Goal: Task Accomplishment & Management: Manage account settings

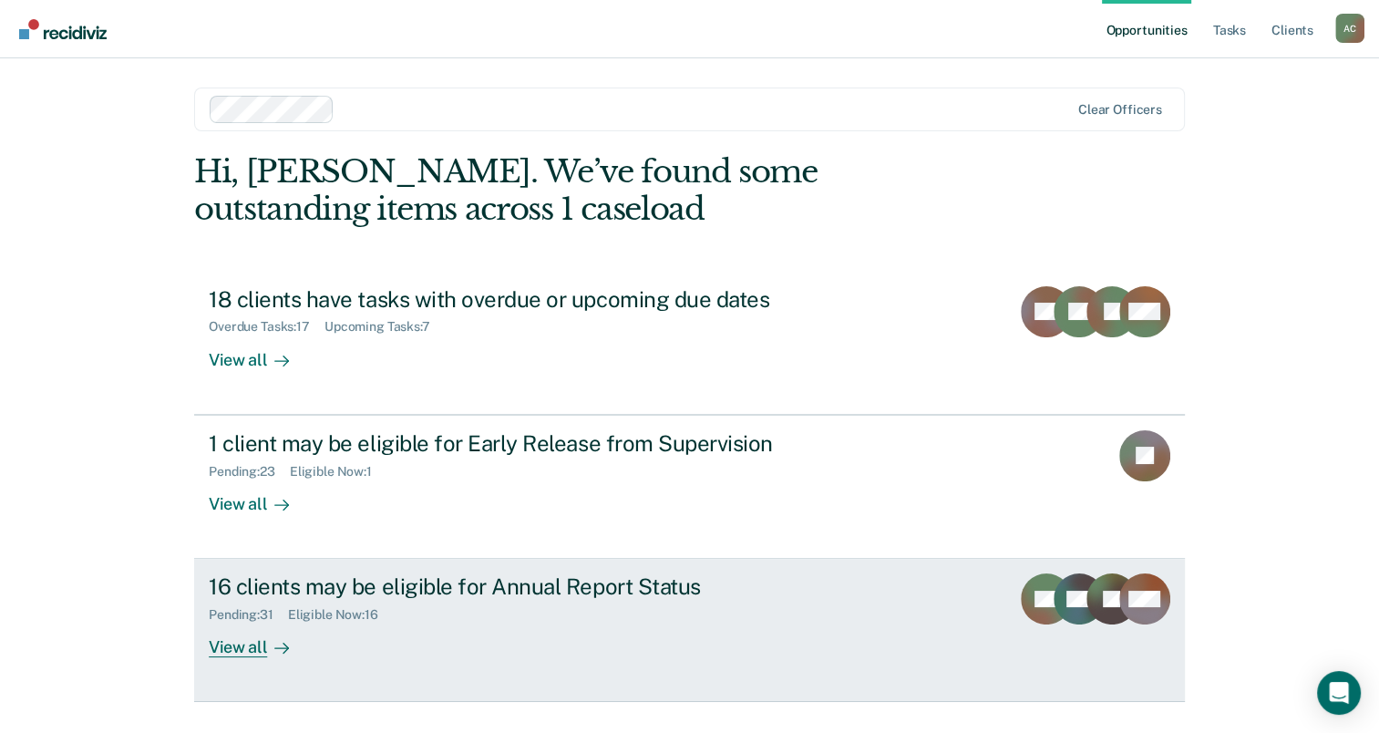
click at [387, 592] on div "16 clients may be eligible for Annual Report Status" at bounding box center [529, 586] width 640 height 26
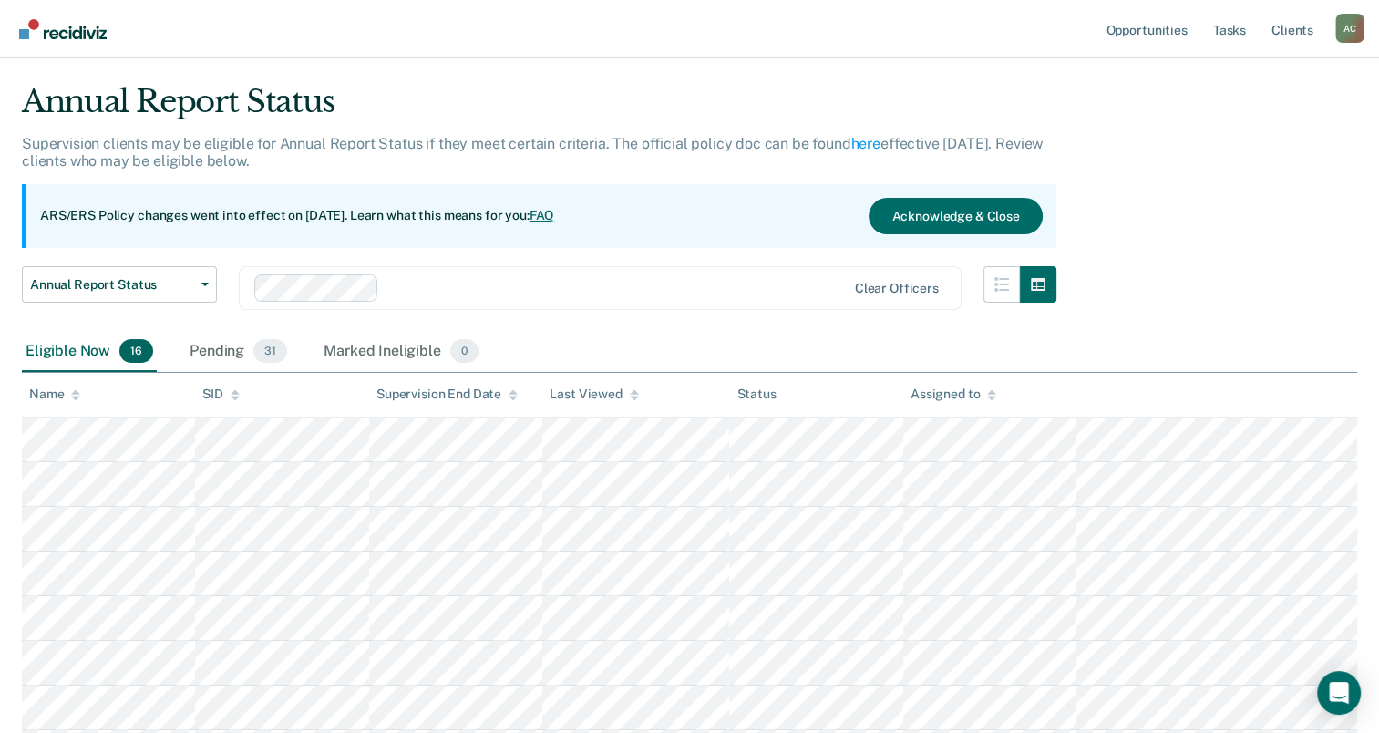
scroll to position [44, 0]
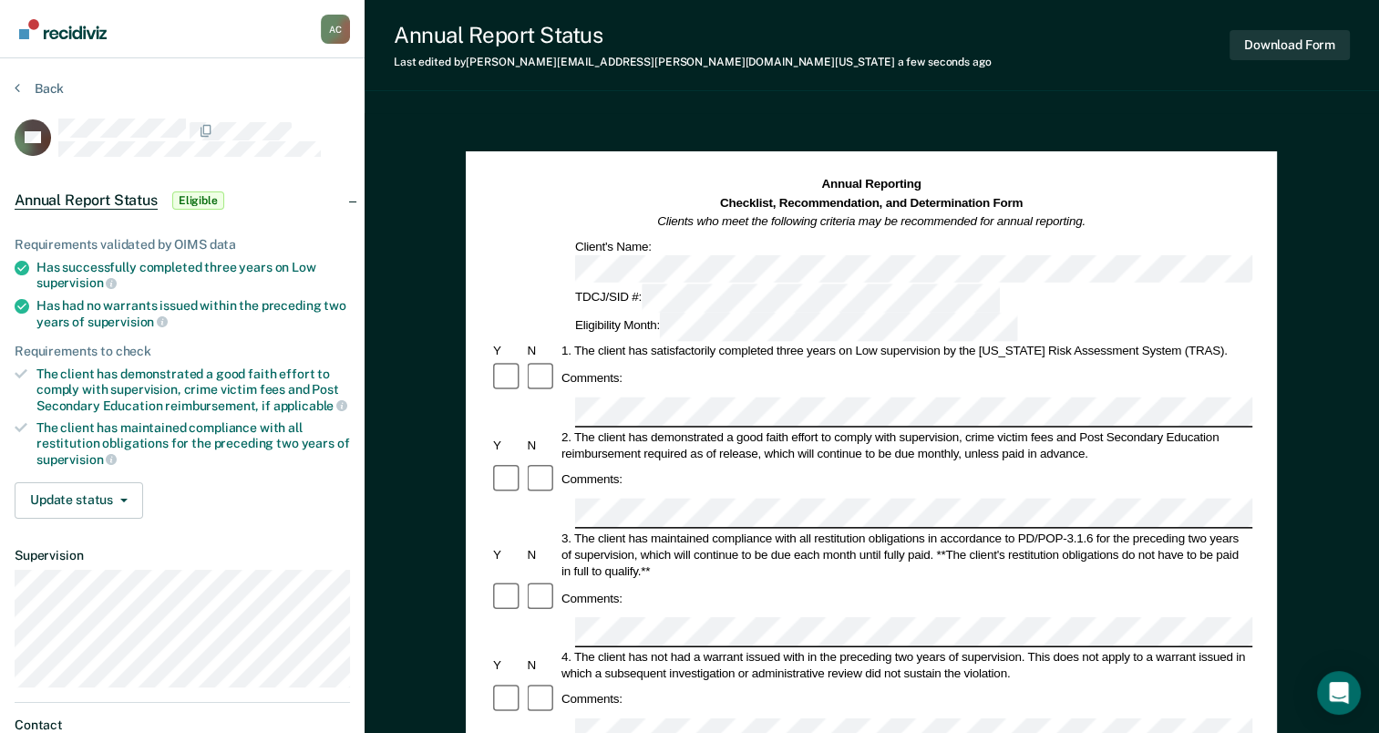
click at [944, 529] on div "3. The client has maintained compliance with all restitution obligations in acc…" at bounding box center [905, 553] width 693 height 49
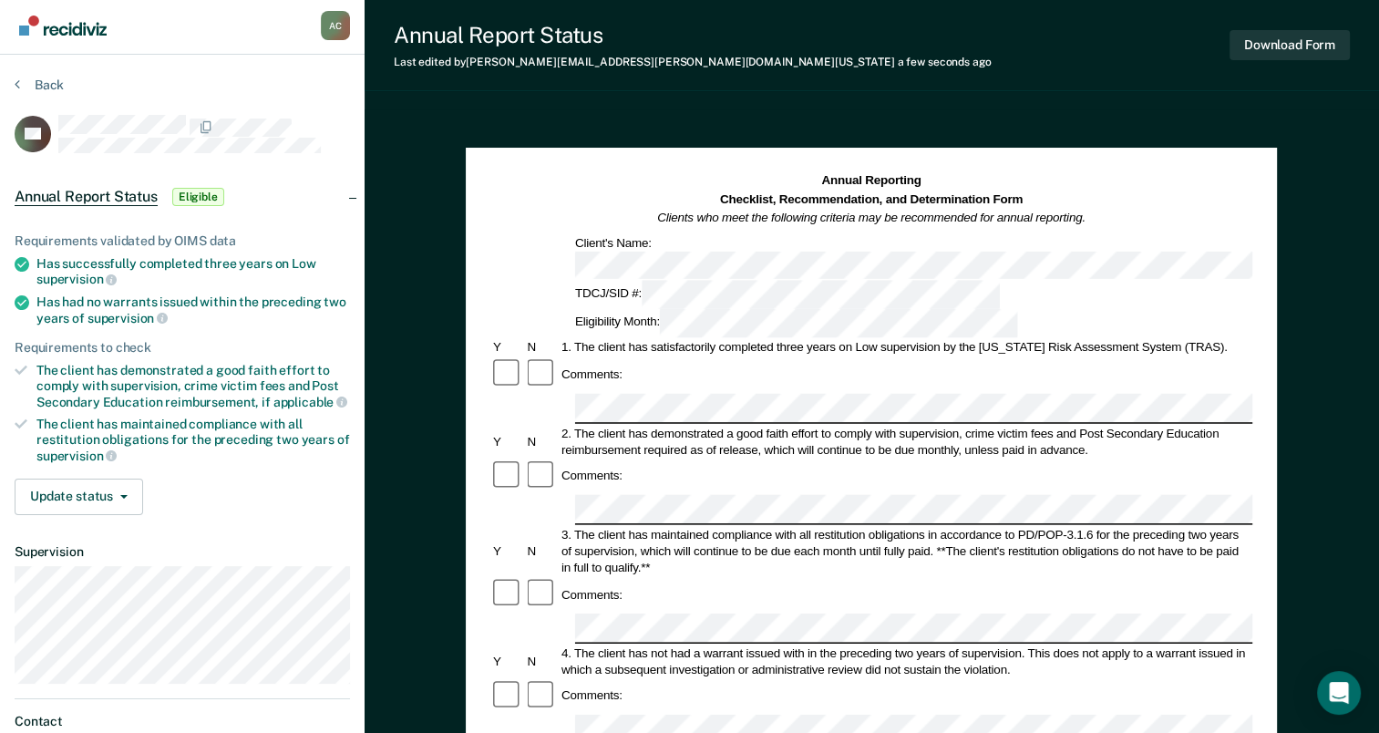
scroll to position [2, 0]
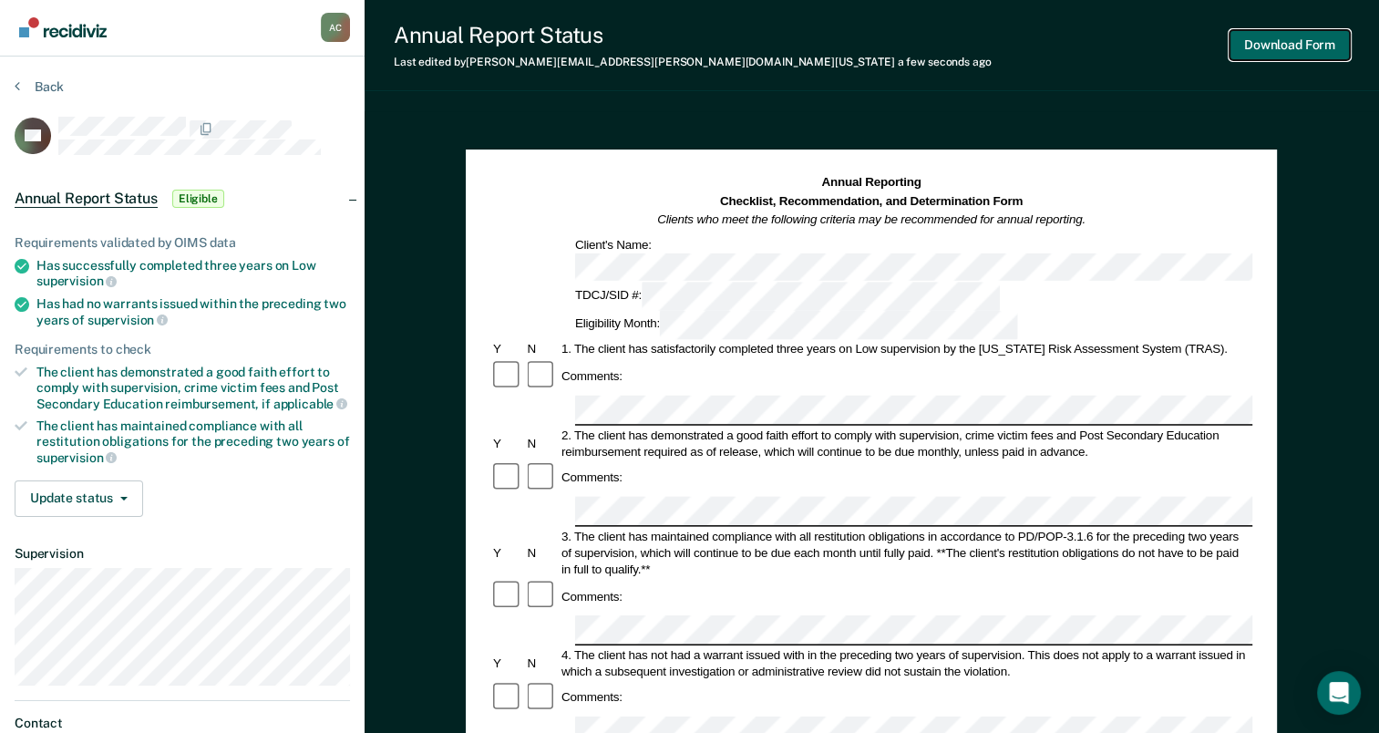
click at [1273, 47] on button "Download Form" at bounding box center [1289, 45] width 120 height 30
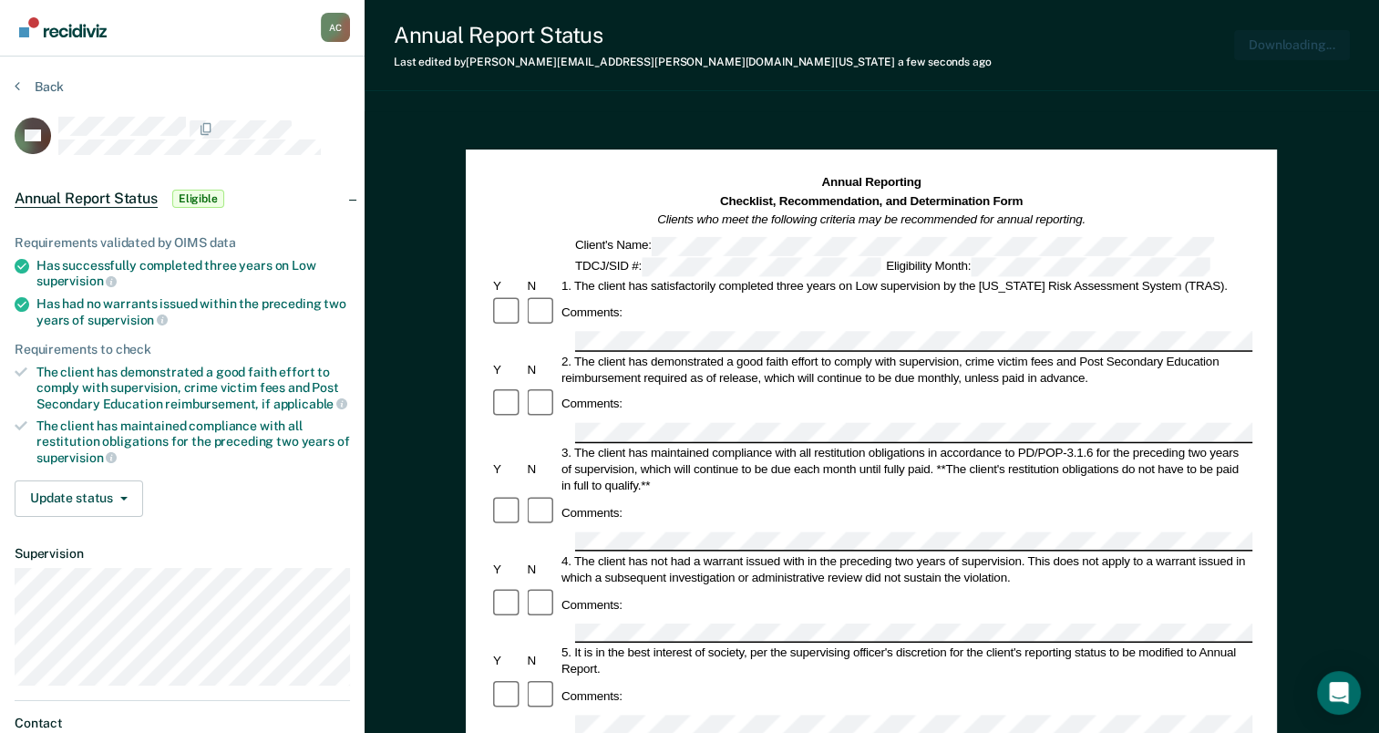
scroll to position [0, 0]
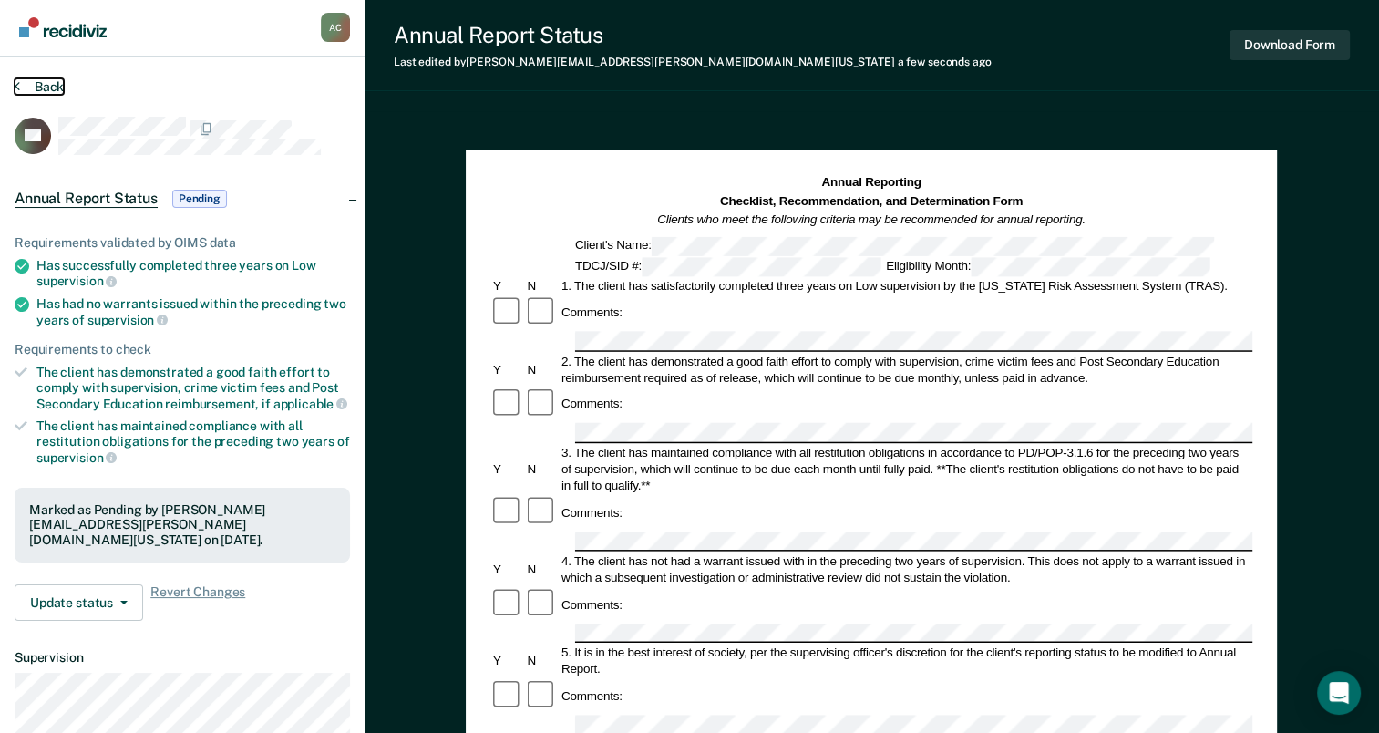
click at [42, 88] on button "Back" at bounding box center [39, 86] width 49 height 16
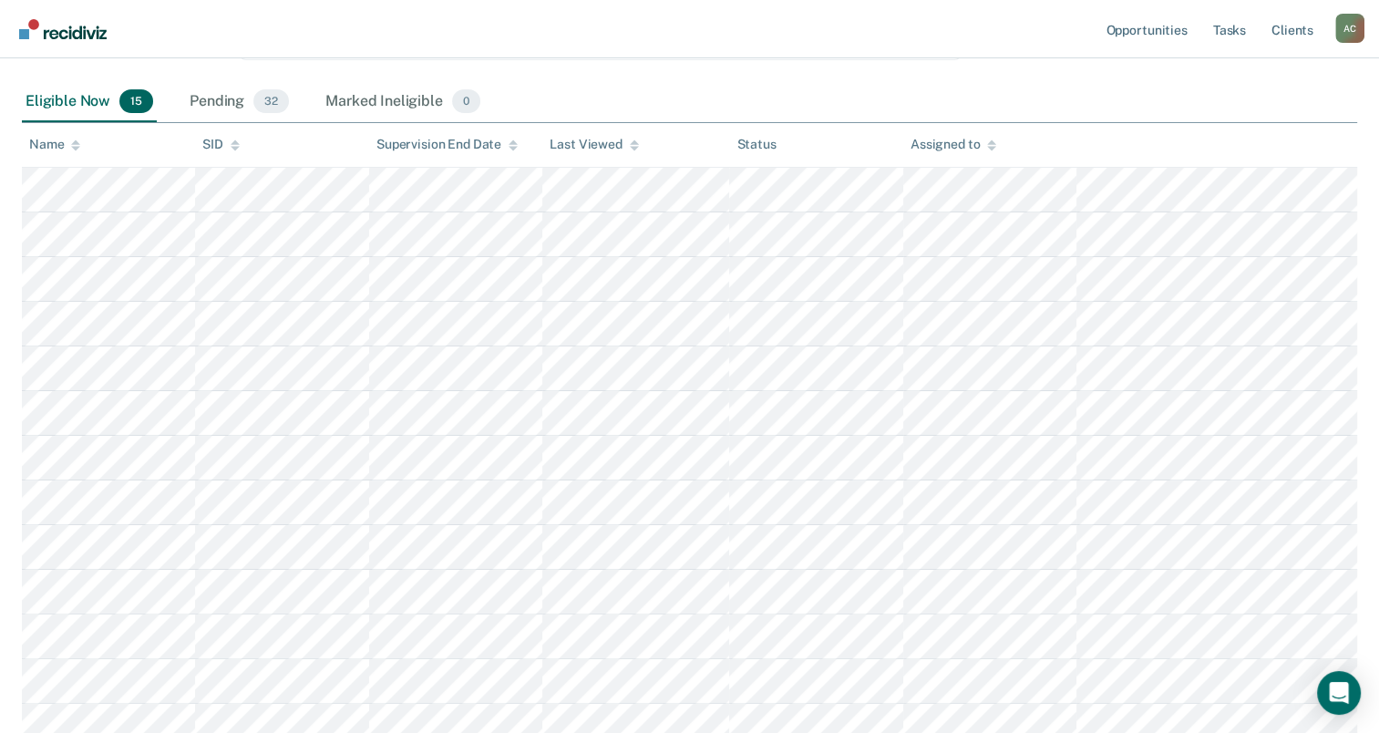
scroll to position [307, 0]
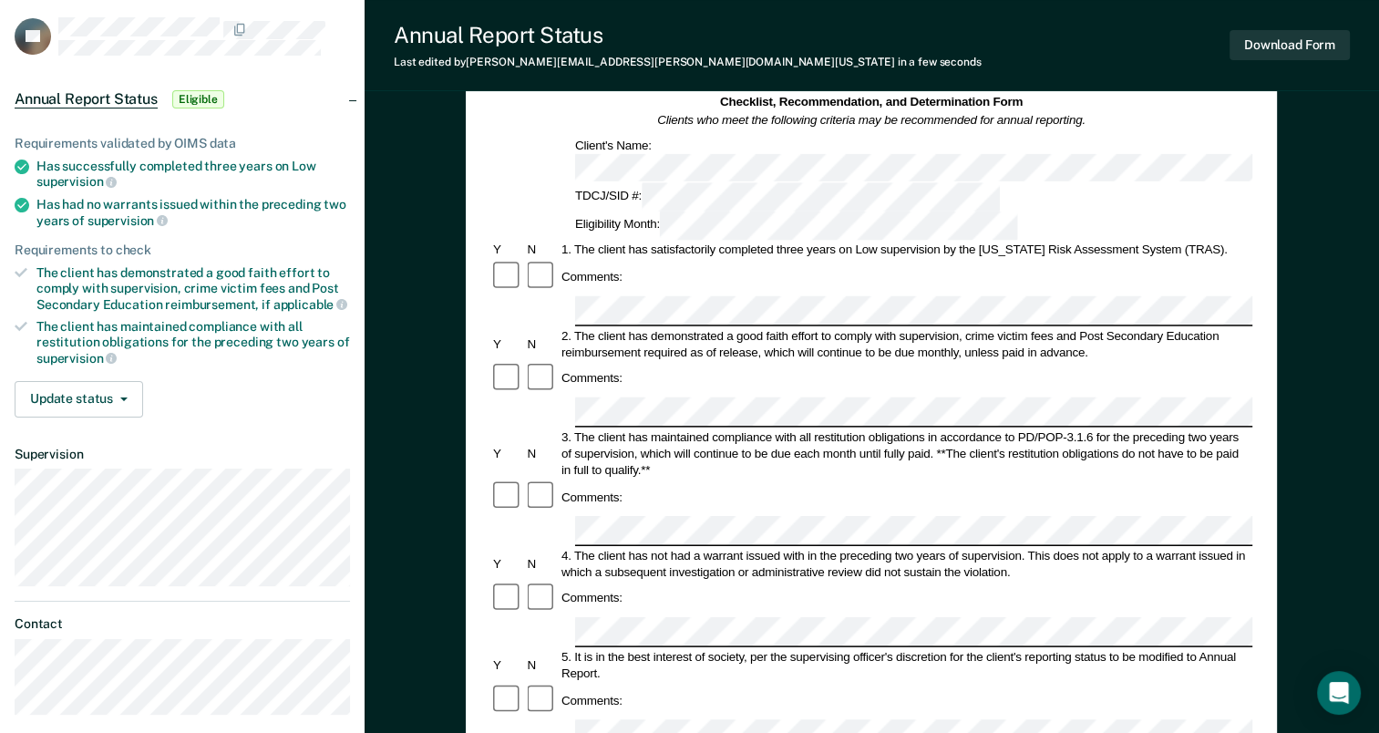
scroll to position [106, 0]
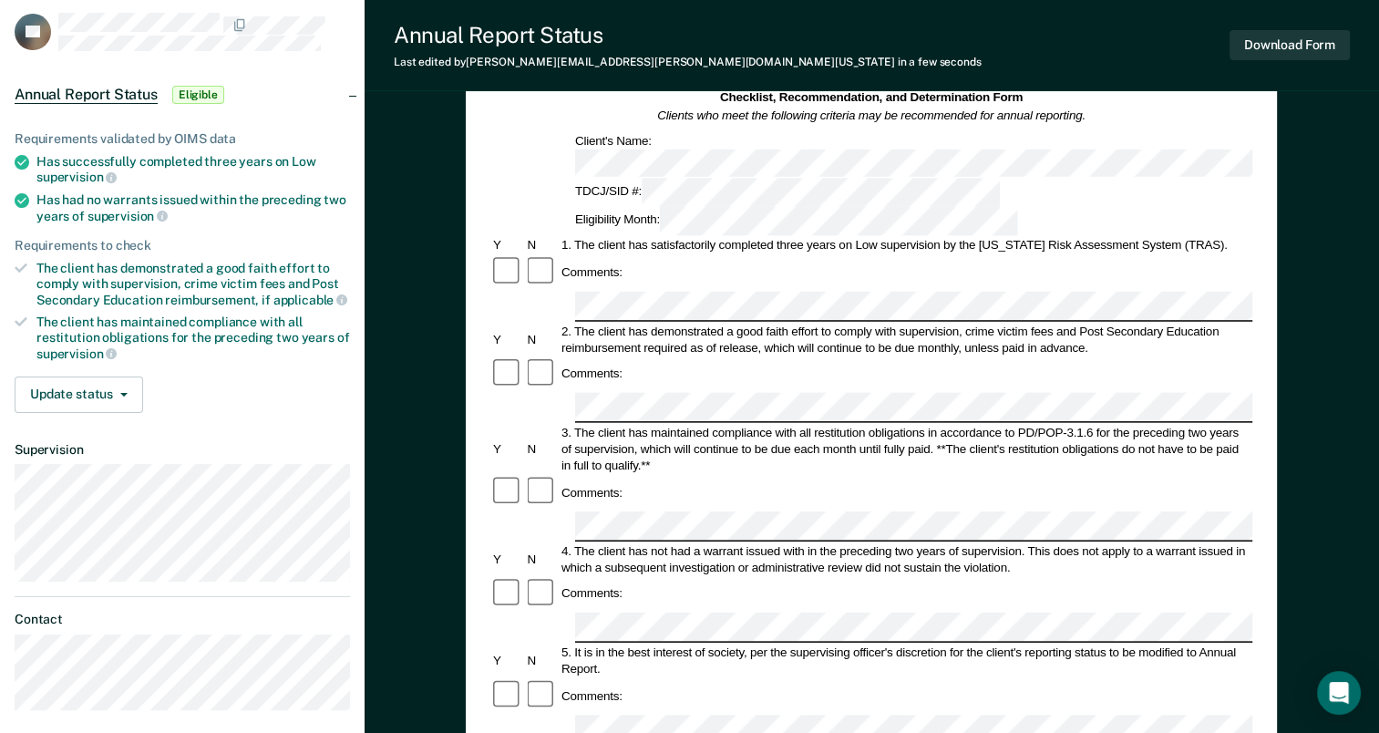
click at [656, 475] on div "Comments:" at bounding box center [871, 492] width 762 height 35
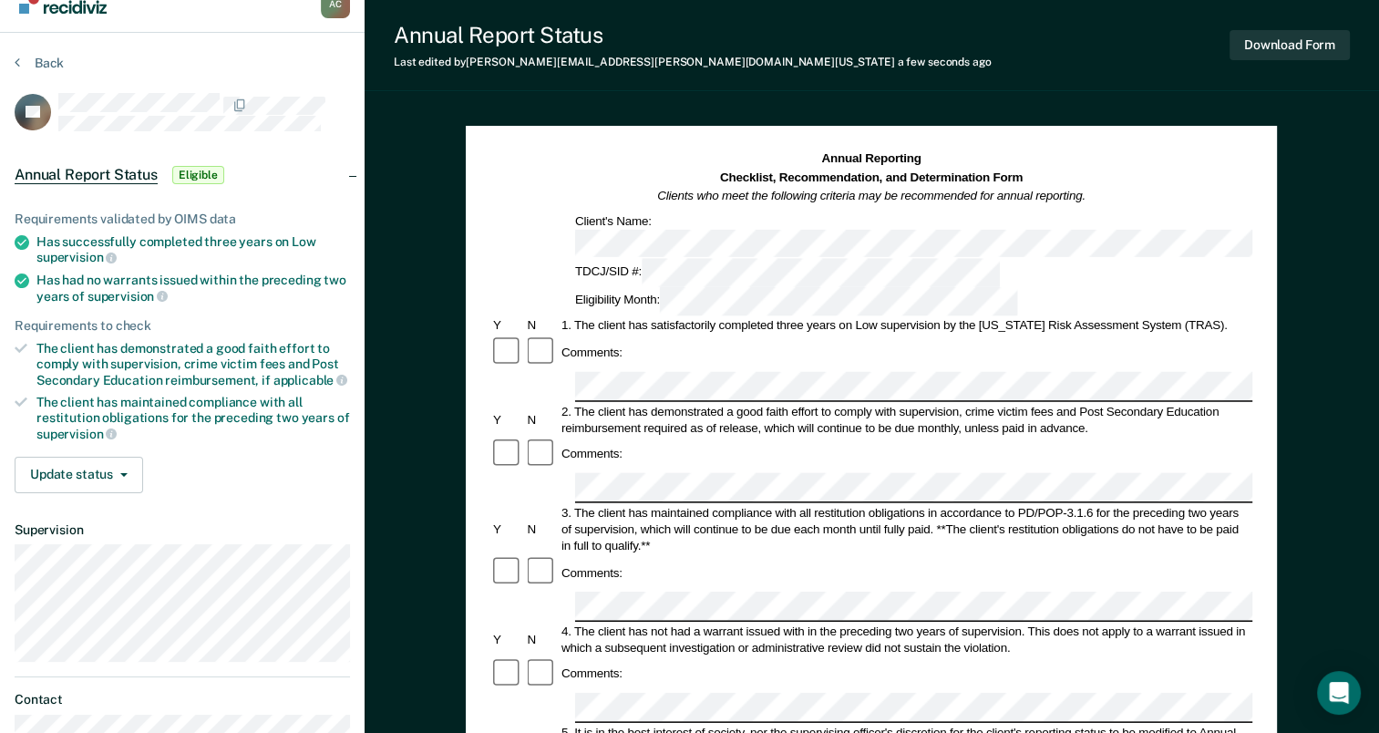
scroll to position [14, 0]
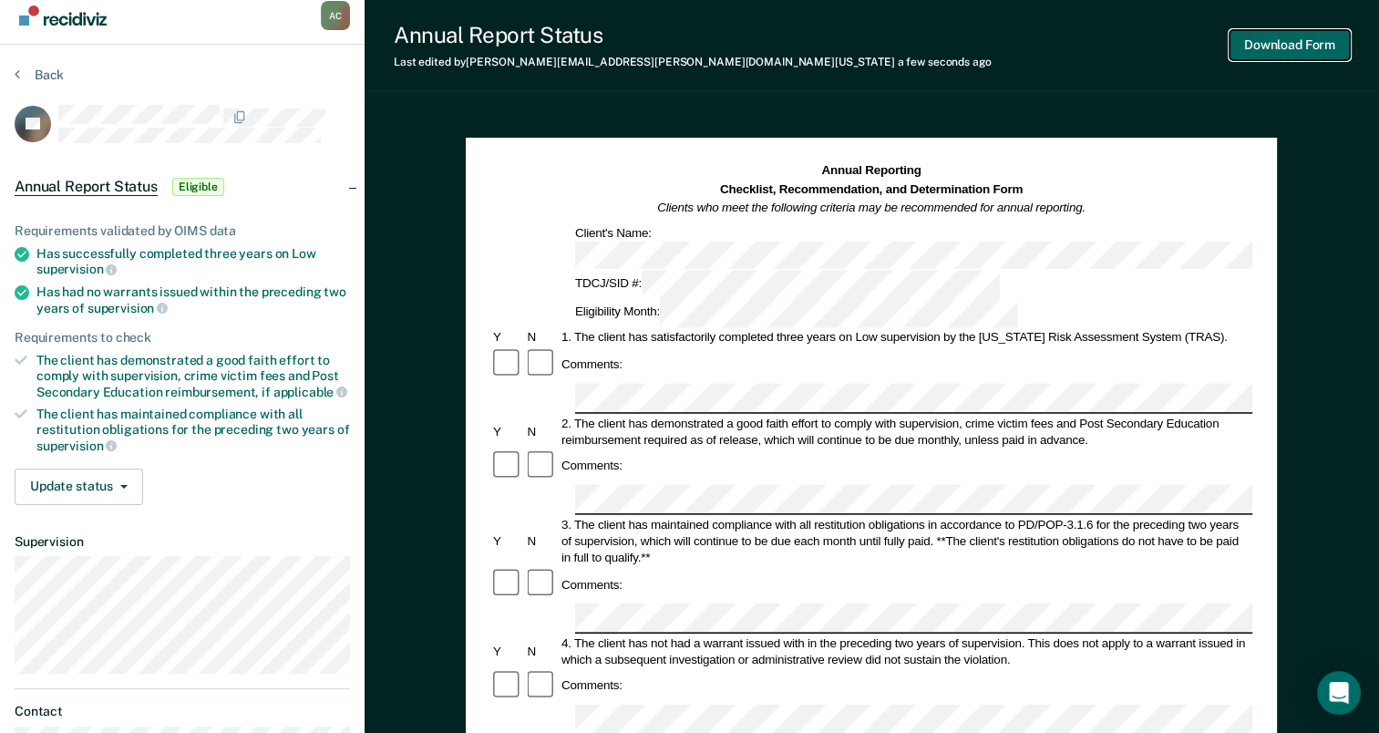
click at [1287, 51] on button "Download Form" at bounding box center [1289, 45] width 120 height 30
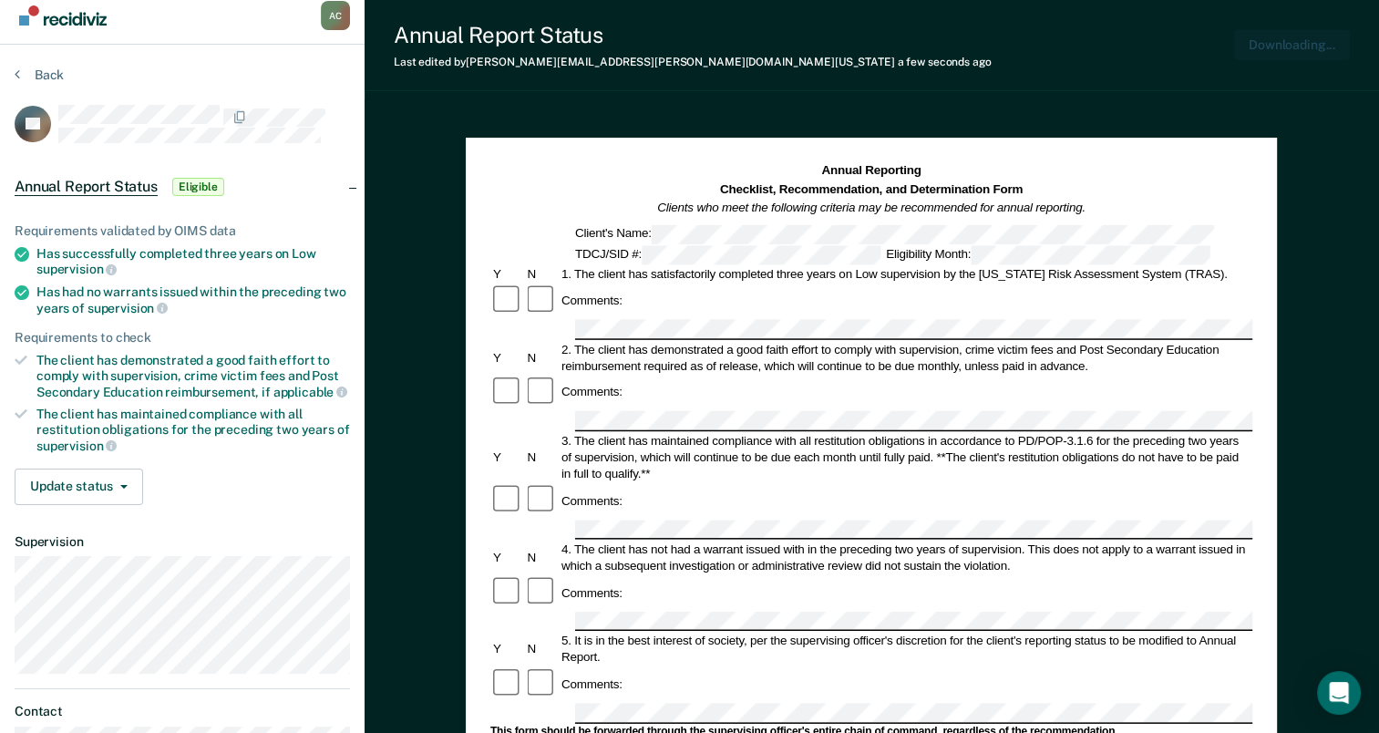
scroll to position [0, 0]
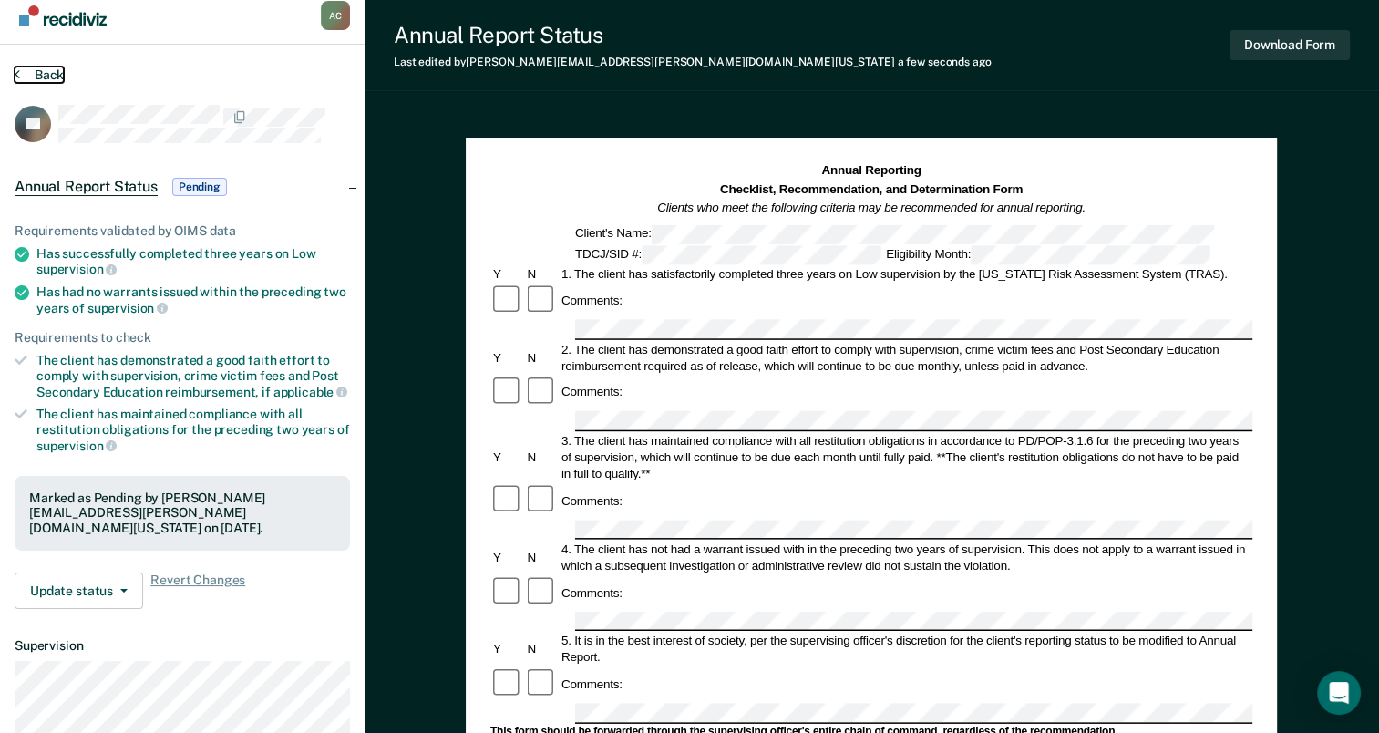
click at [27, 77] on button "Back" at bounding box center [39, 75] width 49 height 16
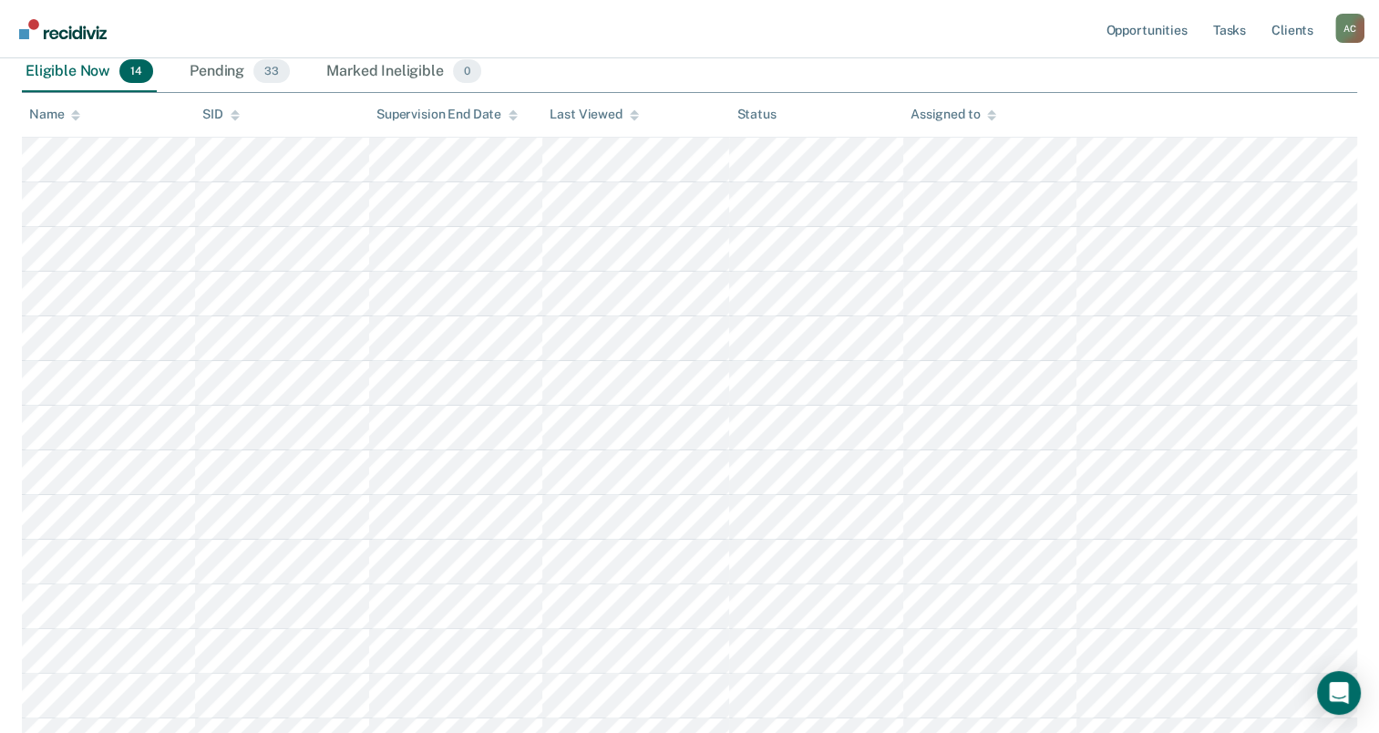
scroll to position [321, 0]
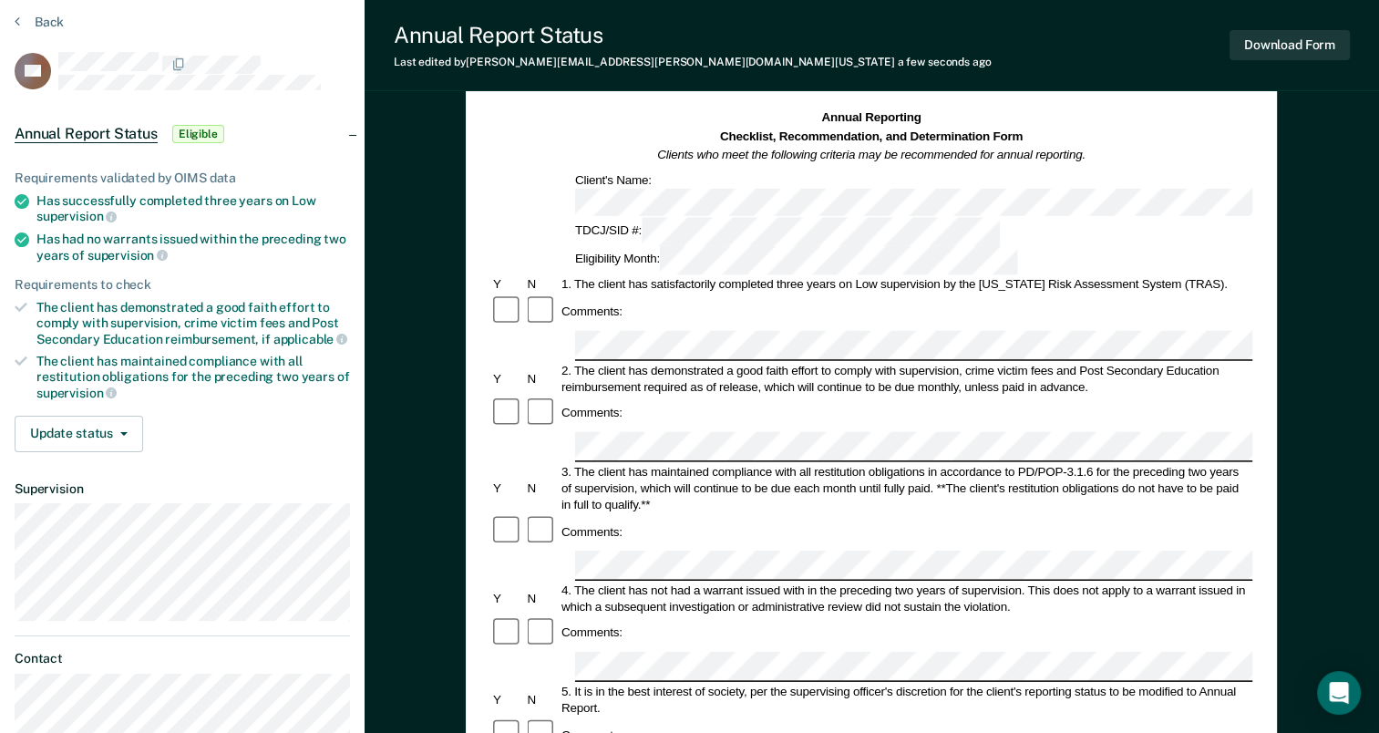
scroll to position [66, 0]
click at [1323, 33] on button "Download Form" at bounding box center [1289, 45] width 120 height 30
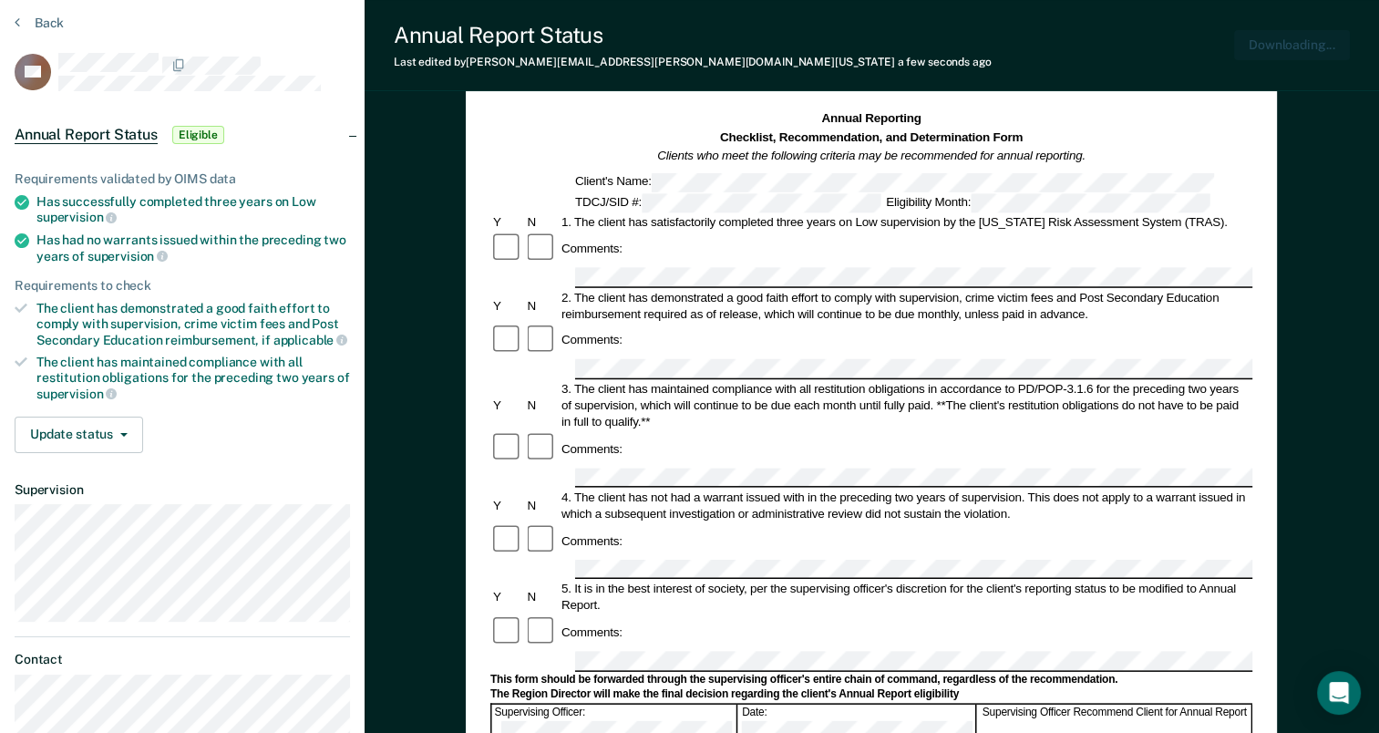
scroll to position [0, 0]
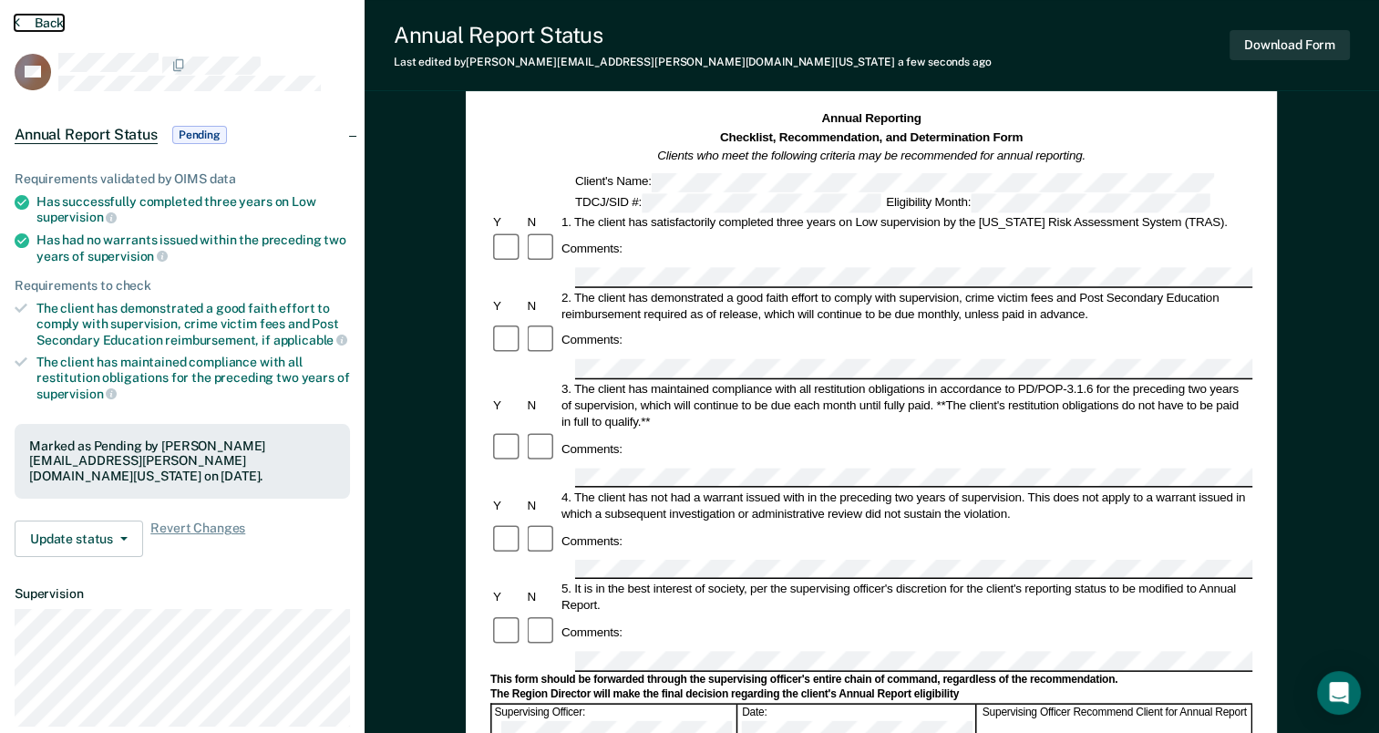
click at [45, 24] on button "Back" at bounding box center [39, 23] width 49 height 16
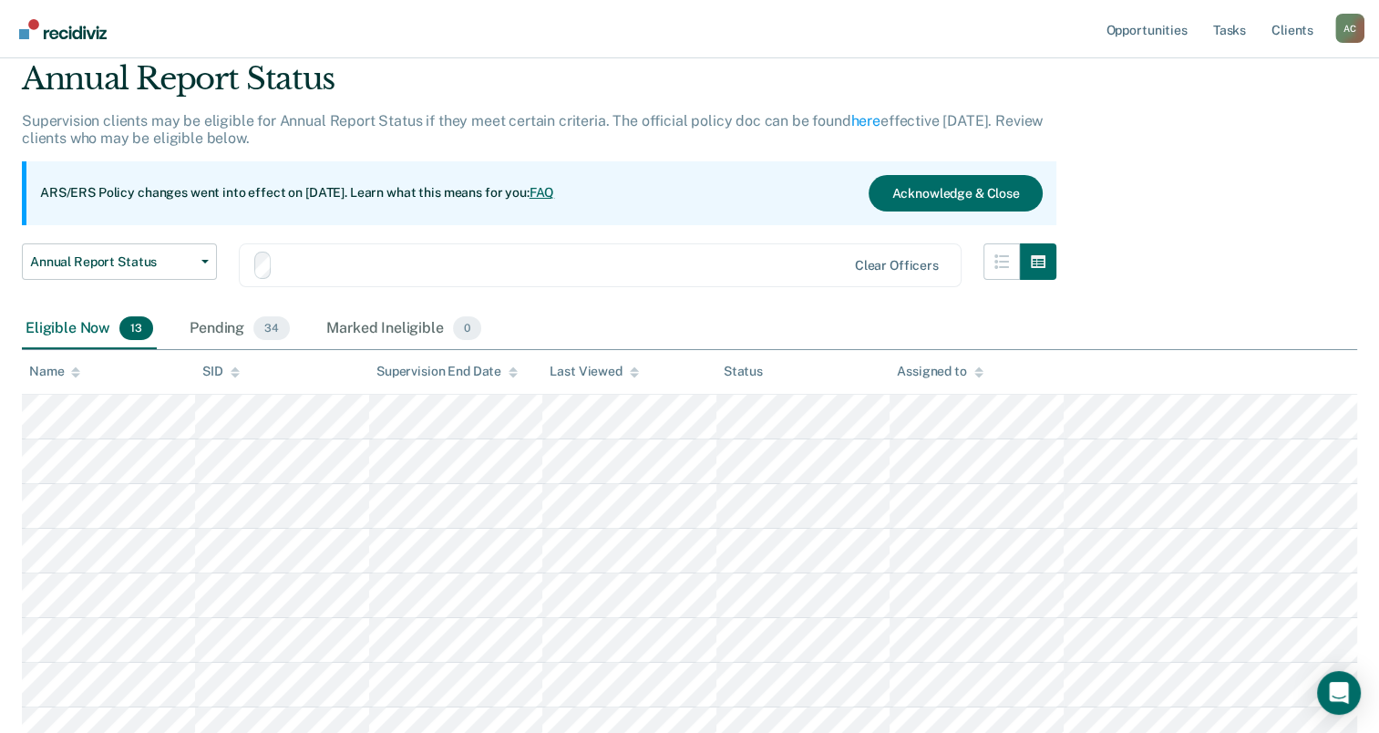
scroll to position [321, 0]
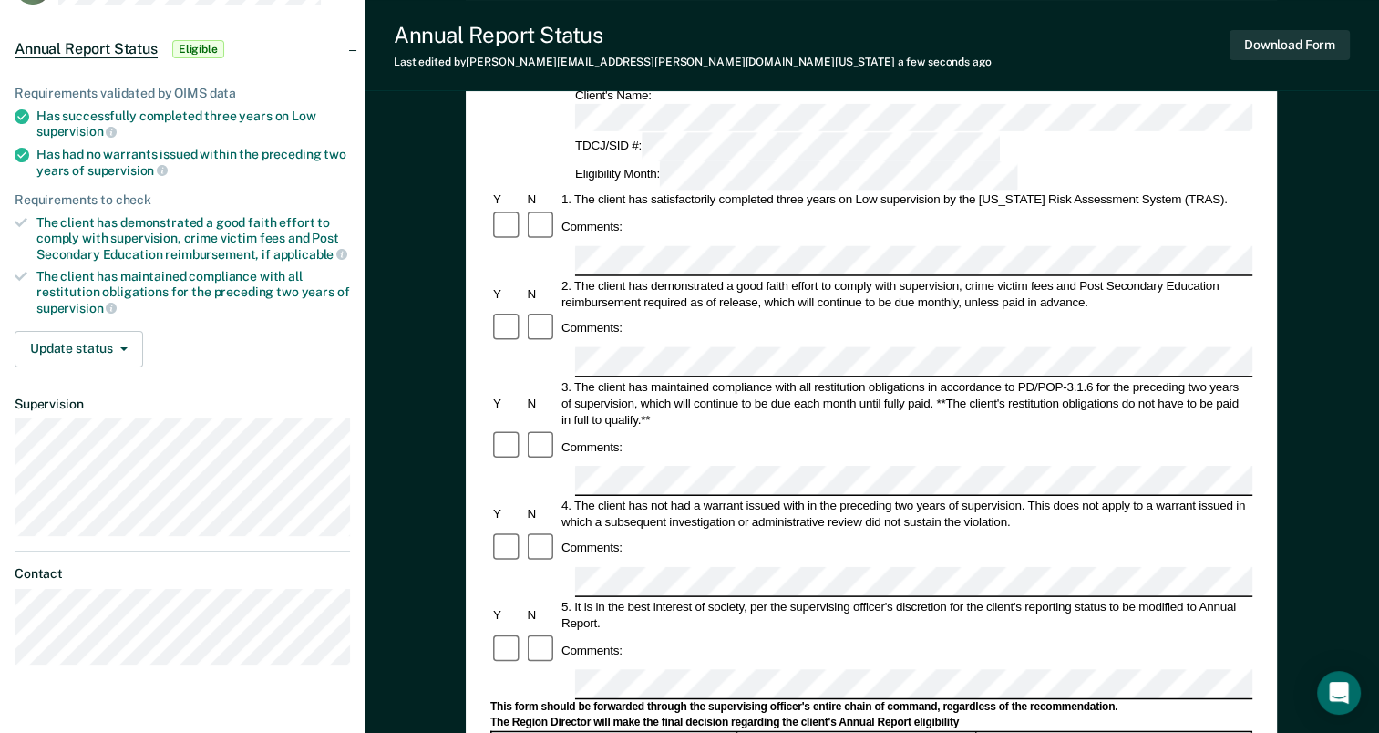
scroll to position [149, 0]
click at [839, 431] on div "Comments:" at bounding box center [871, 448] width 762 height 35
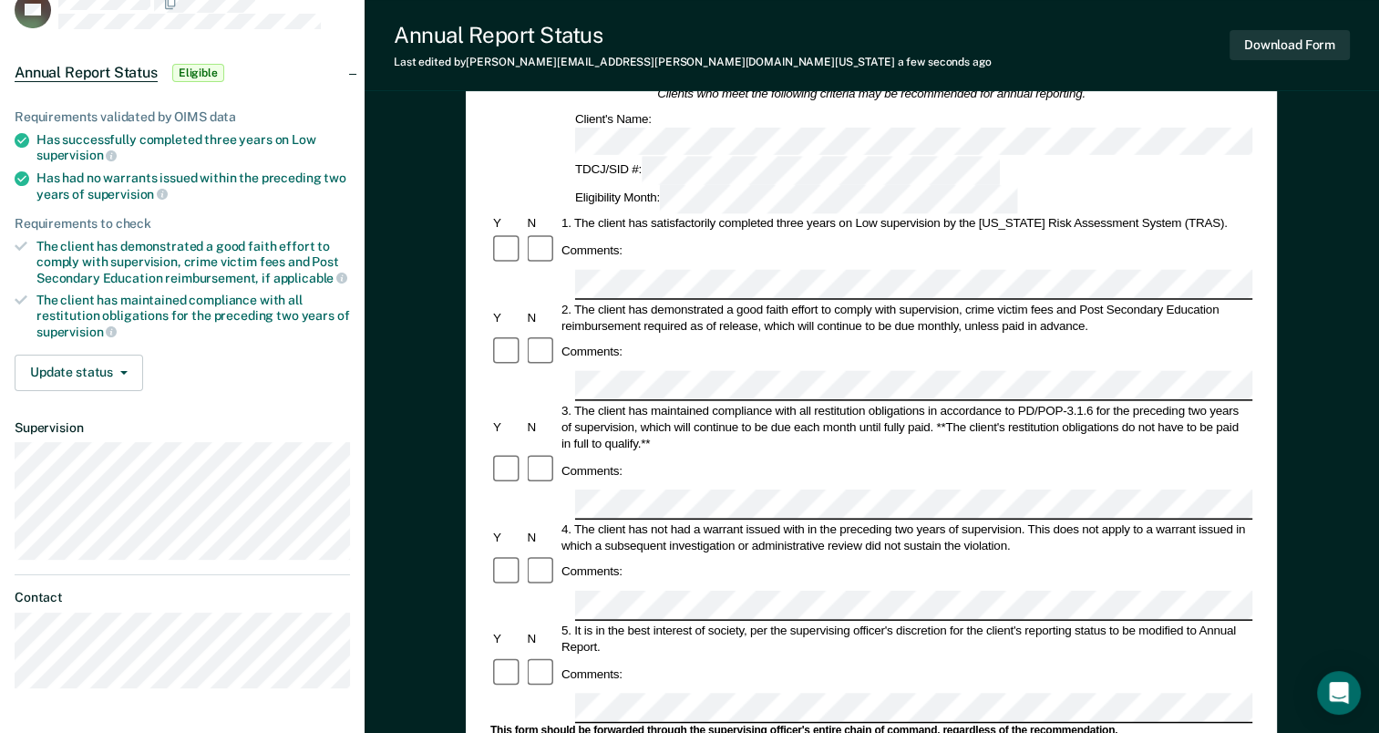
scroll to position [127, 0]
drag, startPoint x: 1293, startPoint y: 48, endPoint x: 1238, endPoint y: 36, distance: 55.9
click at [1238, 36] on button "Download Form" at bounding box center [1289, 45] width 120 height 30
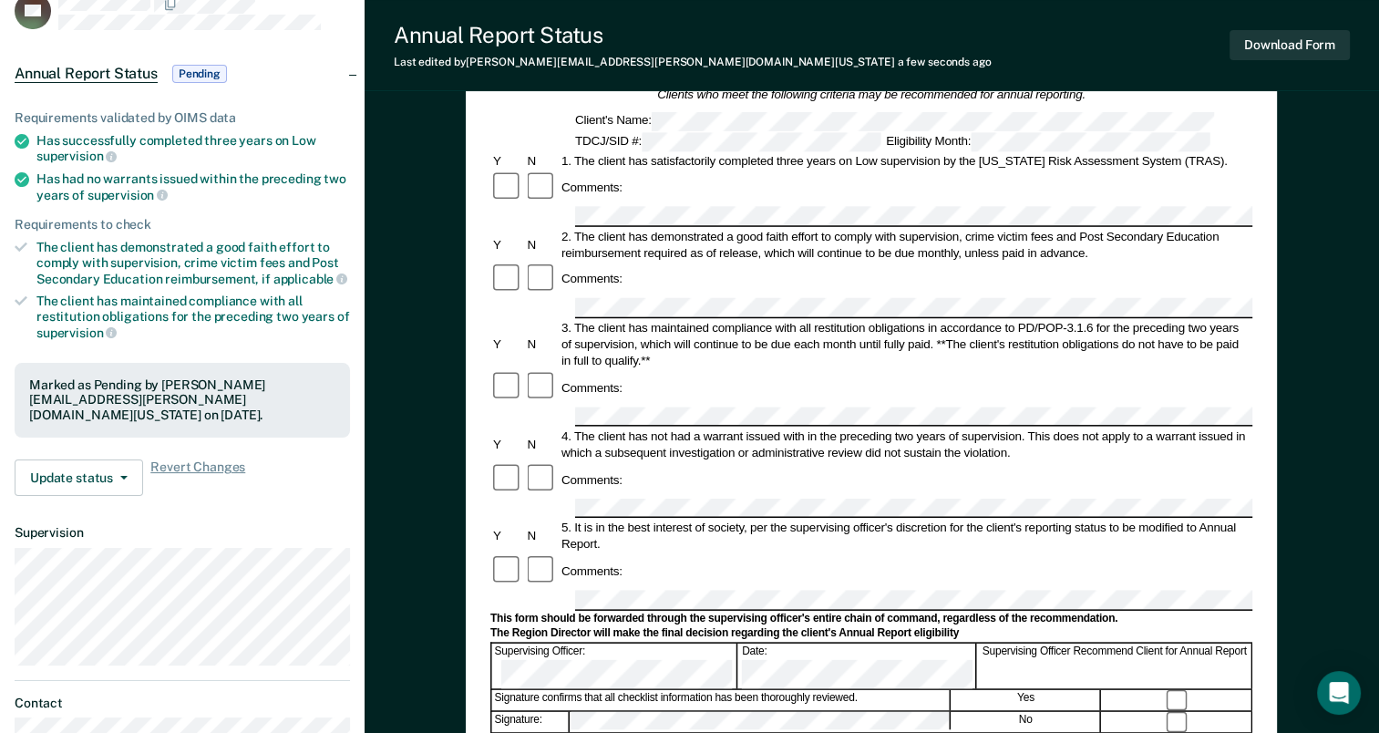
scroll to position [0, 0]
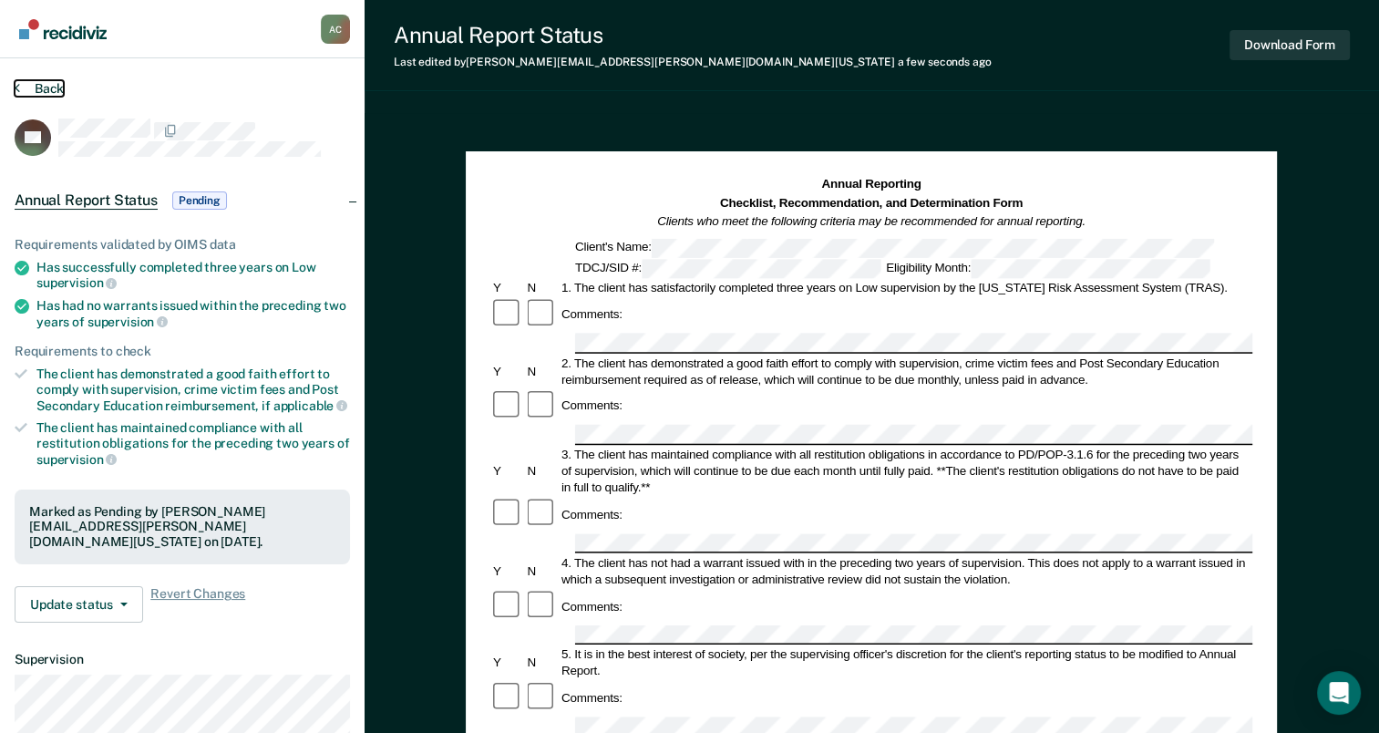
click at [47, 90] on button "Back" at bounding box center [39, 88] width 49 height 16
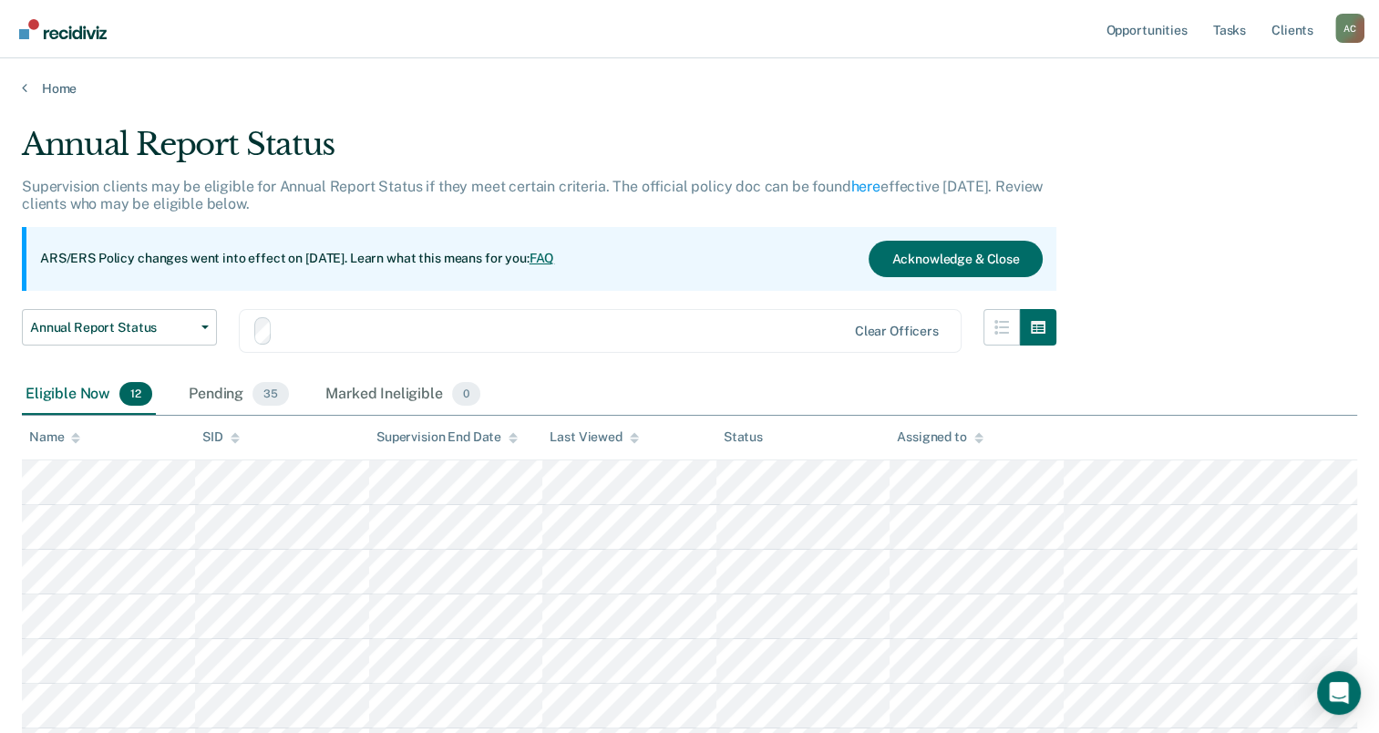
scroll to position [321, 0]
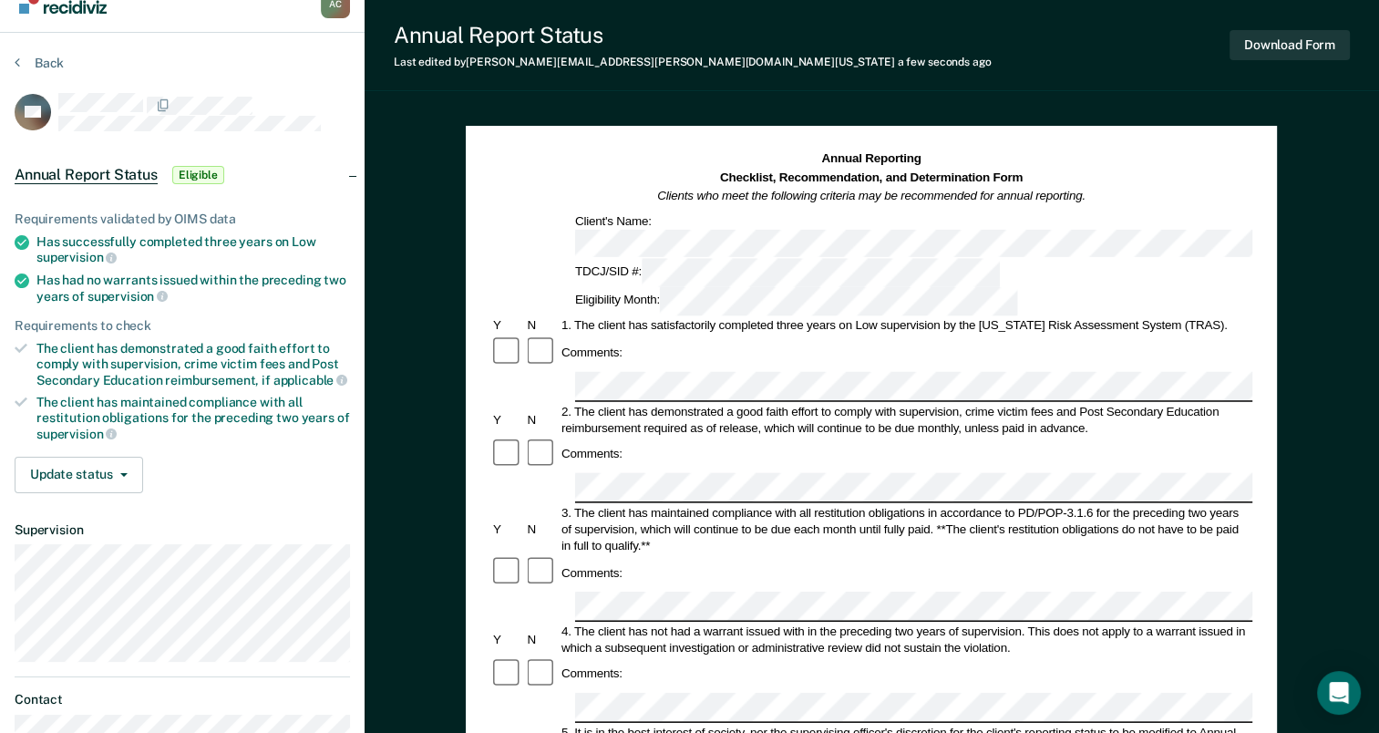
scroll to position [25, 0]
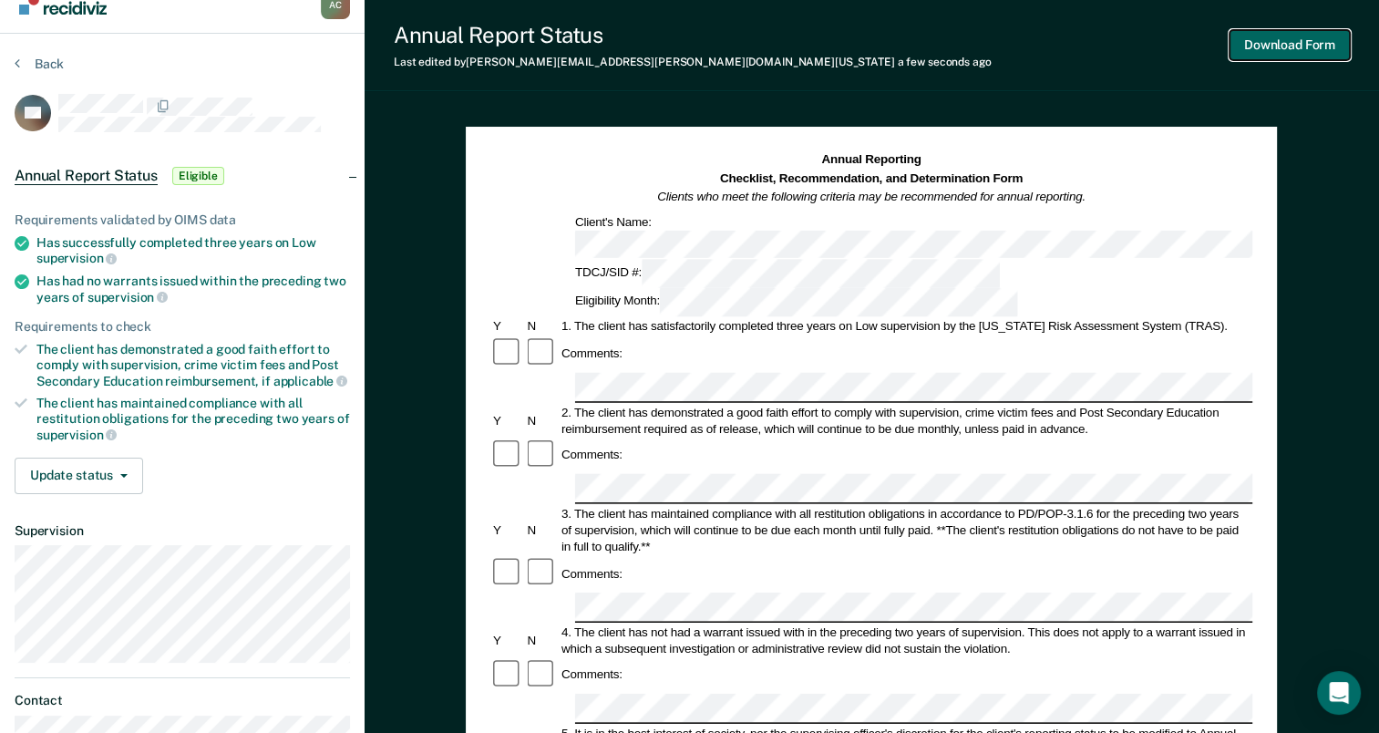
click at [1279, 48] on button "Download Form" at bounding box center [1289, 45] width 120 height 30
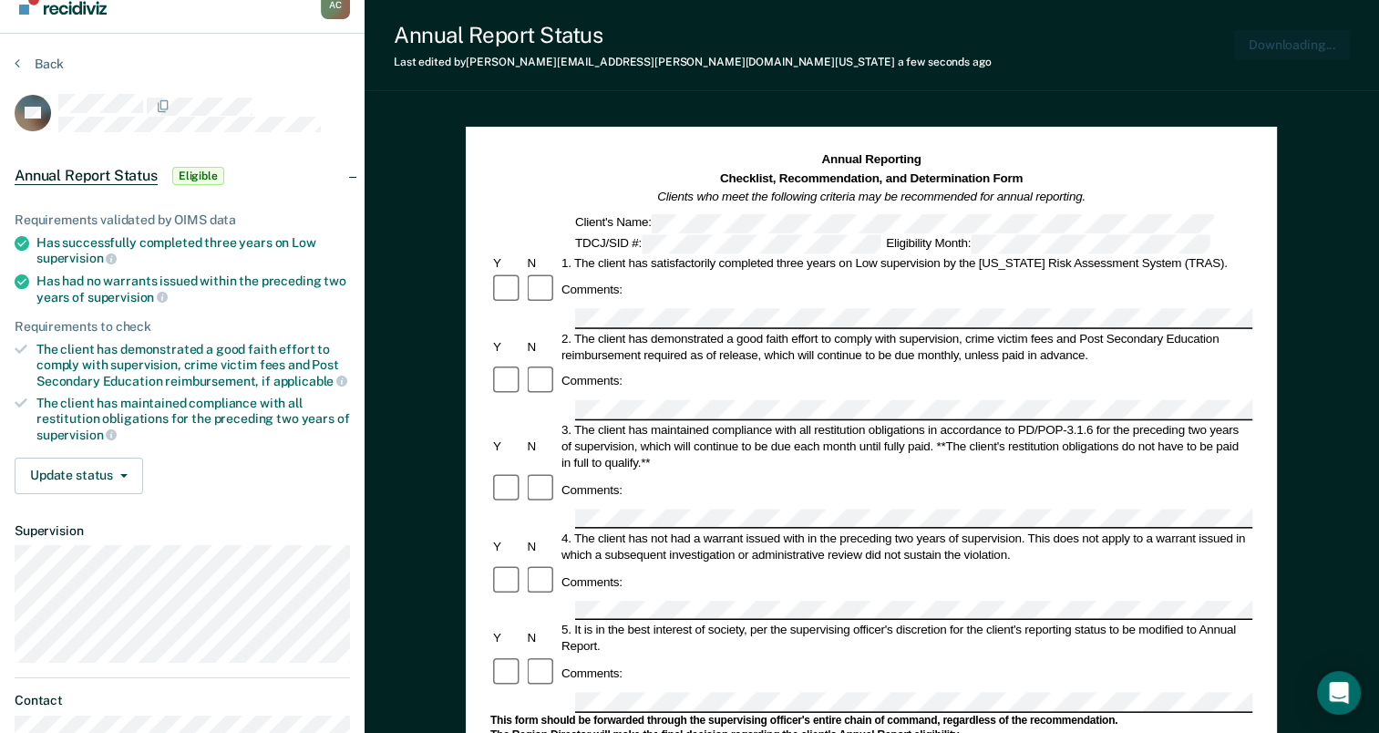
scroll to position [0, 0]
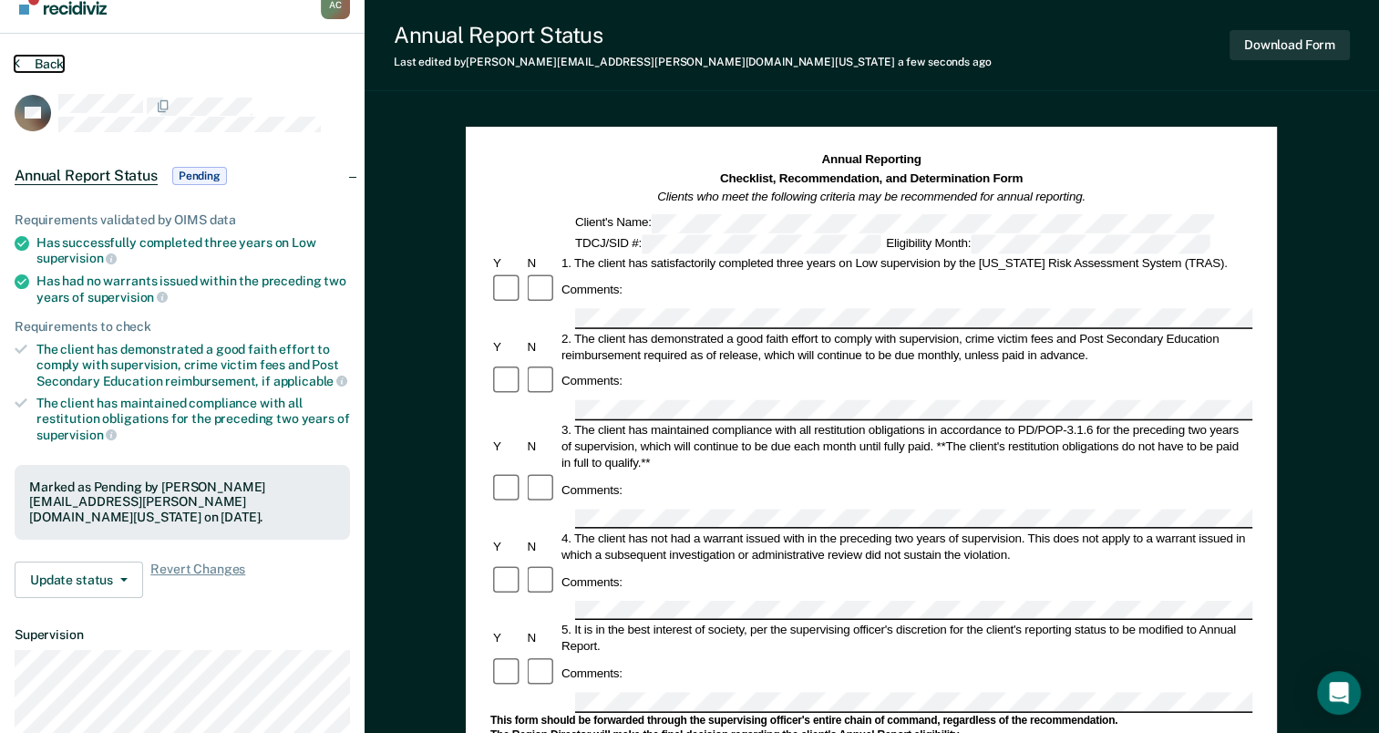
click at [50, 62] on button "Back" at bounding box center [39, 64] width 49 height 16
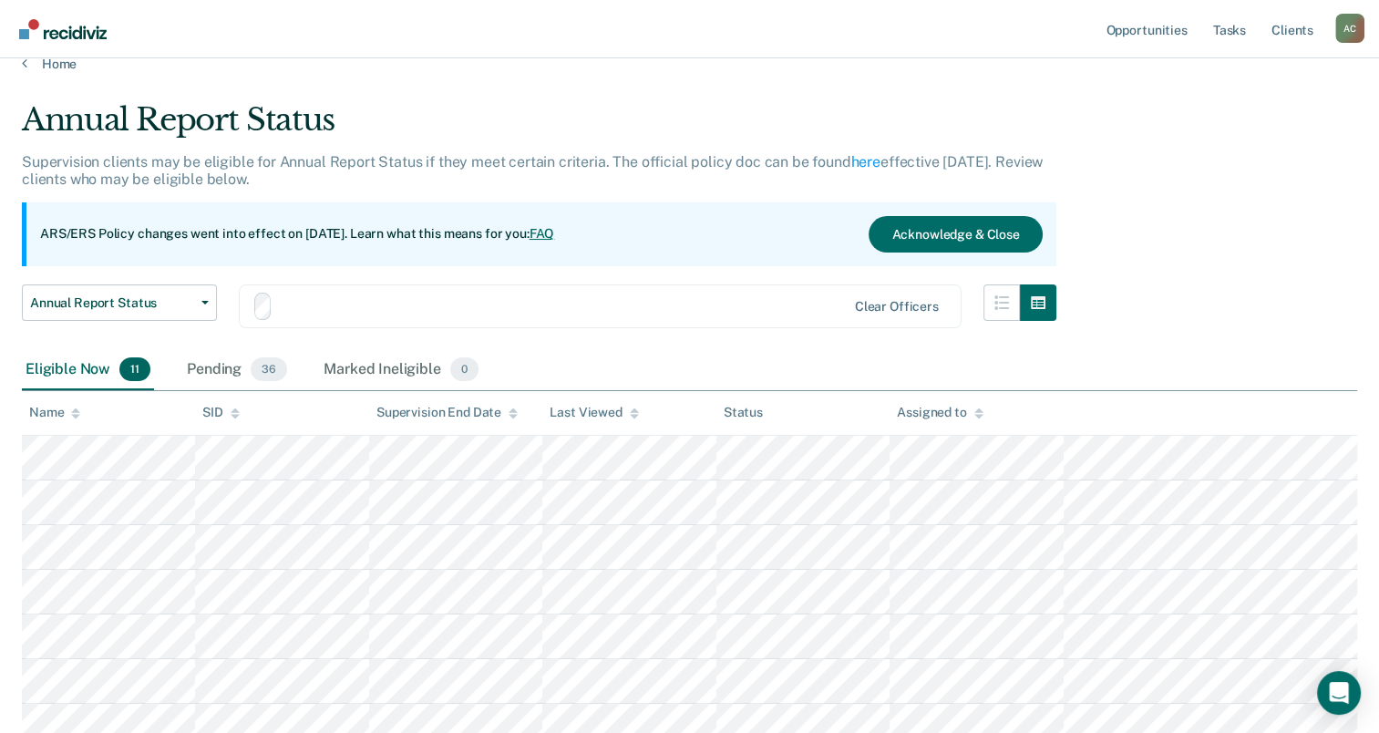
scroll to position [321, 0]
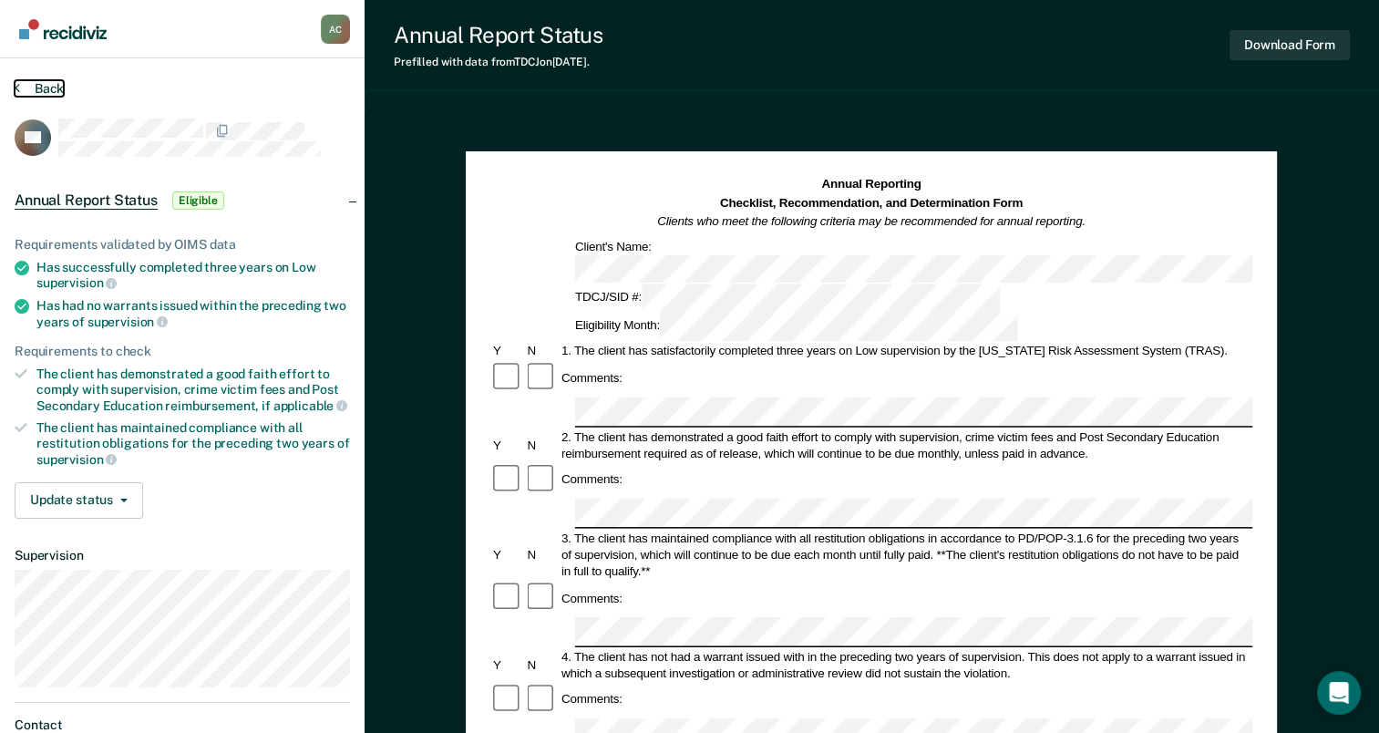
click at [47, 90] on button "Back" at bounding box center [39, 88] width 49 height 16
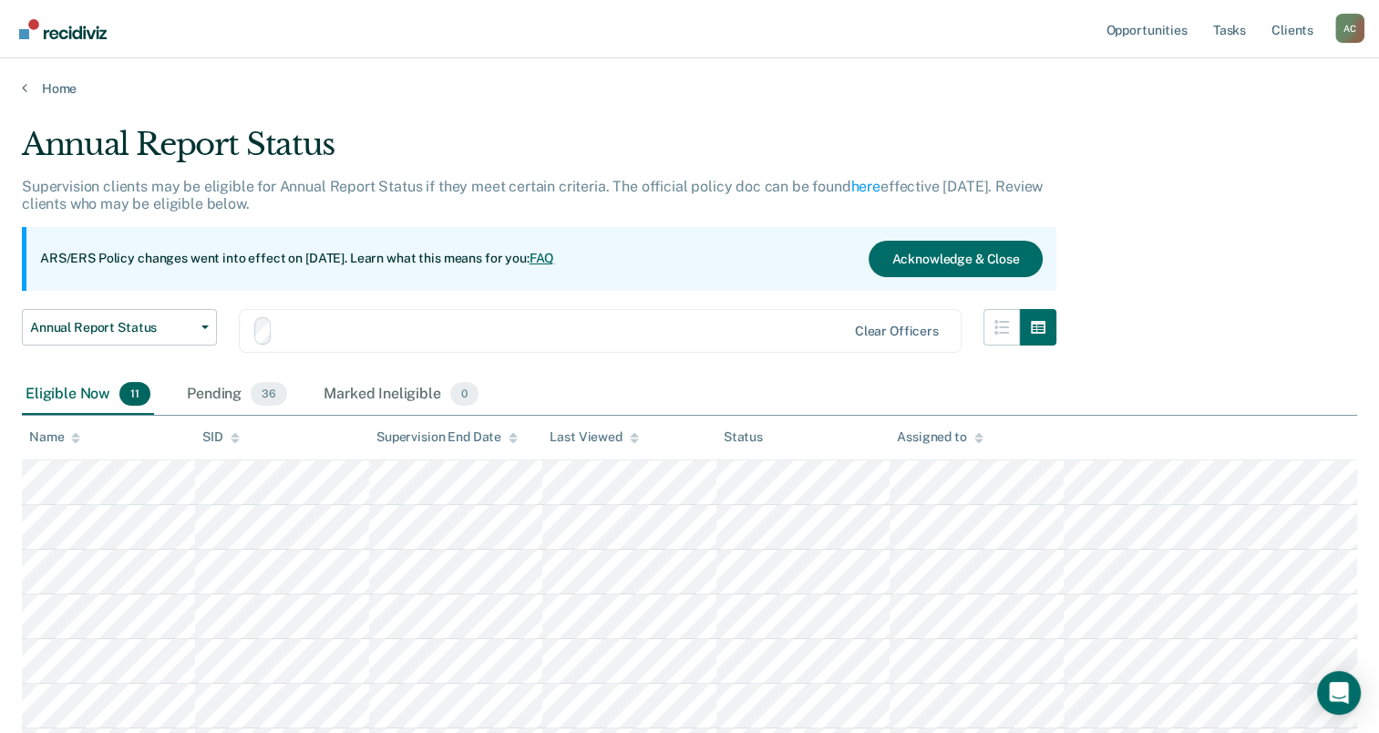
scroll to position [321, 0]
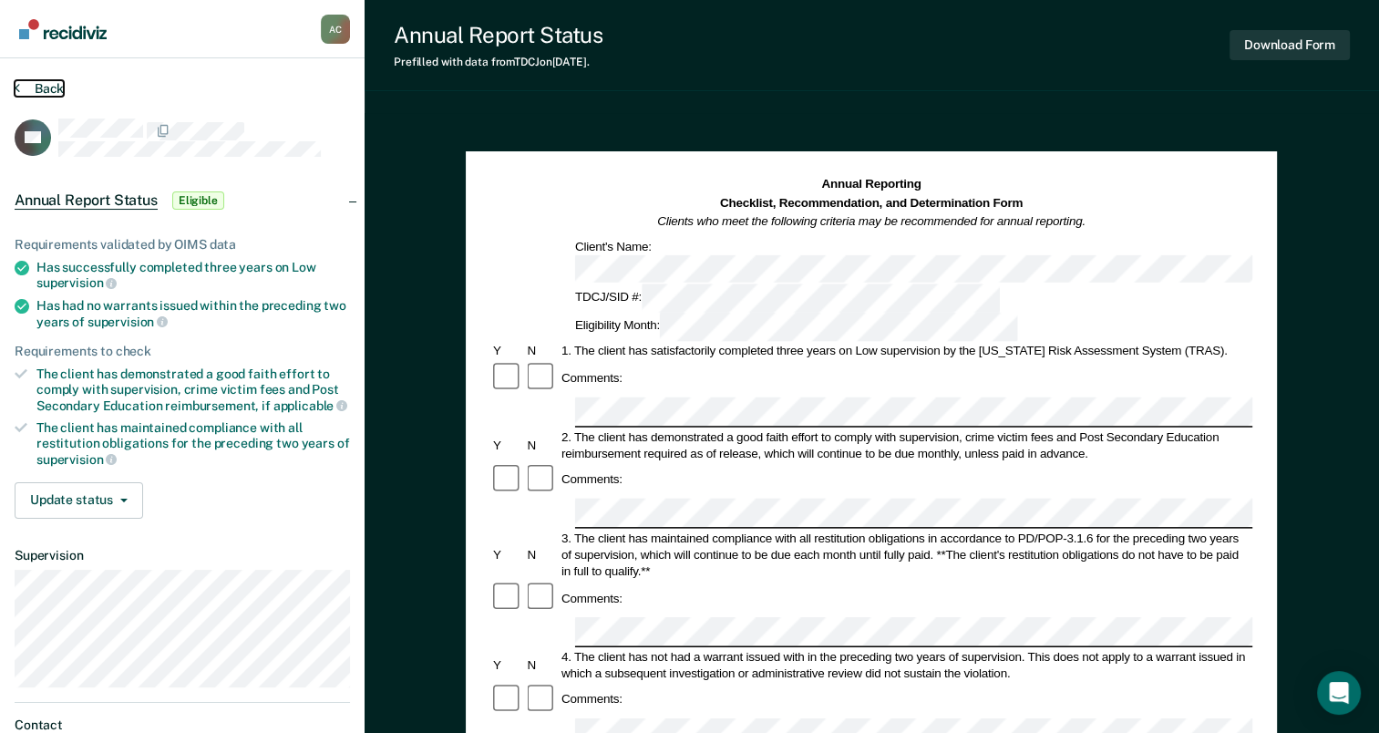
click at [36, 85] on button "Back" at bounding box center [39, 88] width 49 height 16
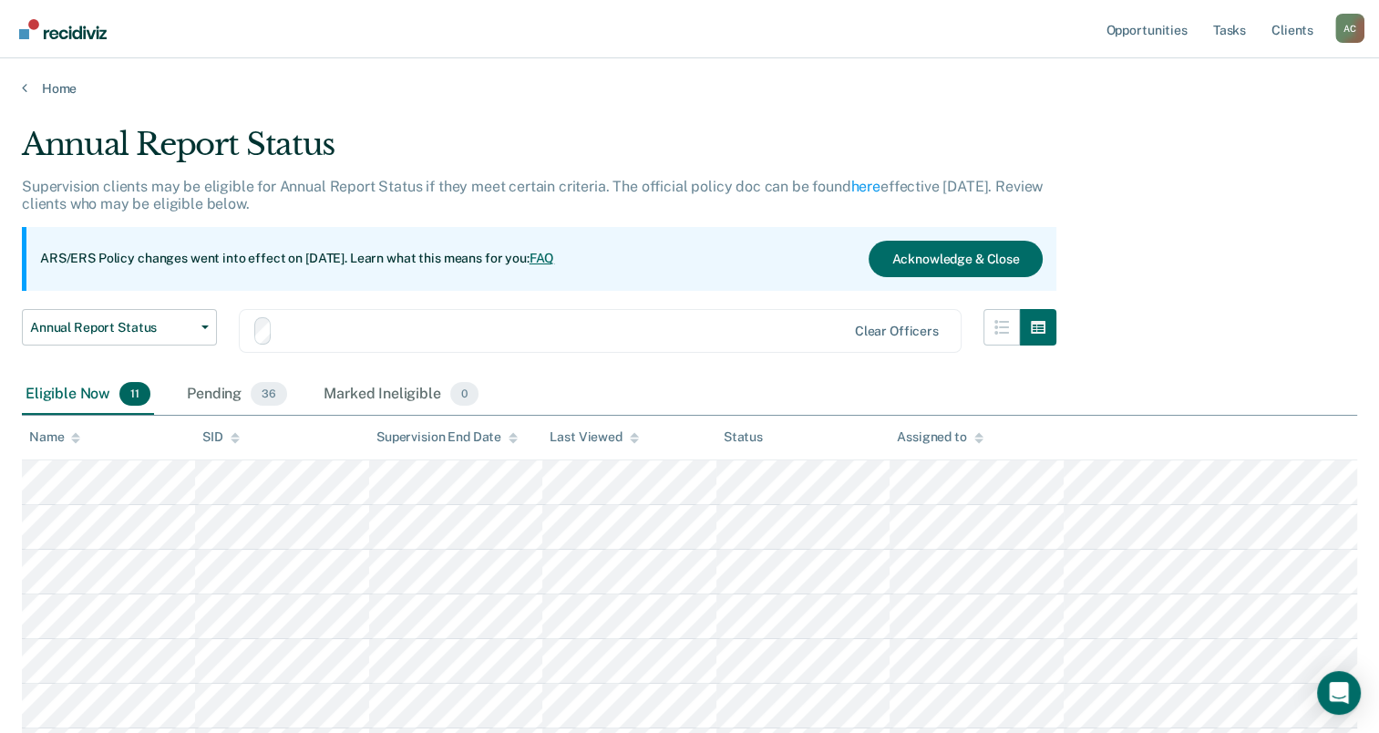
scroll to position [321, 0]
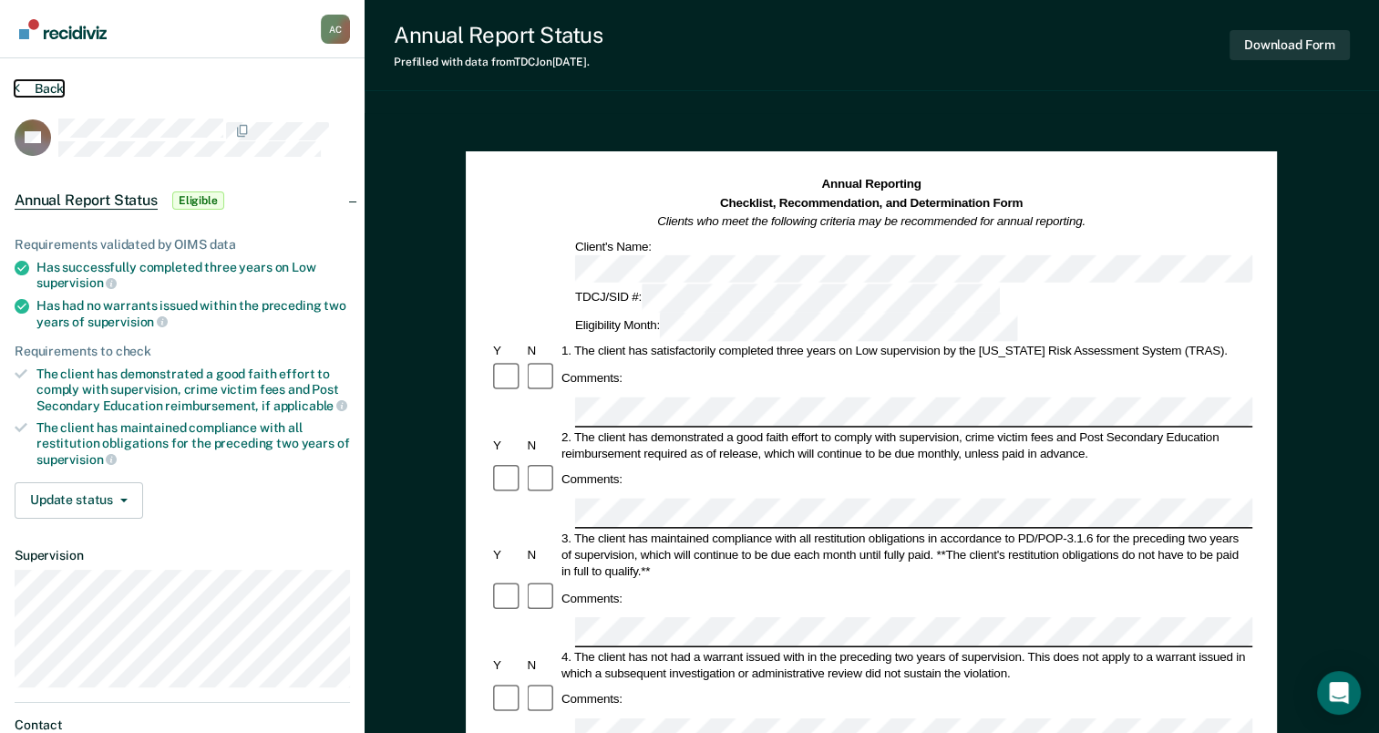
click at [35, 87] on button "Back" at bounding box center [39, 88] width 49 height 16
click at [39, 91] on button "Back" at bounding box center [39, 88] width 49 height 16
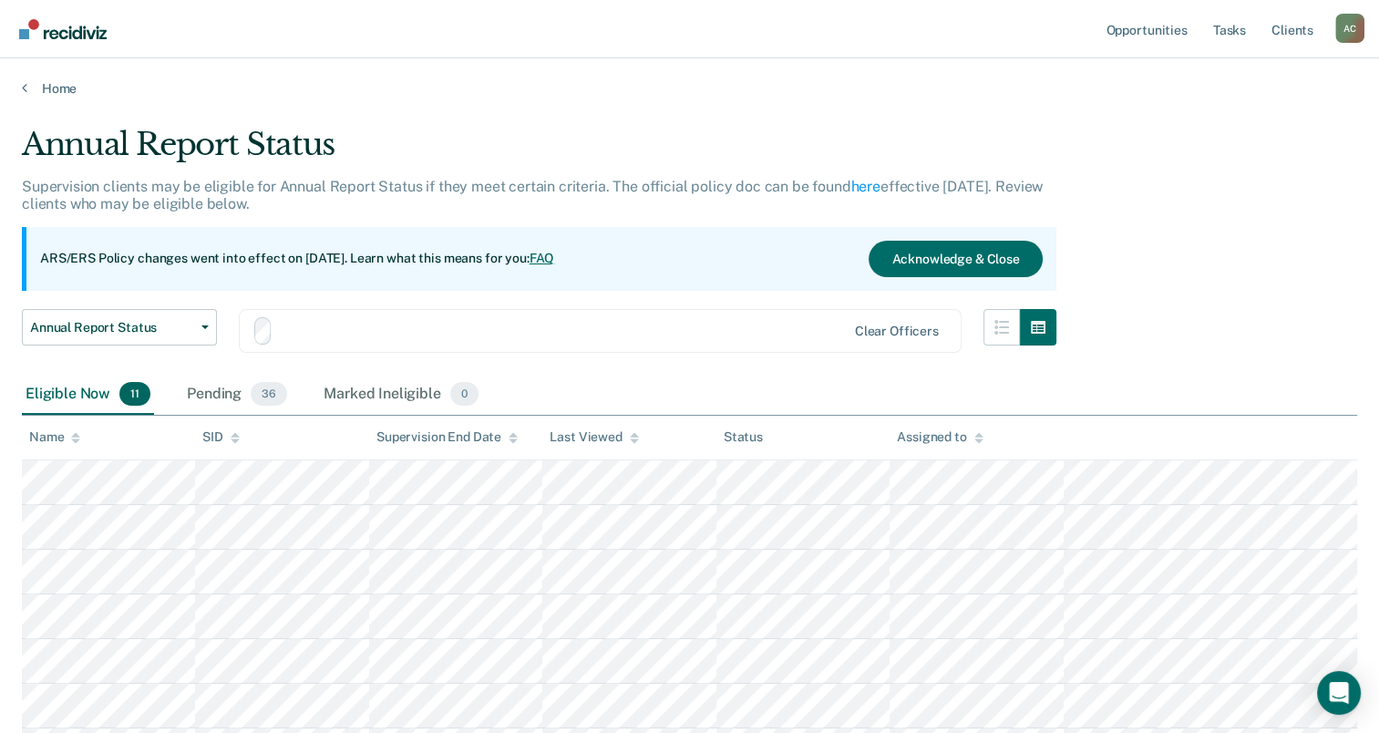
scroll to position [321, 0]
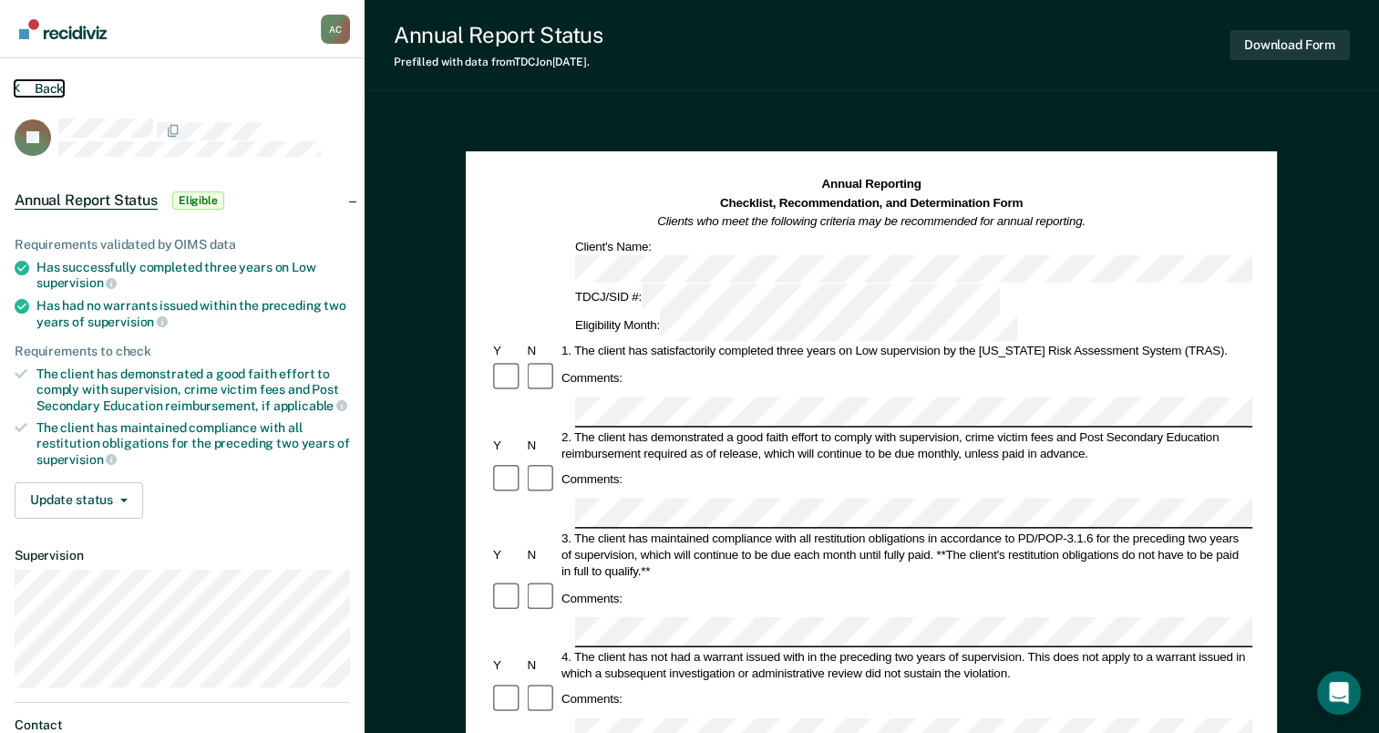
click at [55, 87] on button "Back" at bounding box center [39, 88] width 49 height 16
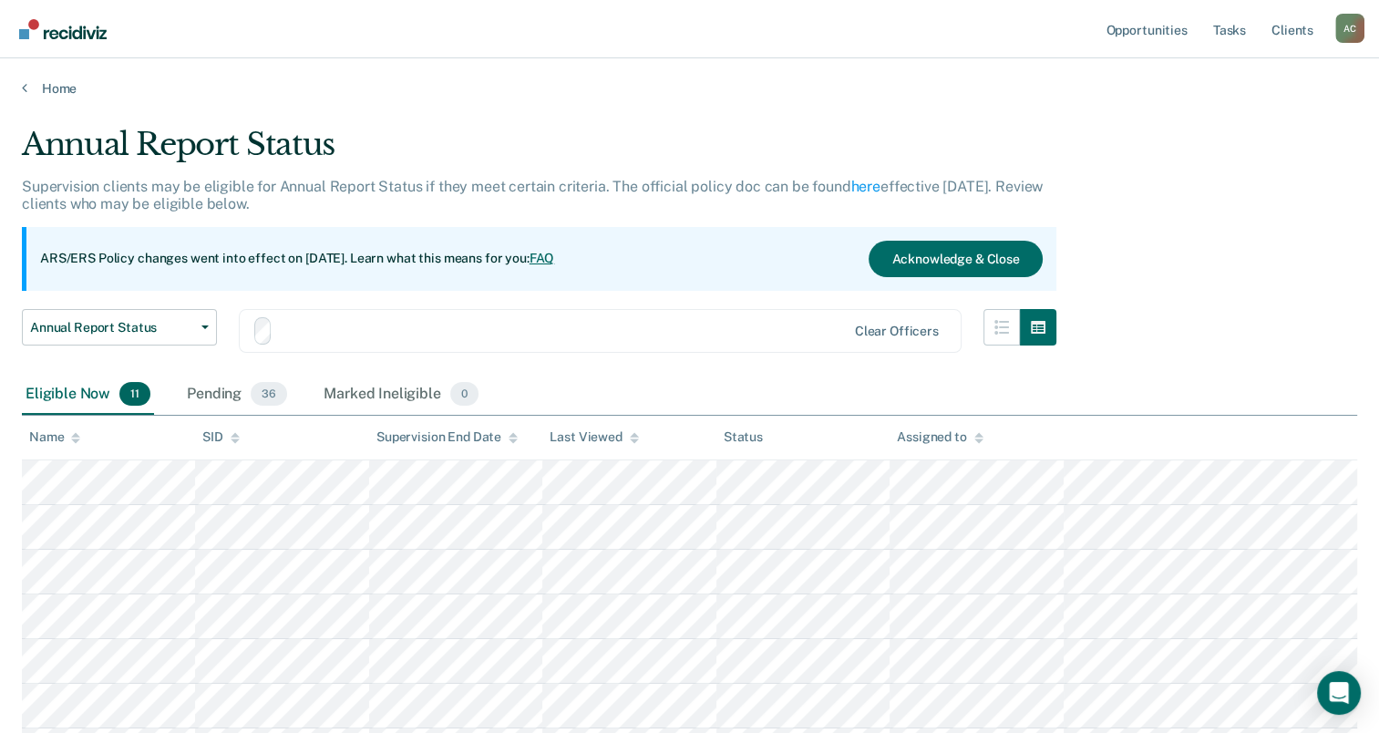
scroll to position [321, 0]
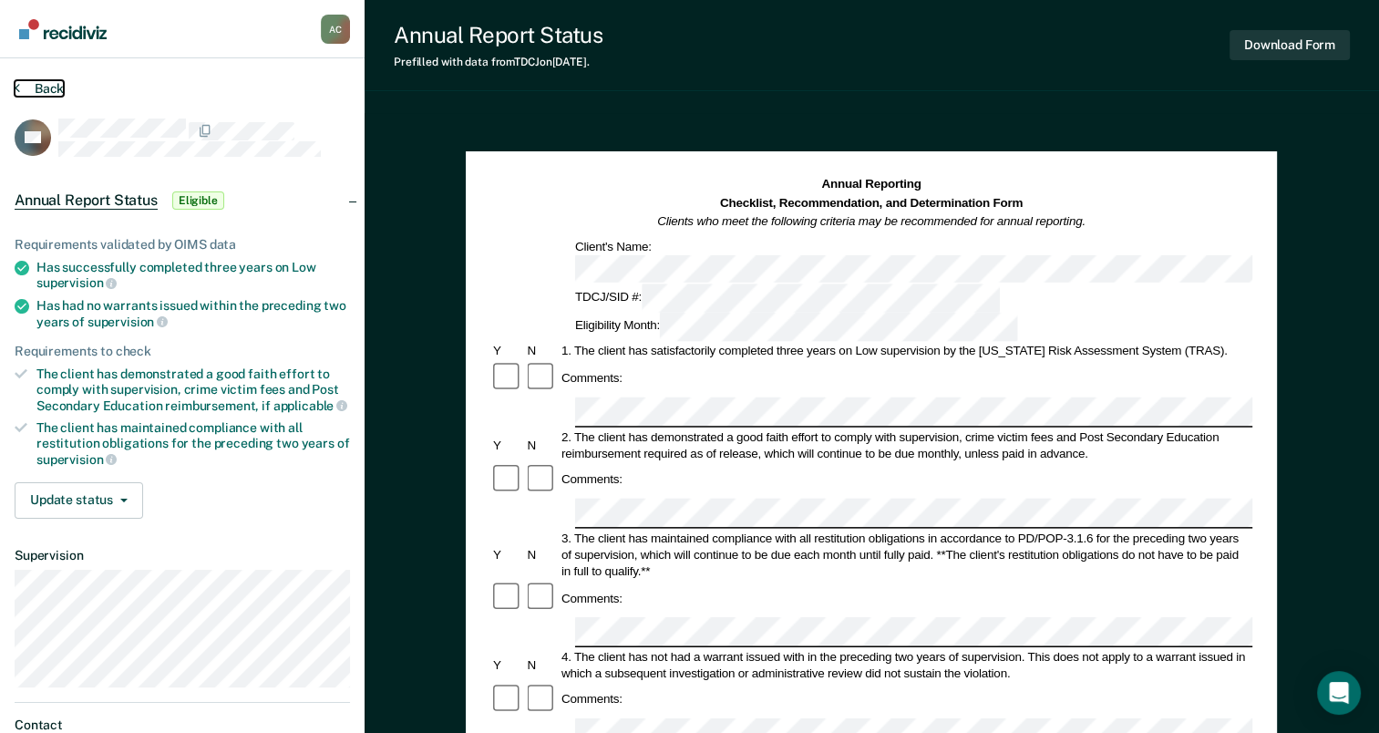
click at [42, 84] on button "Back" at bounding box center [39, 88] width 49 height 16
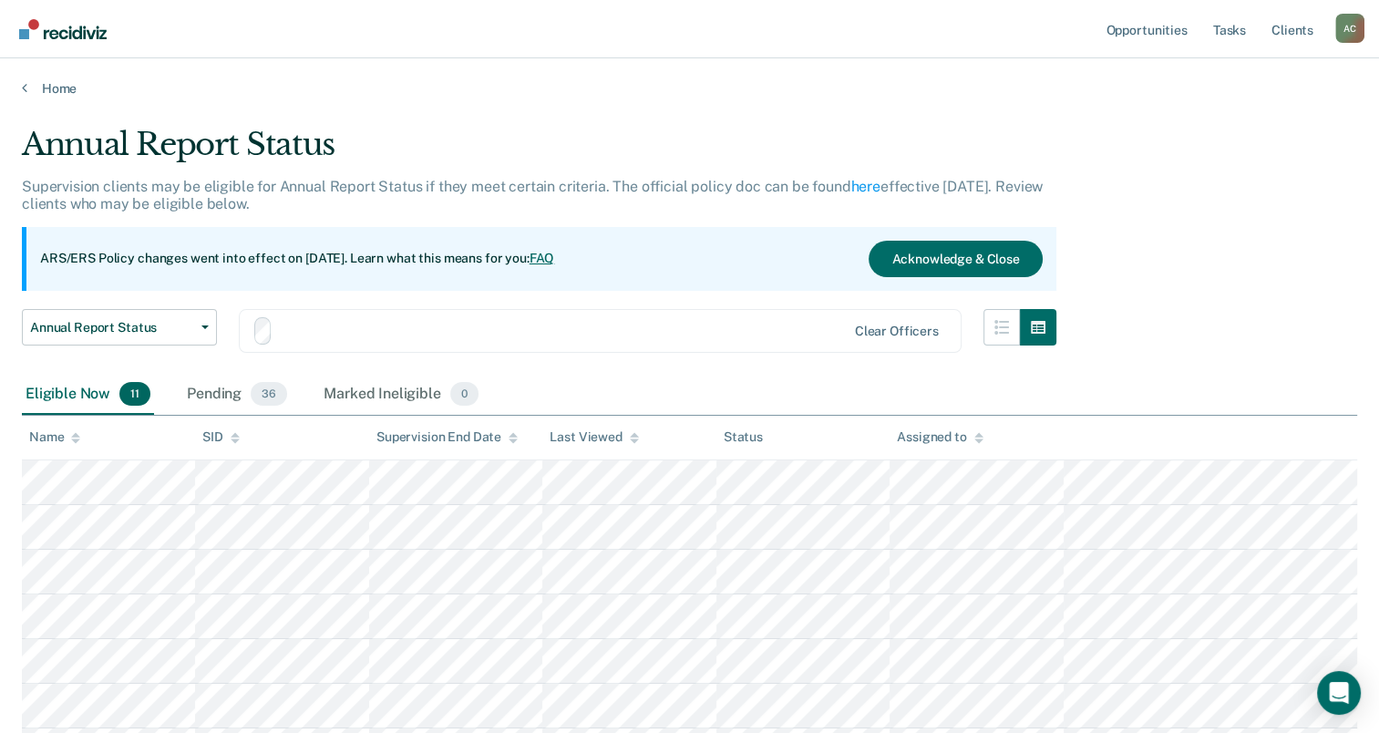
scroll to position [321, 0]
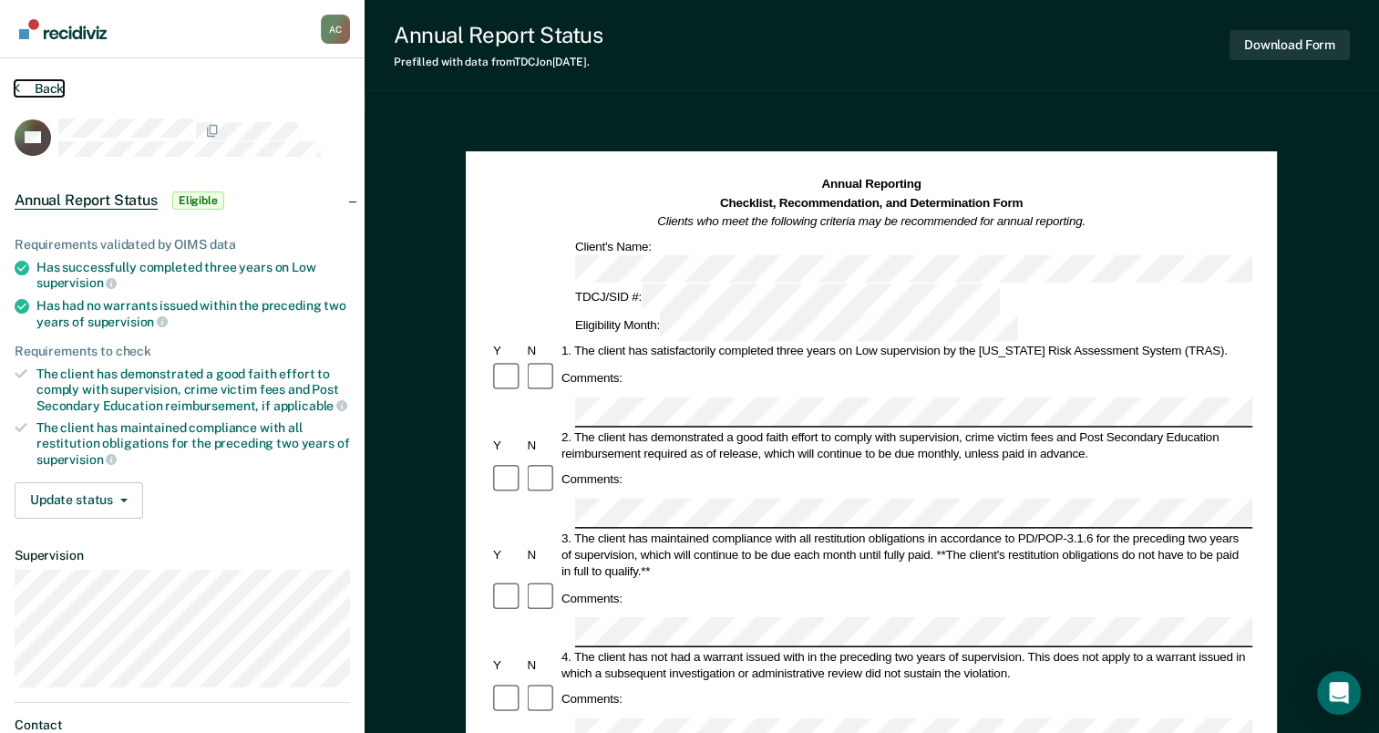
click at [55, 87] on button "Back" at bounding box center [39, 88] width 49 height 16
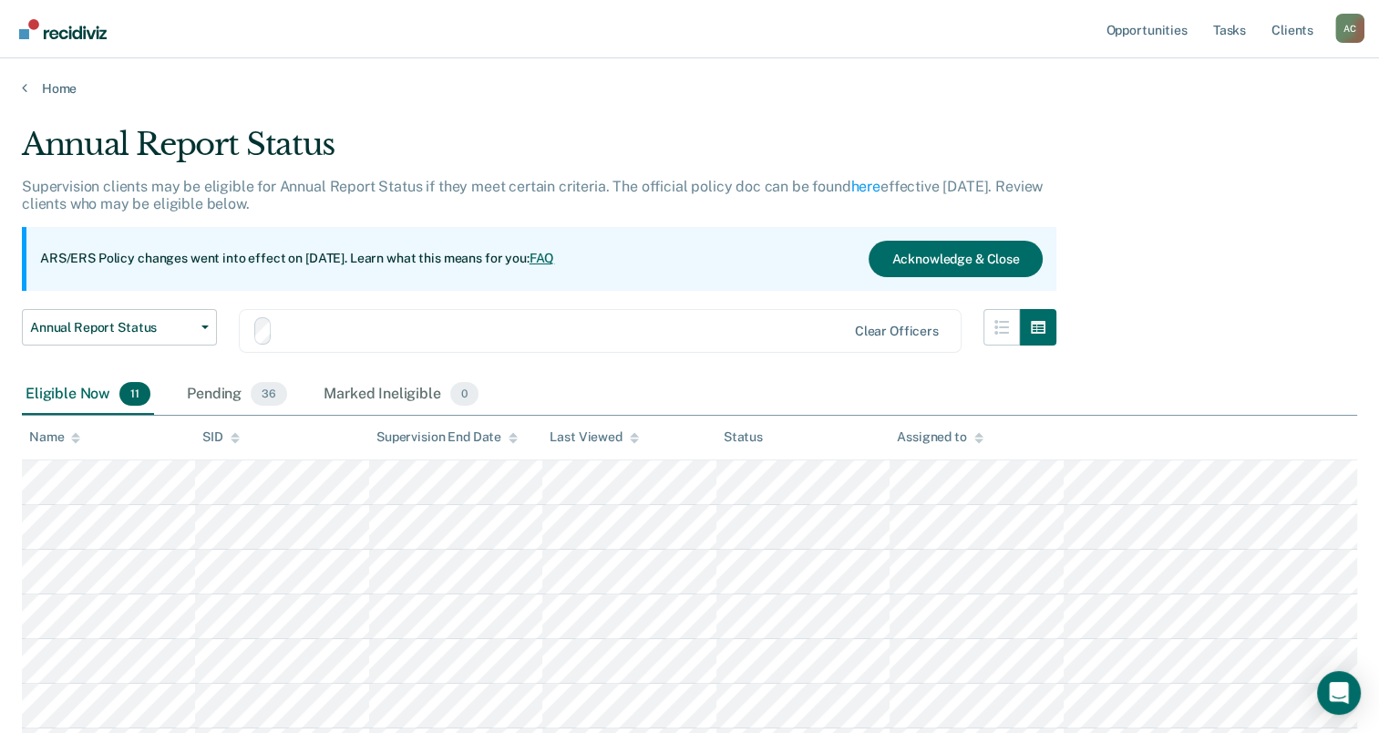
scroll to position [321, 0]
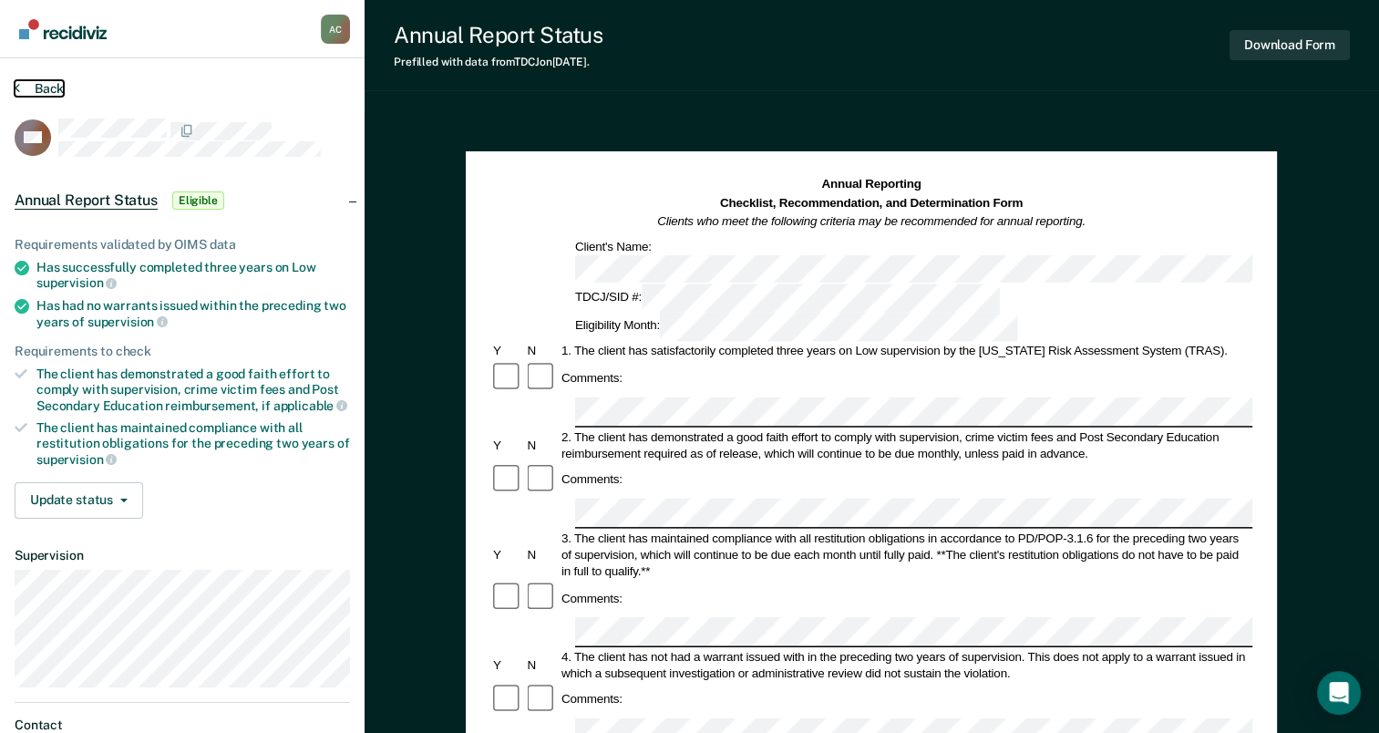
click at [57, 86] on button "Back" at bounding box center [39, 88] width 49 height 16
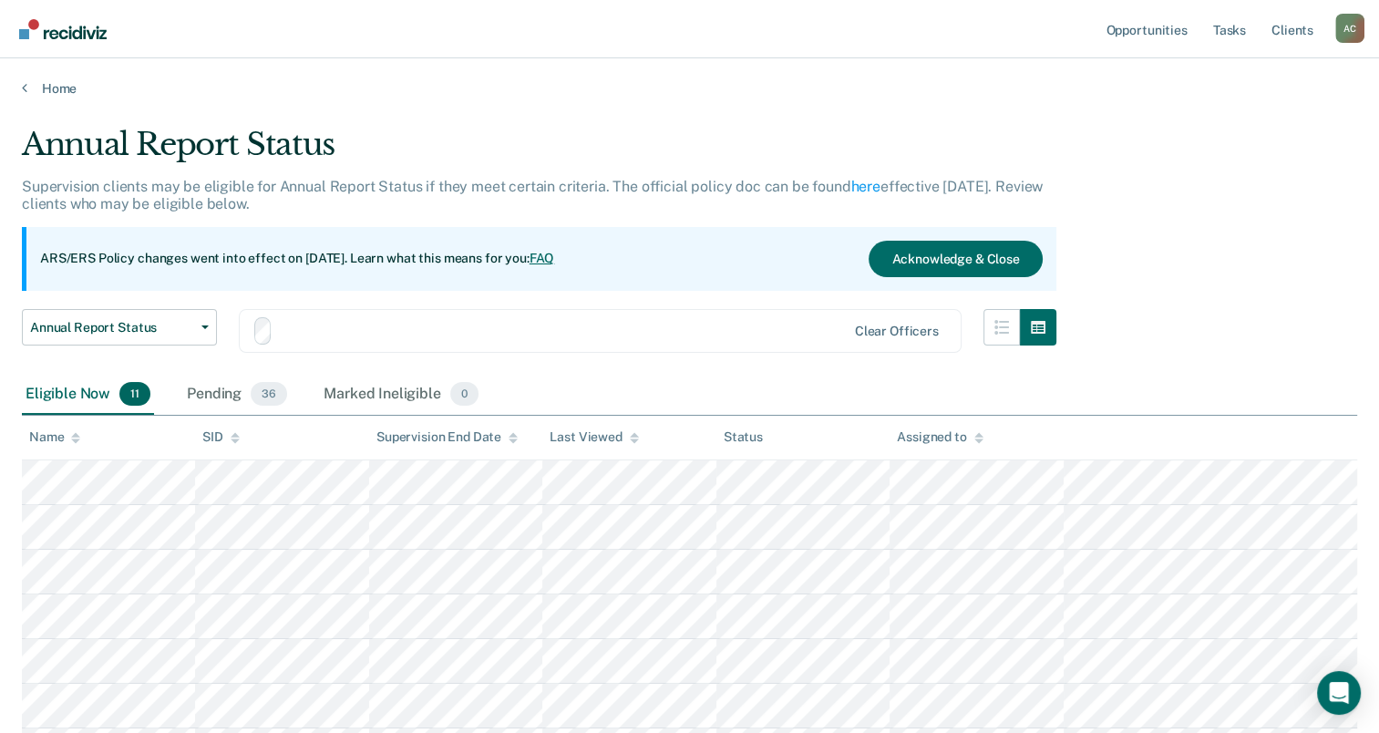
scroll to position [321, 0]
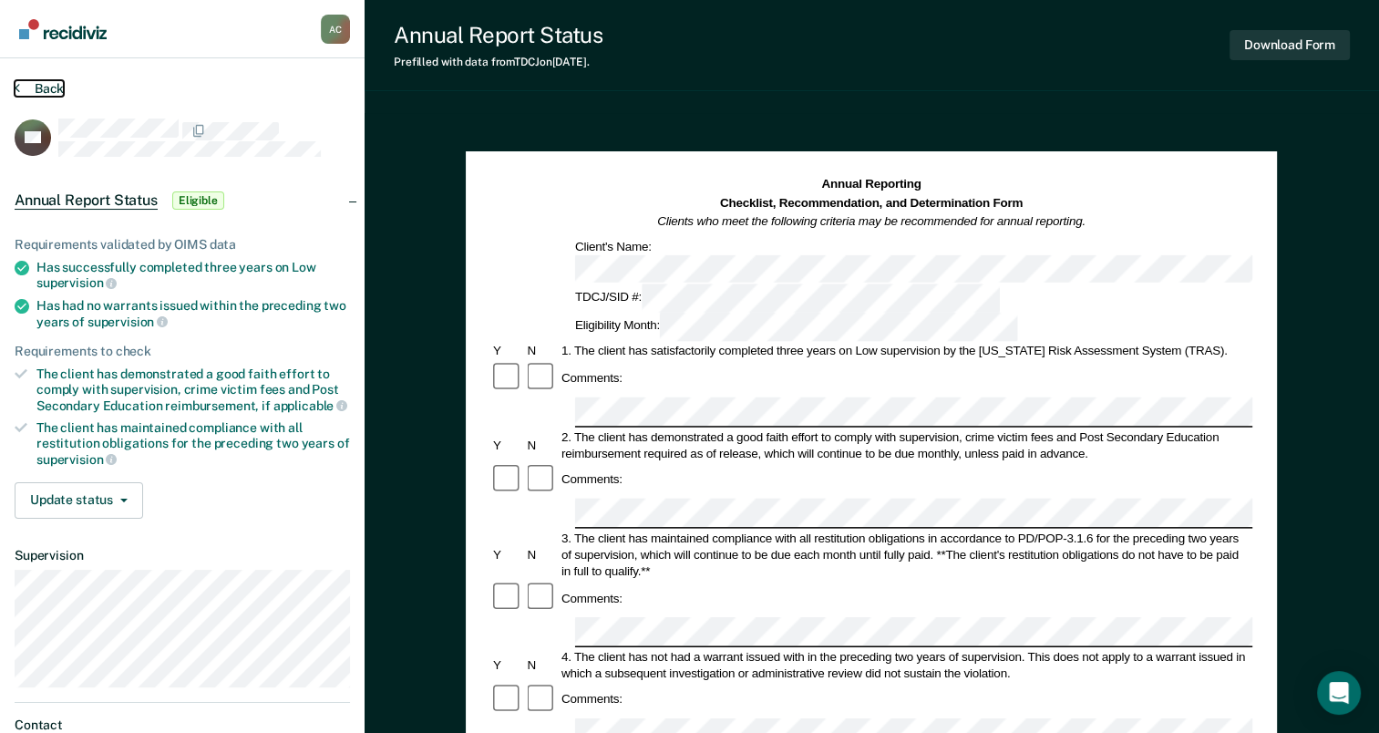
click at [40, 87] on button "Back" at bounding box center [39, 88] width 49 height 16
click at [46, 78] on section "Back JM Annual Report Status Eligible Requirements validated by OIMS data Has s…" at bounding box center [182, 434] width 364 height 752
click at [46, 87] on button "Back" at bounding box center [39, 88] width 49 height 16
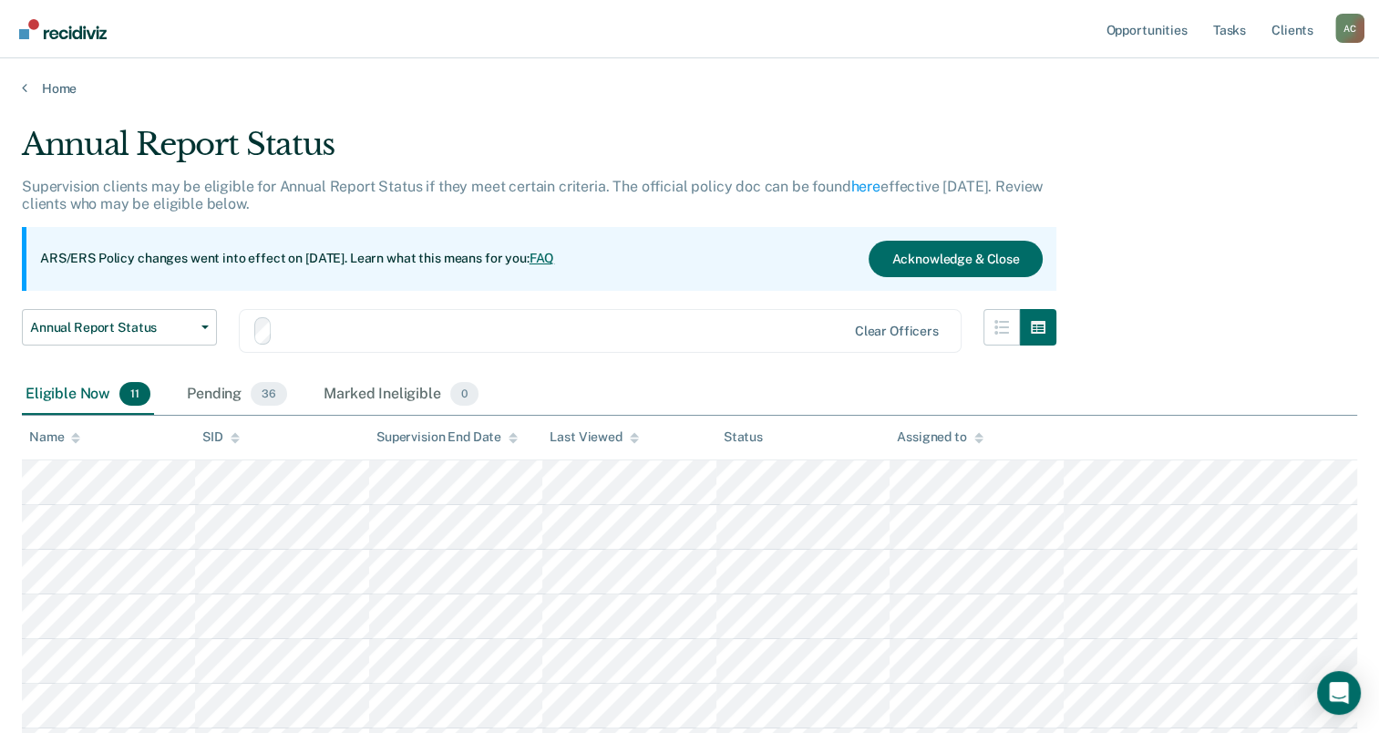
scroll to position [321, 0]
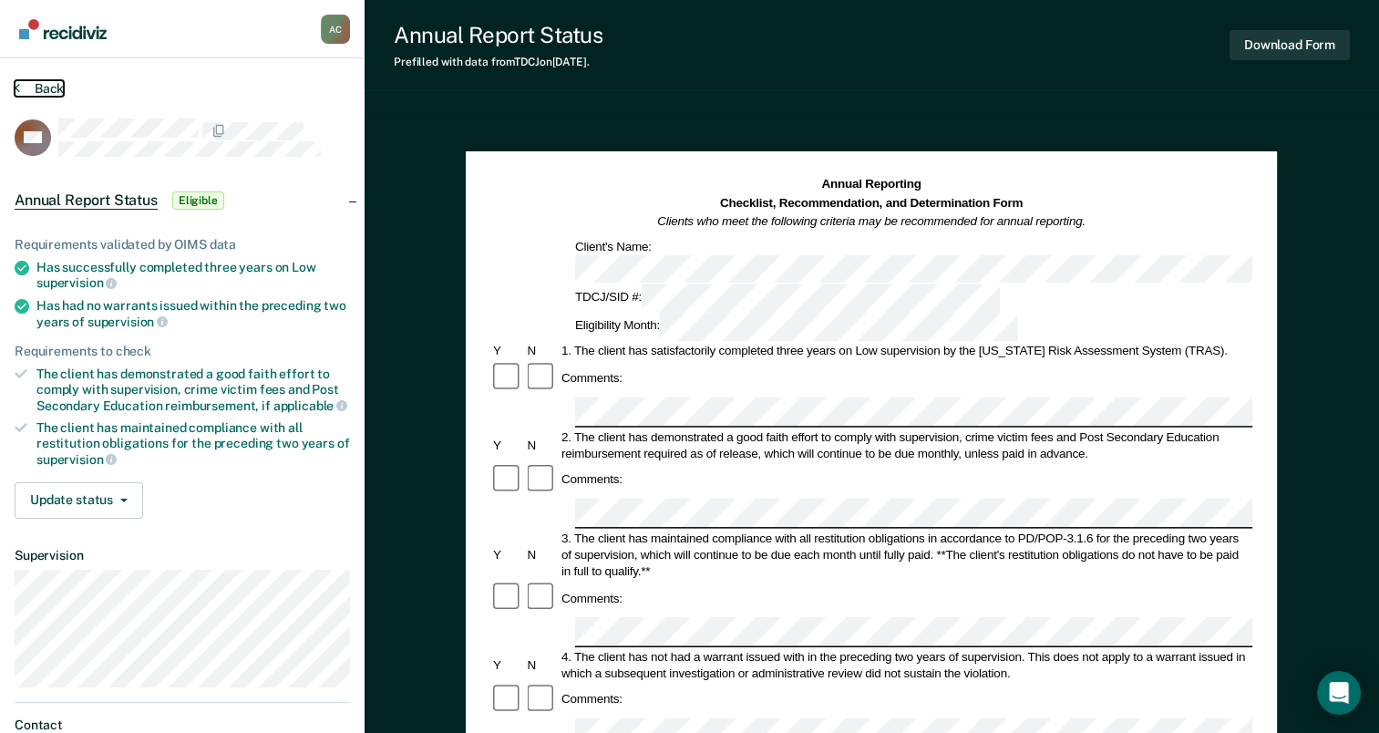
click at [50, 87] on button "Back" at bounding box center [39, 88] width 49 height 16
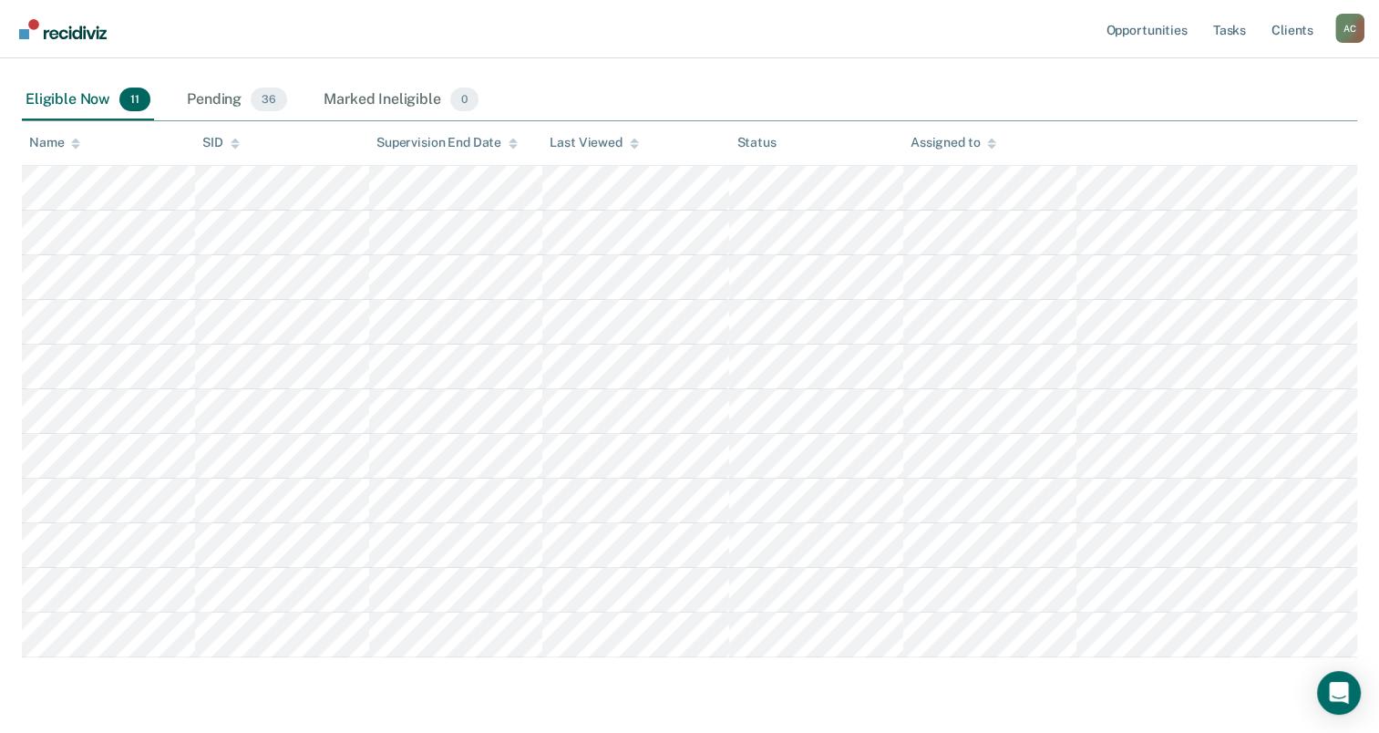
scroll to position [295, 0]
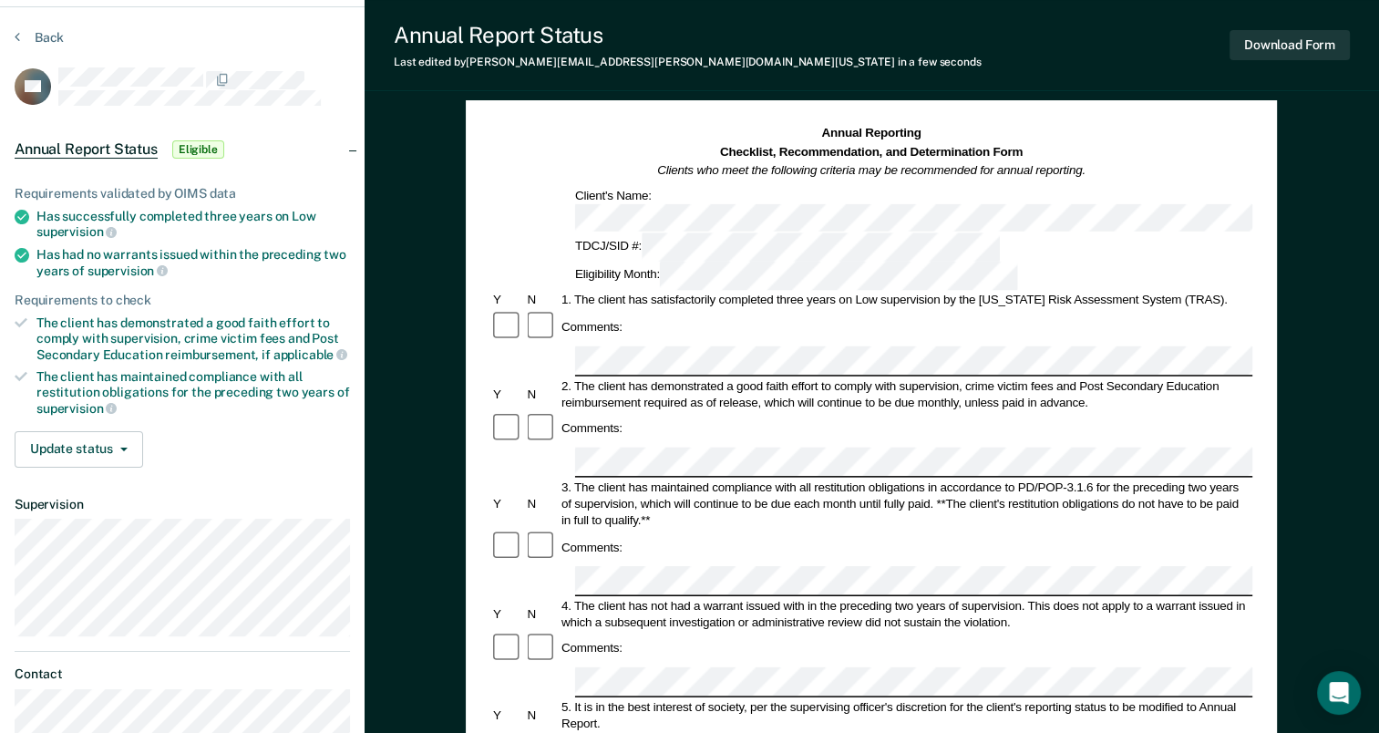
scroll to position [47, 0]
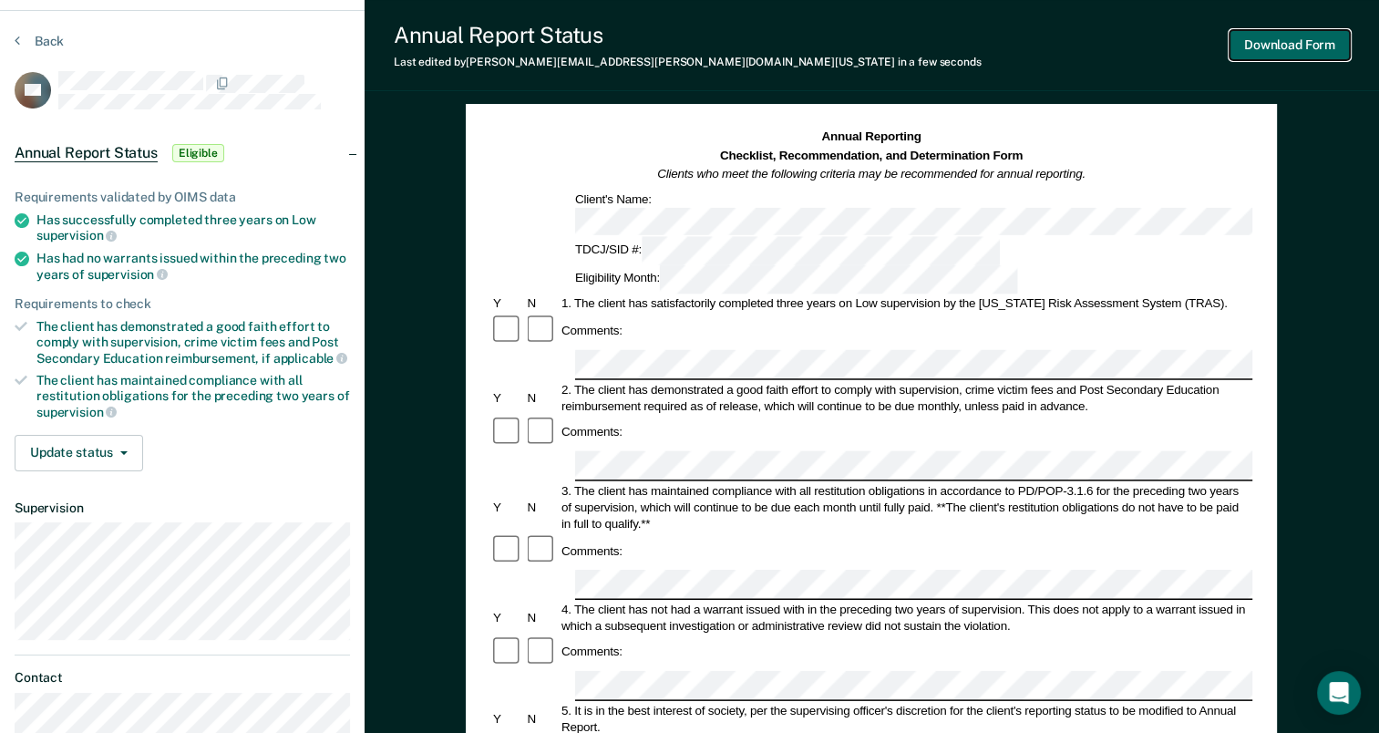
click at [1278, 42] on button "Download Form" at bounding box center [1289, 45] width 120 height 30
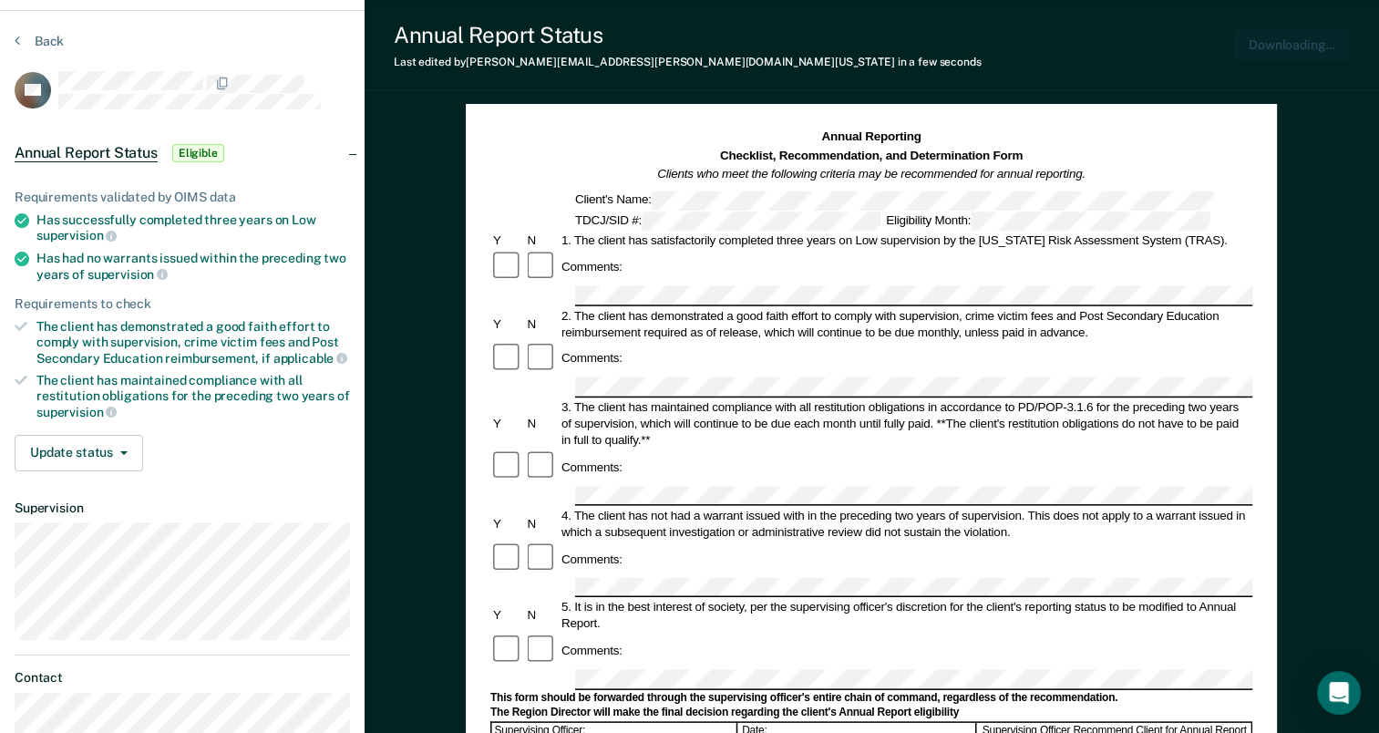
scroll to position [0, 0]
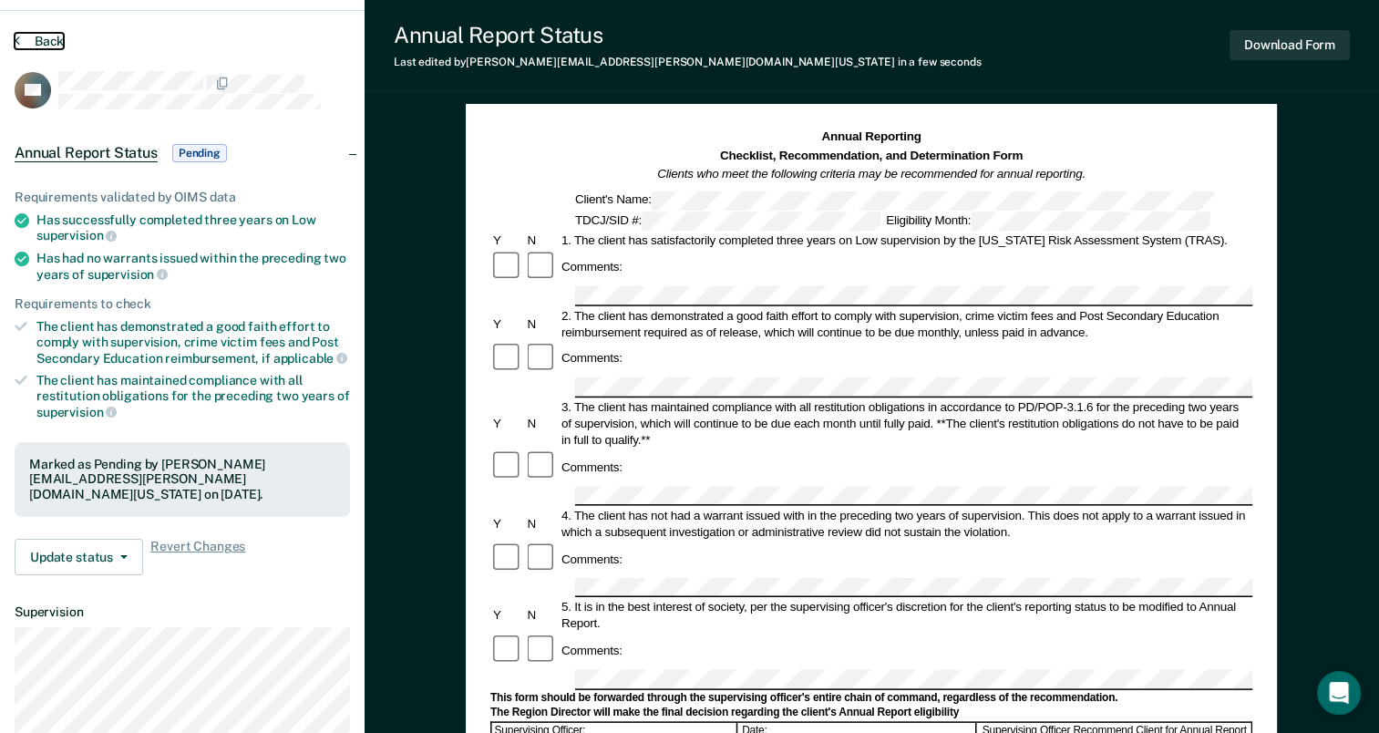
click at [36, 36] on button "Back" at bounding box center [39, 41] width 49 height 16
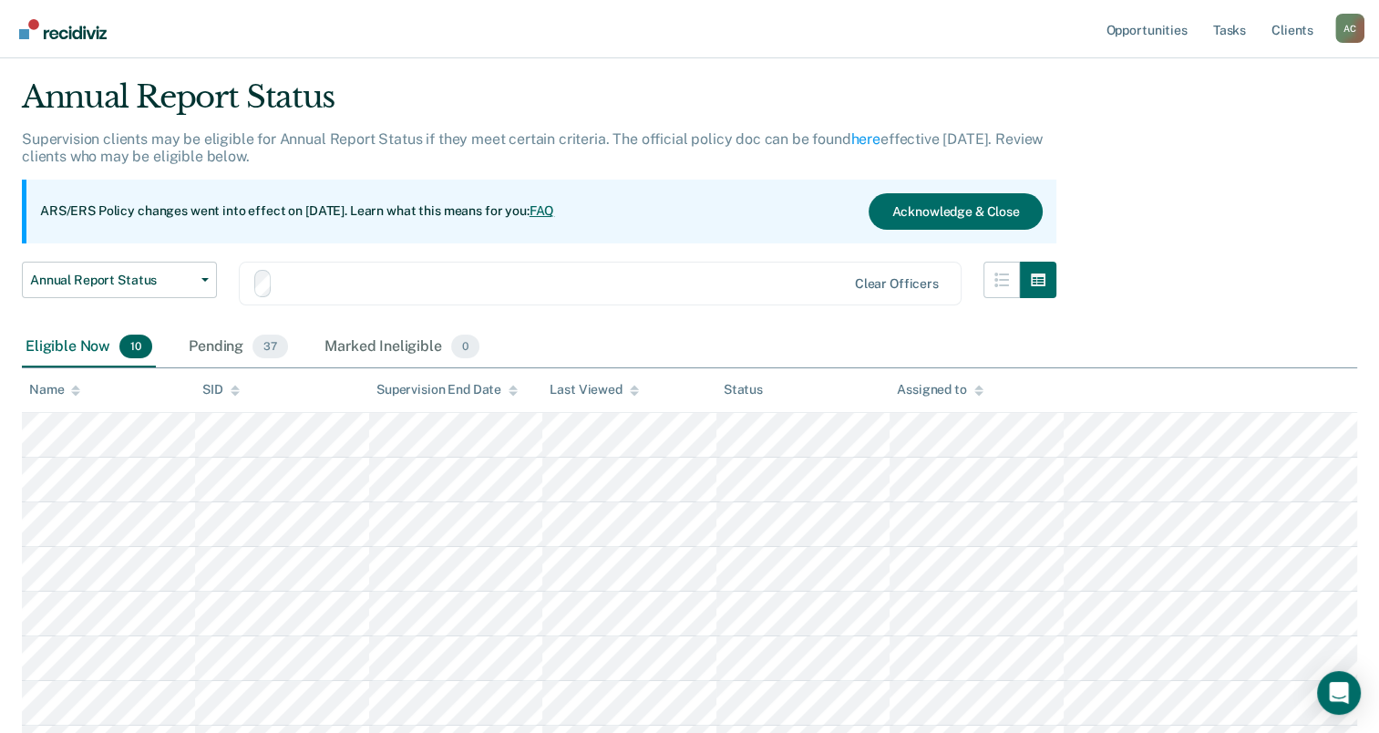
scroll to position [295, 0]
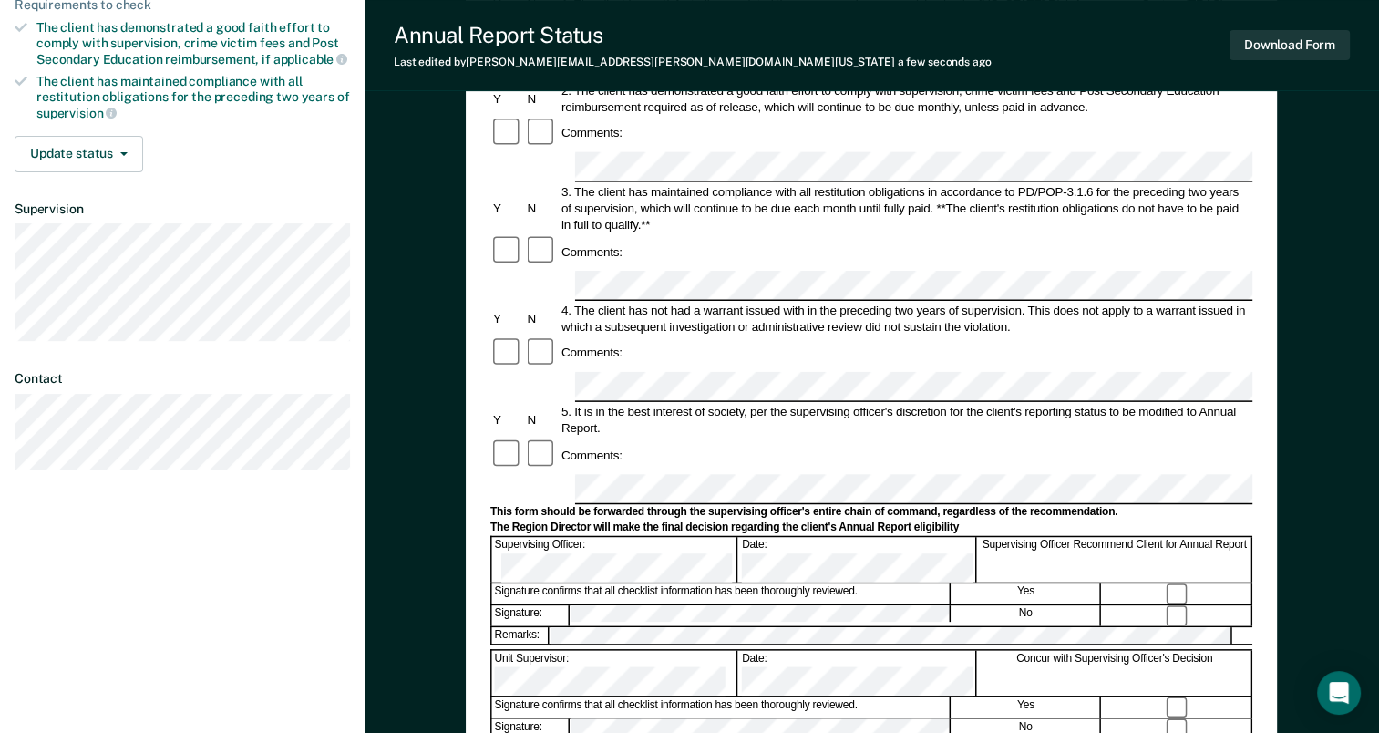
scroll to position [348, 0]
click at [638, 695] on div "Signature confirms that all checklist information has been thoroughly reviewed." at bounding box center [721, 705] width 458 height 20
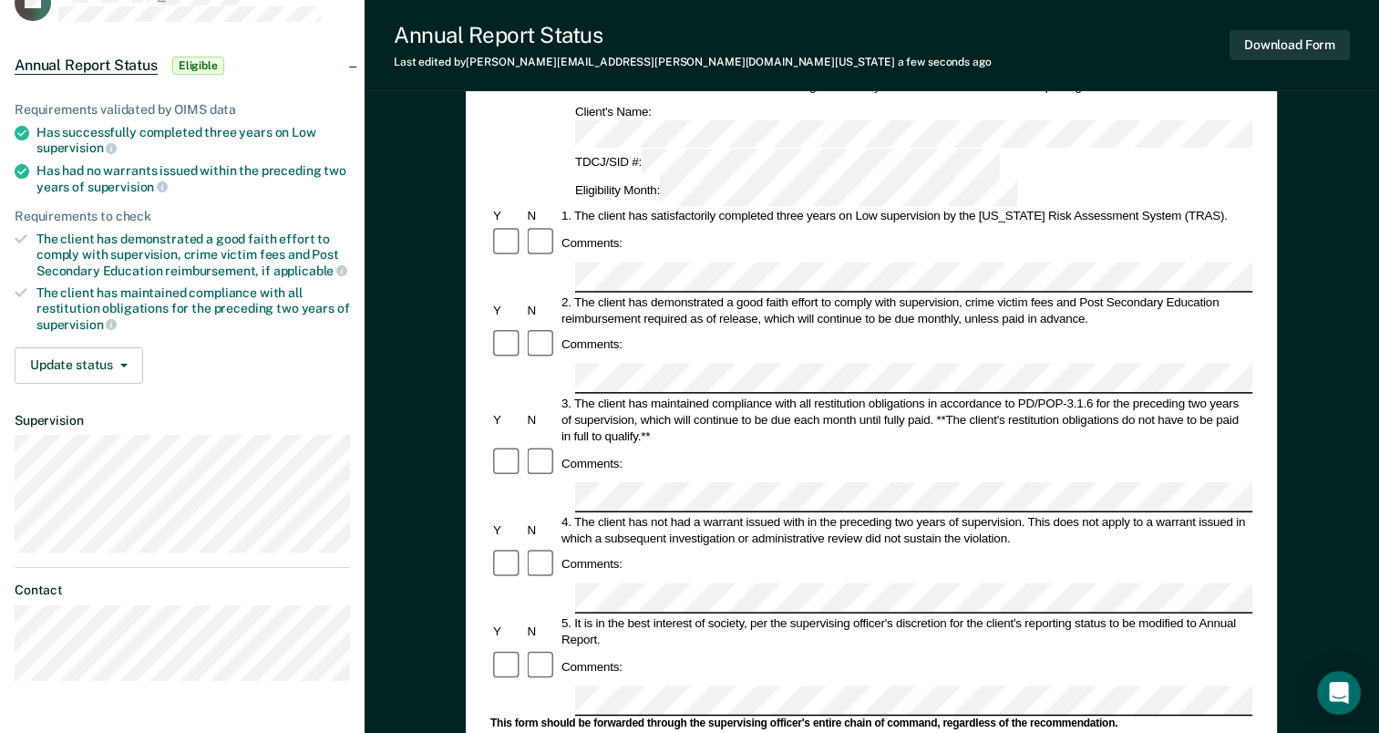
scroll to position [128, 0]
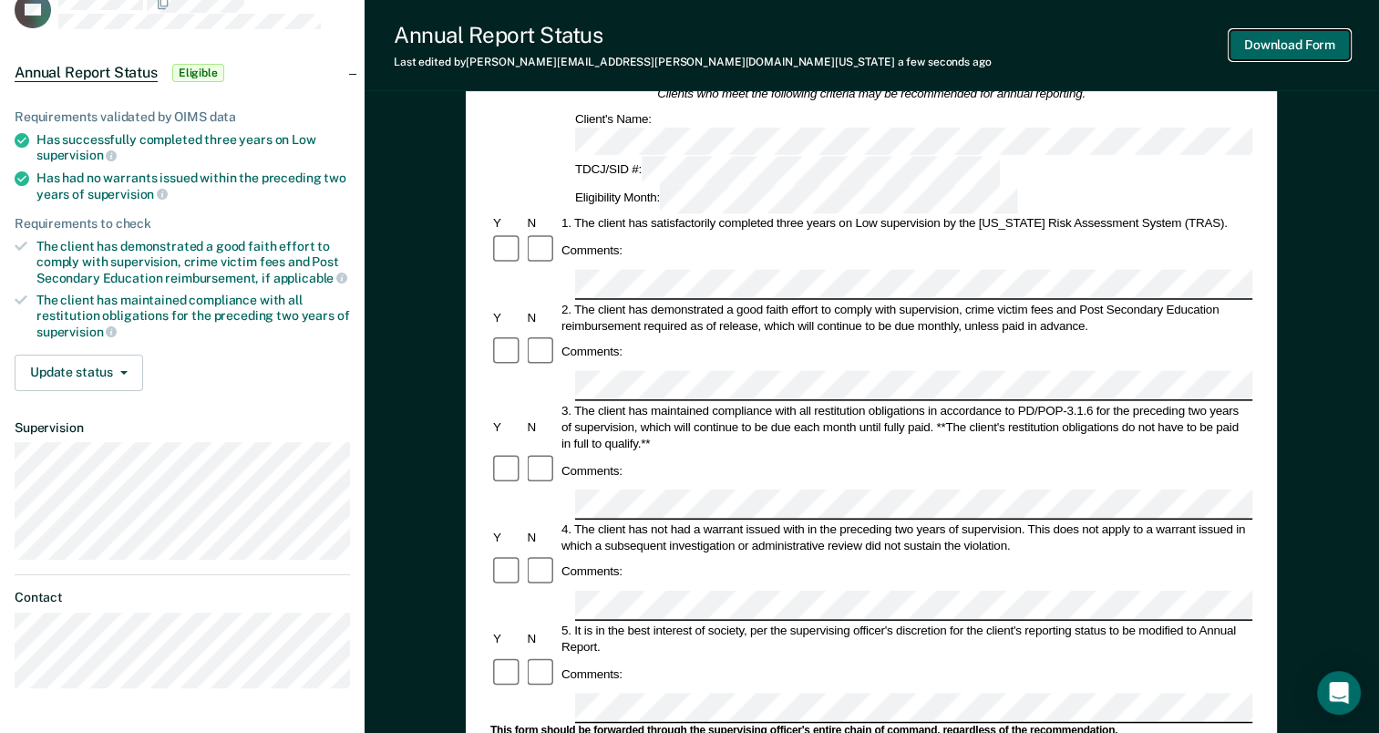
click at [1295, 45] on button "Download Form" at bounding box center [1289, 45] width 120 height 30
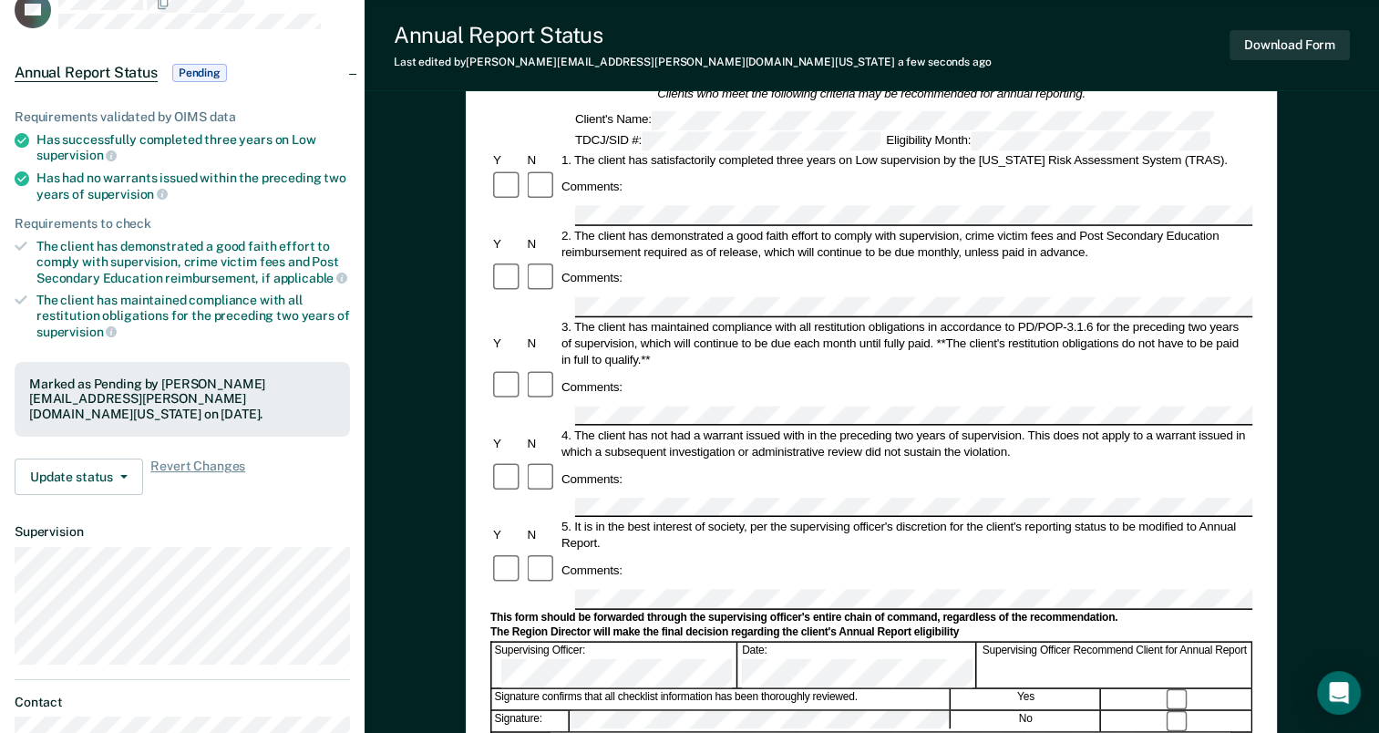
scroll to position [0, 0]
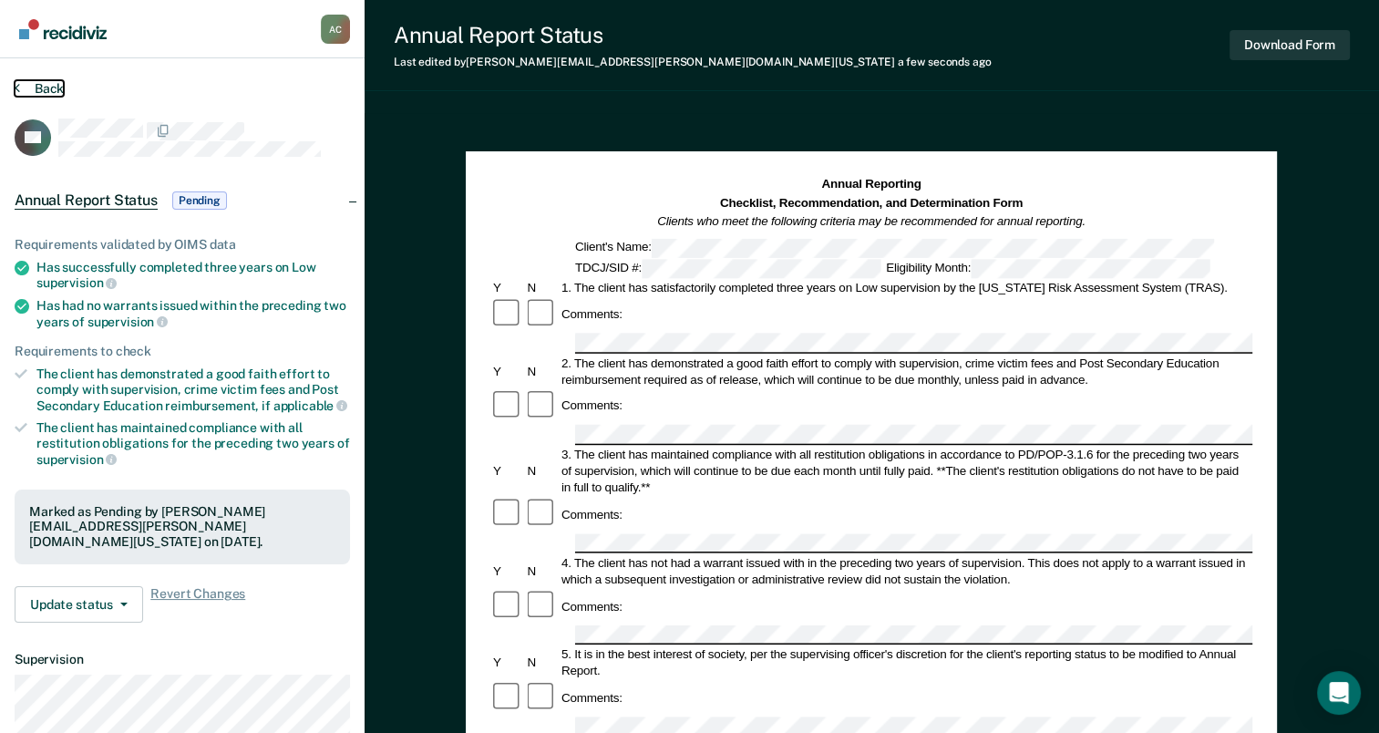
click at [37, 87] on button "Back" at bounding box center [39, 88] width 49 height 16
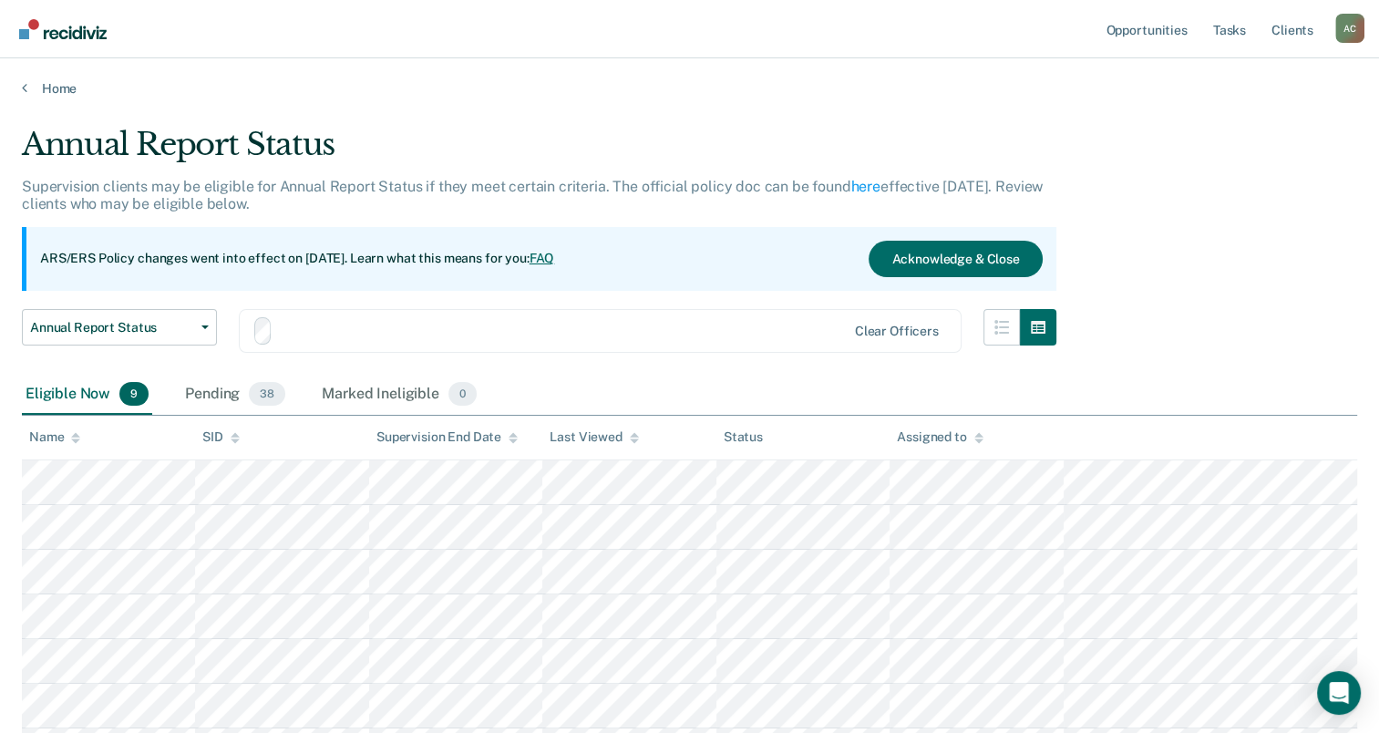
scroll to position [259, 0]
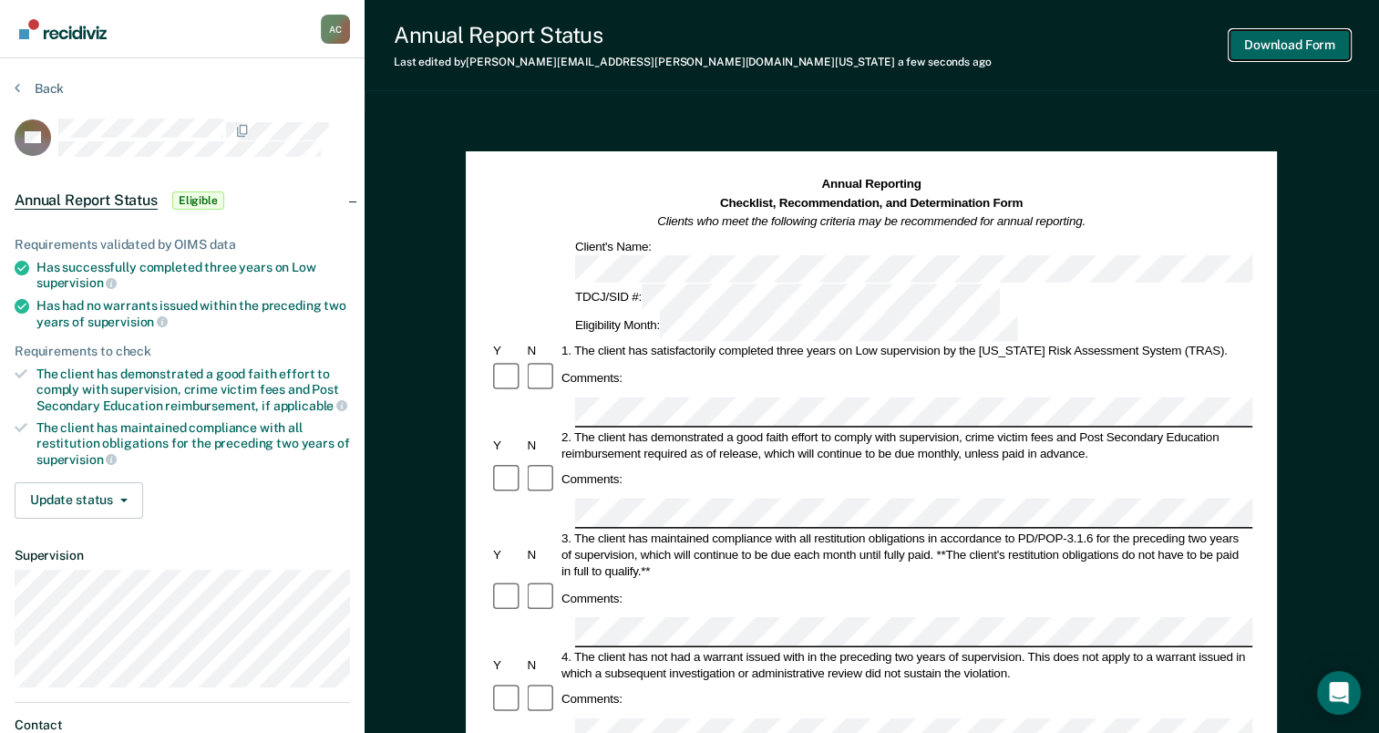
click at [1287, 53] on button "Download Form" at bounding box center [1289, 45] width 120 height 30
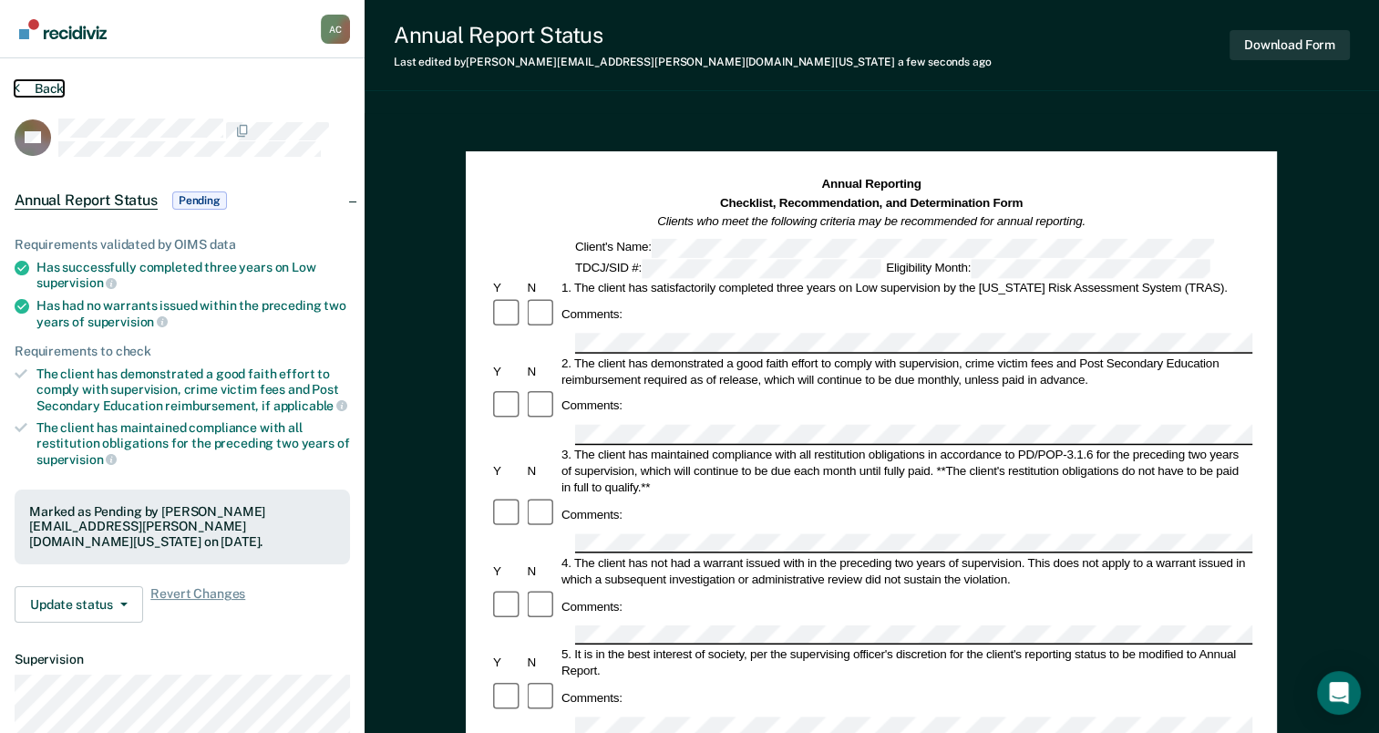
click at [46, 86] on button "Back" at bounding box center [39, 88] width 49 height 16
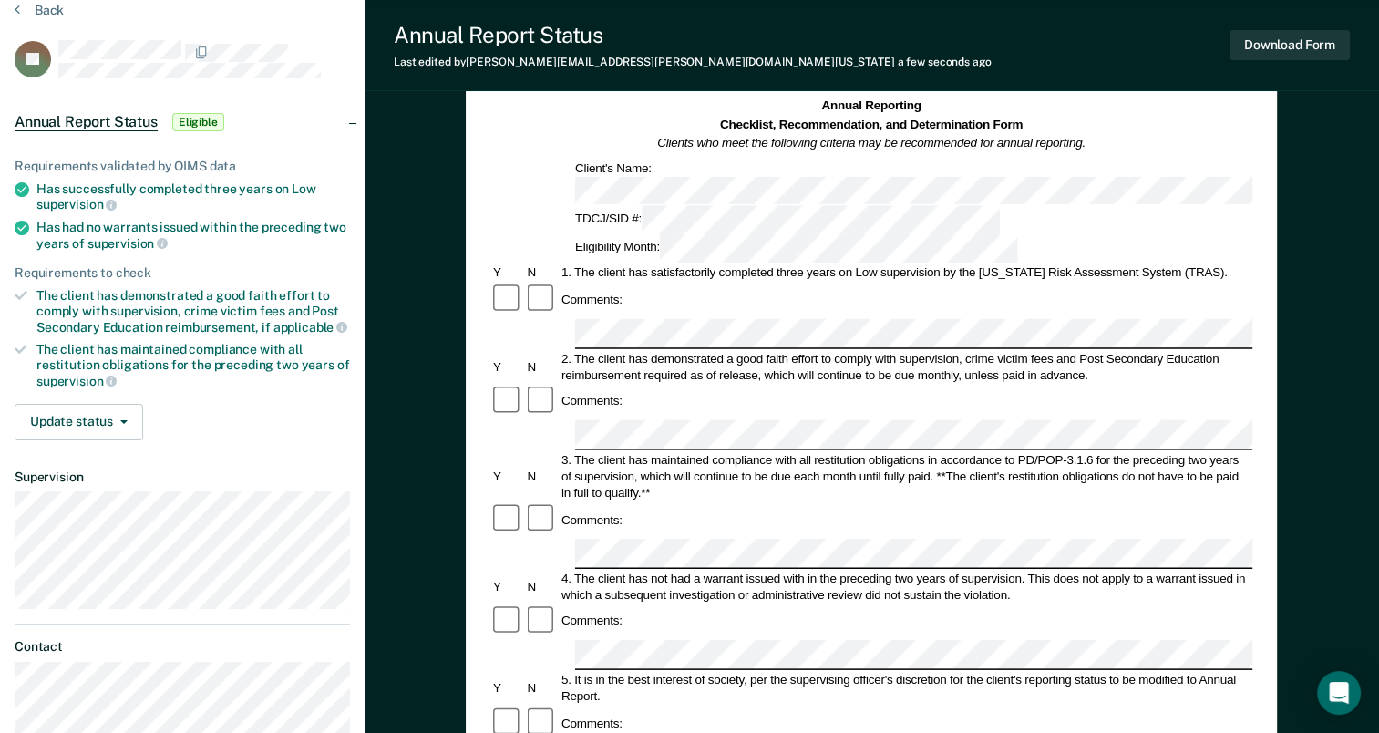
scroll to position [77, 0]
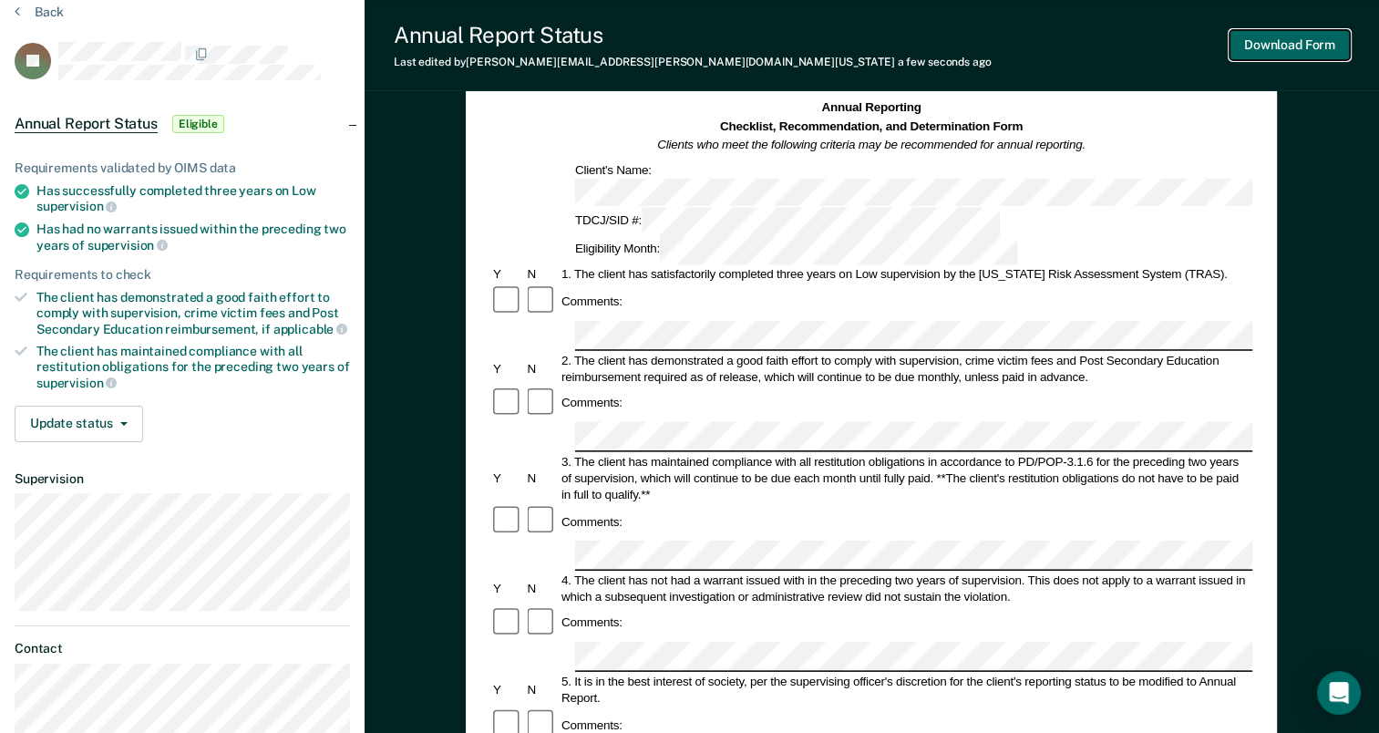
click at [1302, 50] on button "Download Form" at bounding box center [1289, 45] width 120 height 30
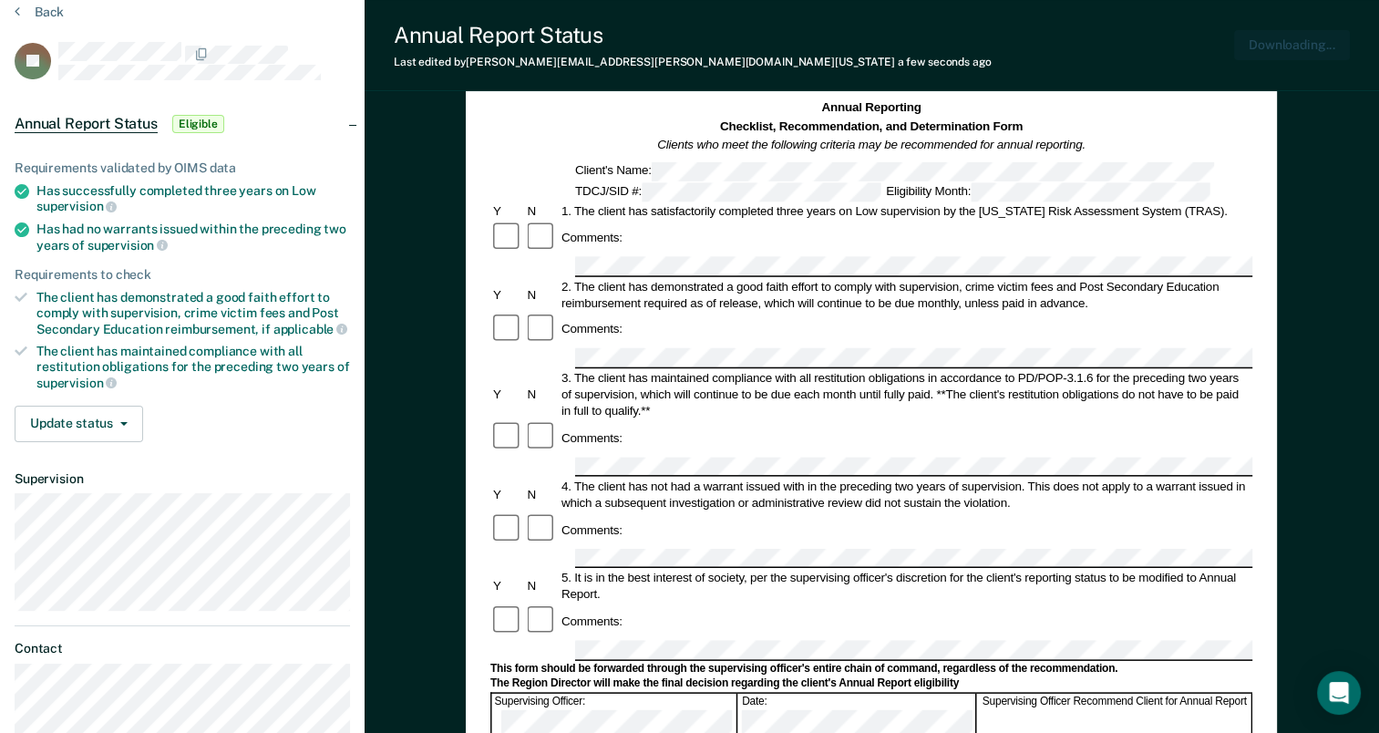
scroll to position [0, 0]
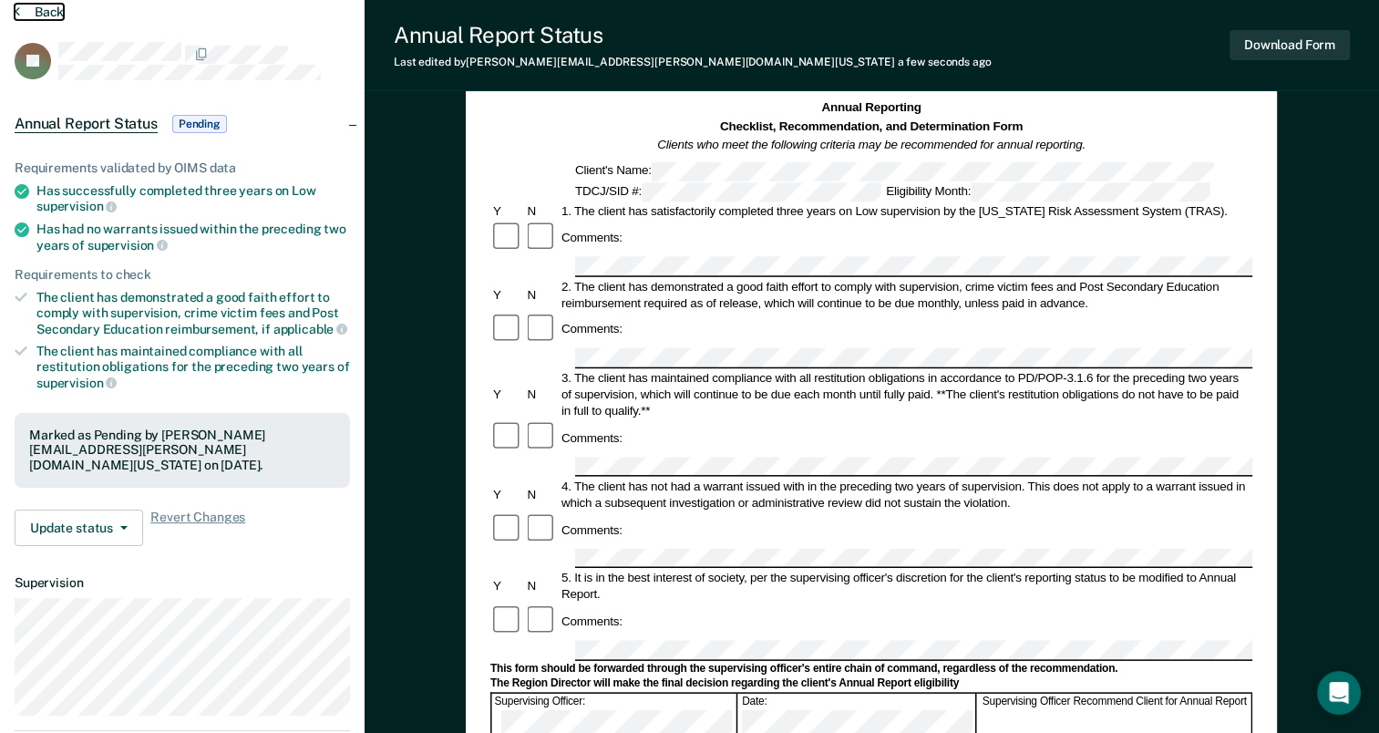
click at [43, 9] on button "Back" at bounding box center [39, 12] width 49 height 16
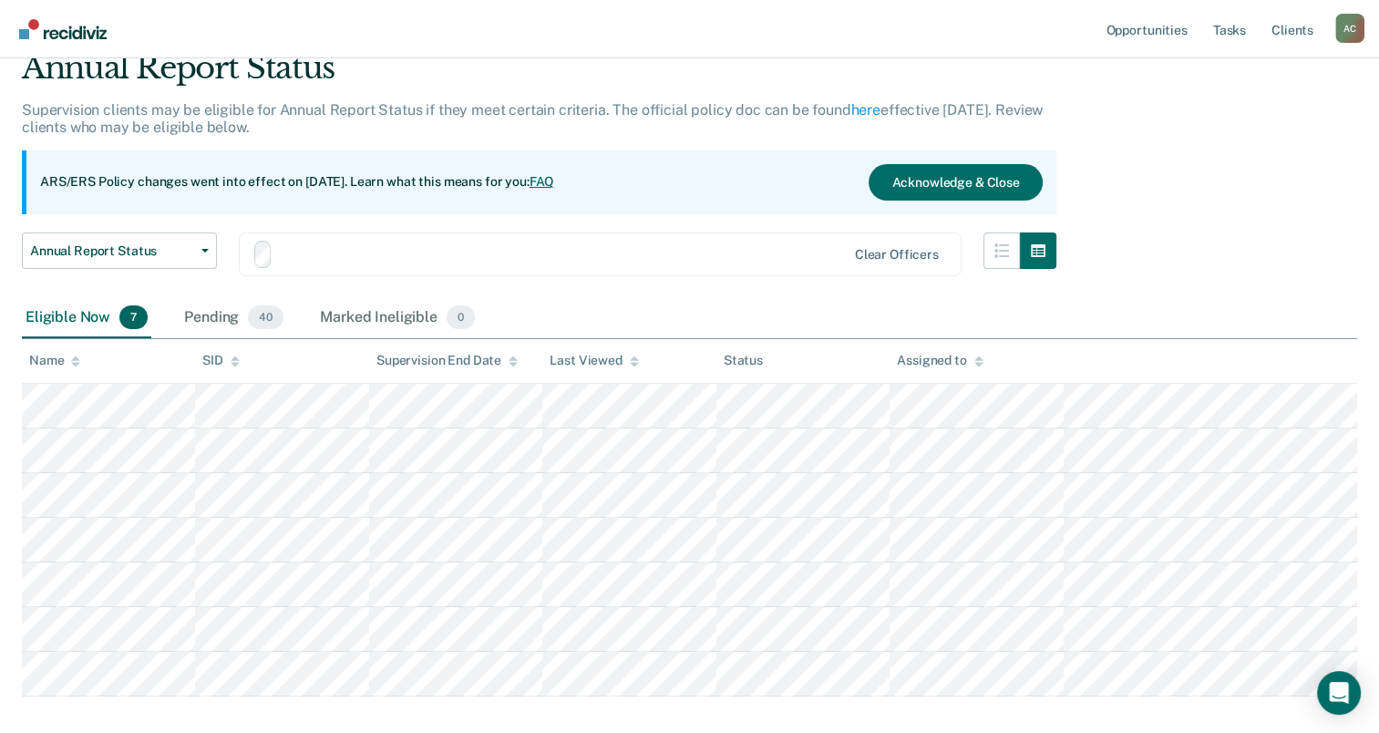
scroll to position [169, 0]
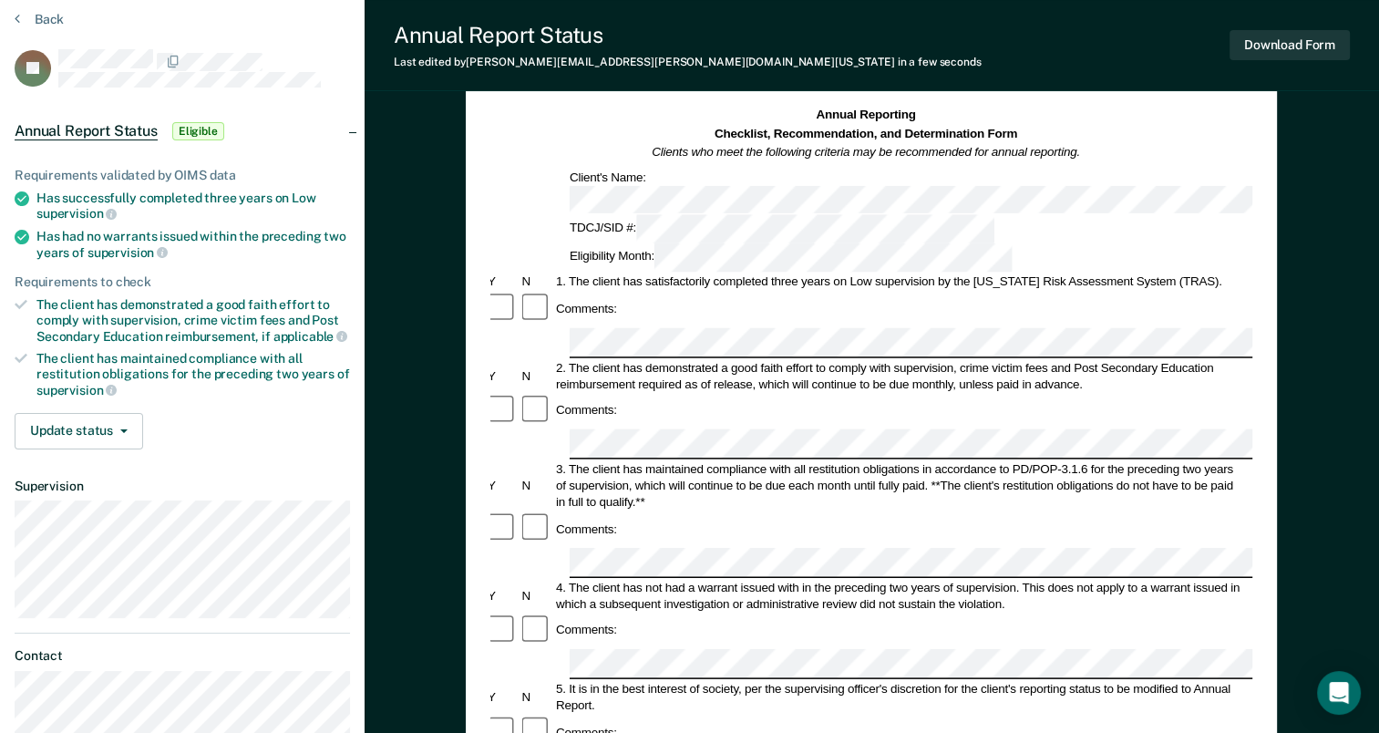
scroll to position [67, 0]
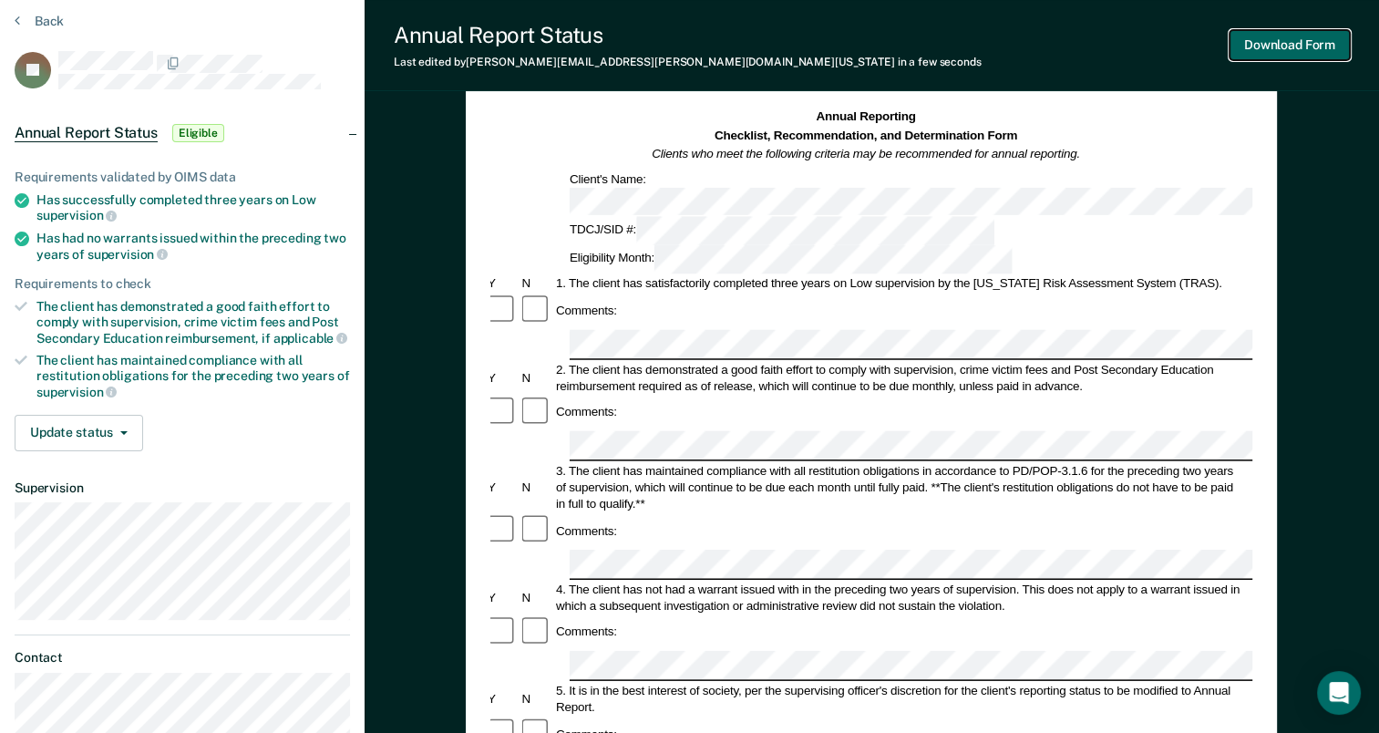
click at [1294, 36] on button "Download Form" at bounding box center [1289, 45] width 120 height 30
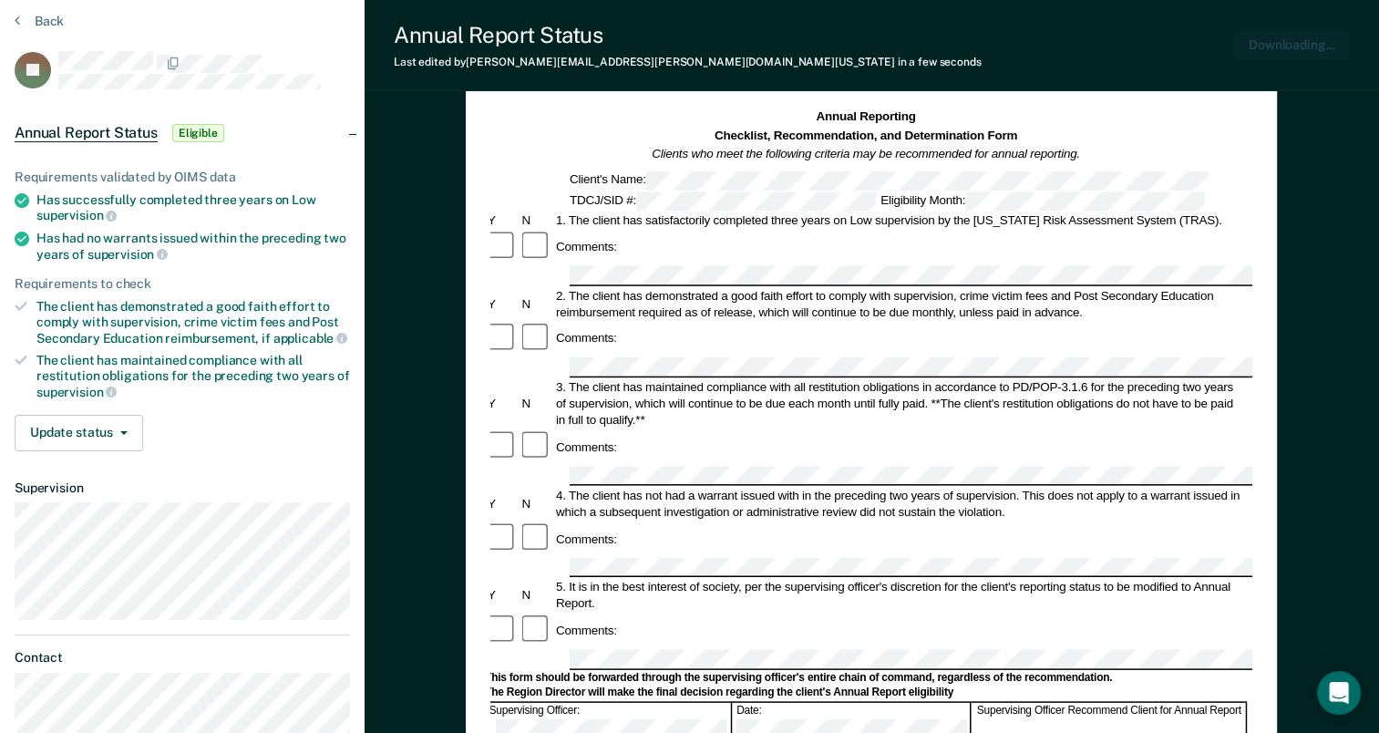
scroll to position [0, 0]
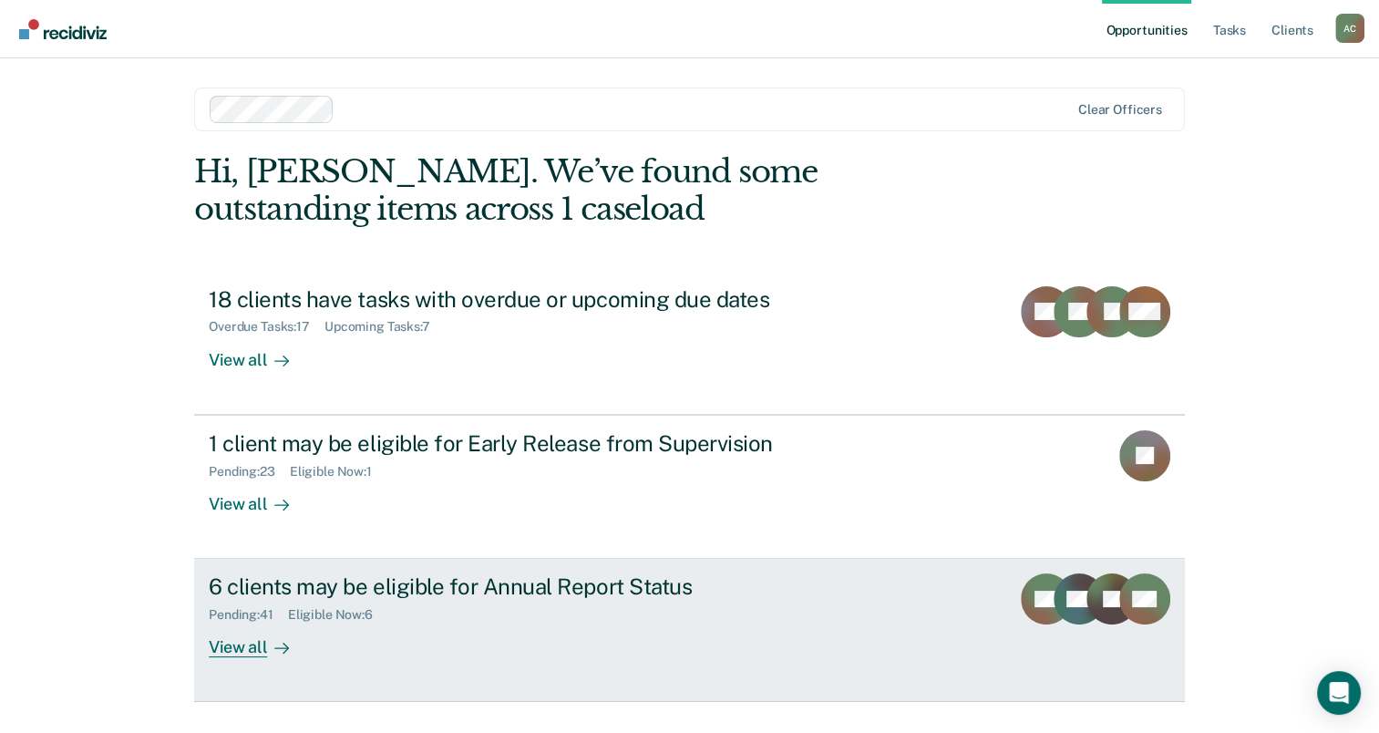
drag, startPoint x: 496, startPoint y: 639, endPoint x: 426, endPoint y: 612, distance: 74.1
click at [426, 612] on div "Pending : 41 Eligible Now : 6" at bounding box center [529, 611] width 640 height 23
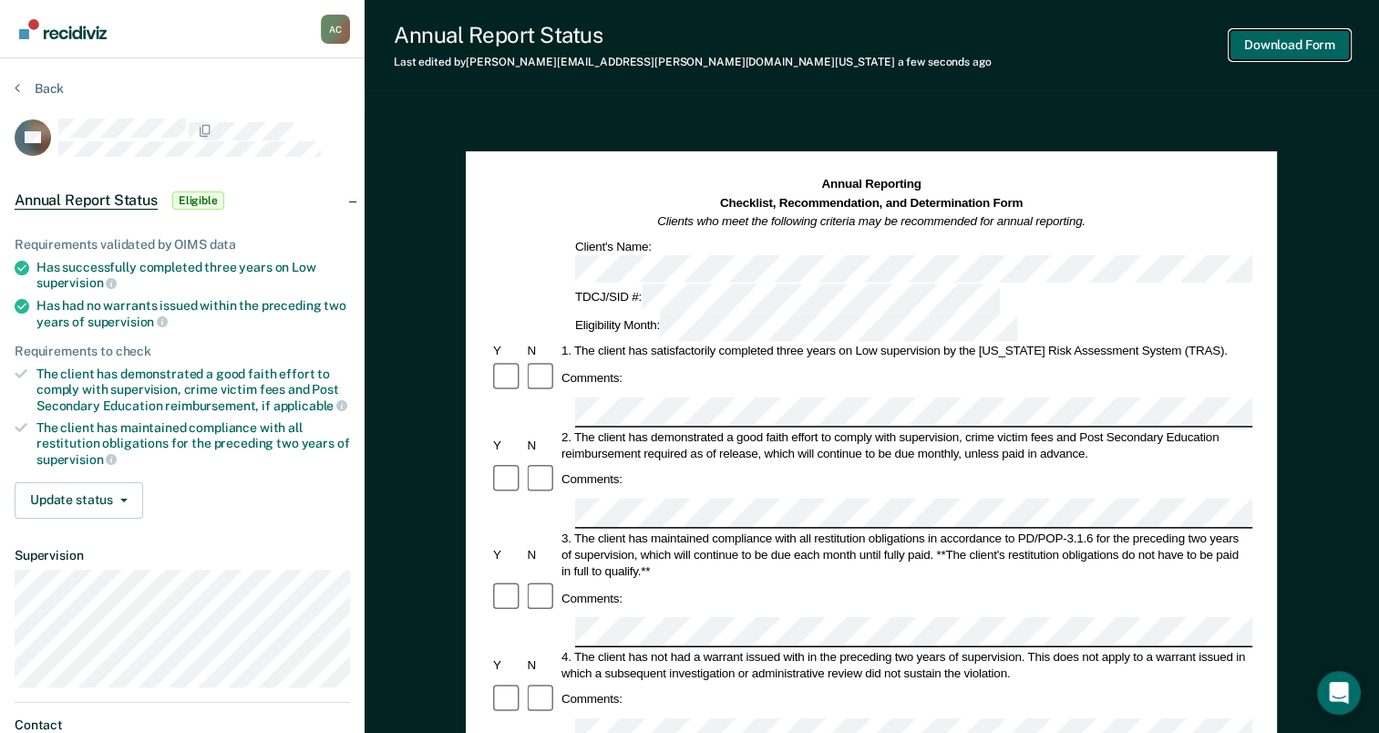
click at [1253, 59] on button "Download Form" at bounding box center [1289, 45] width 120 height 30
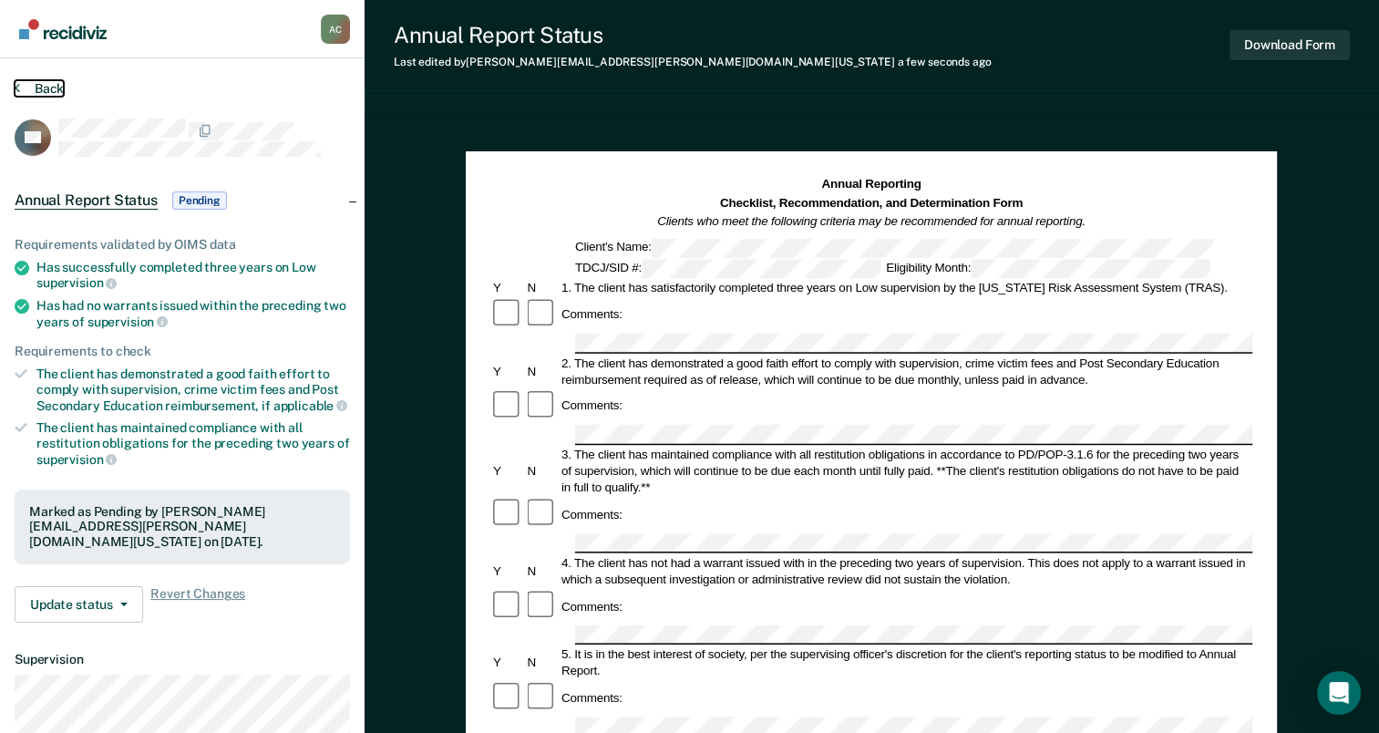
click at [47, 87] on button "Back" at bounding box center [39, 88] width 49 height 16
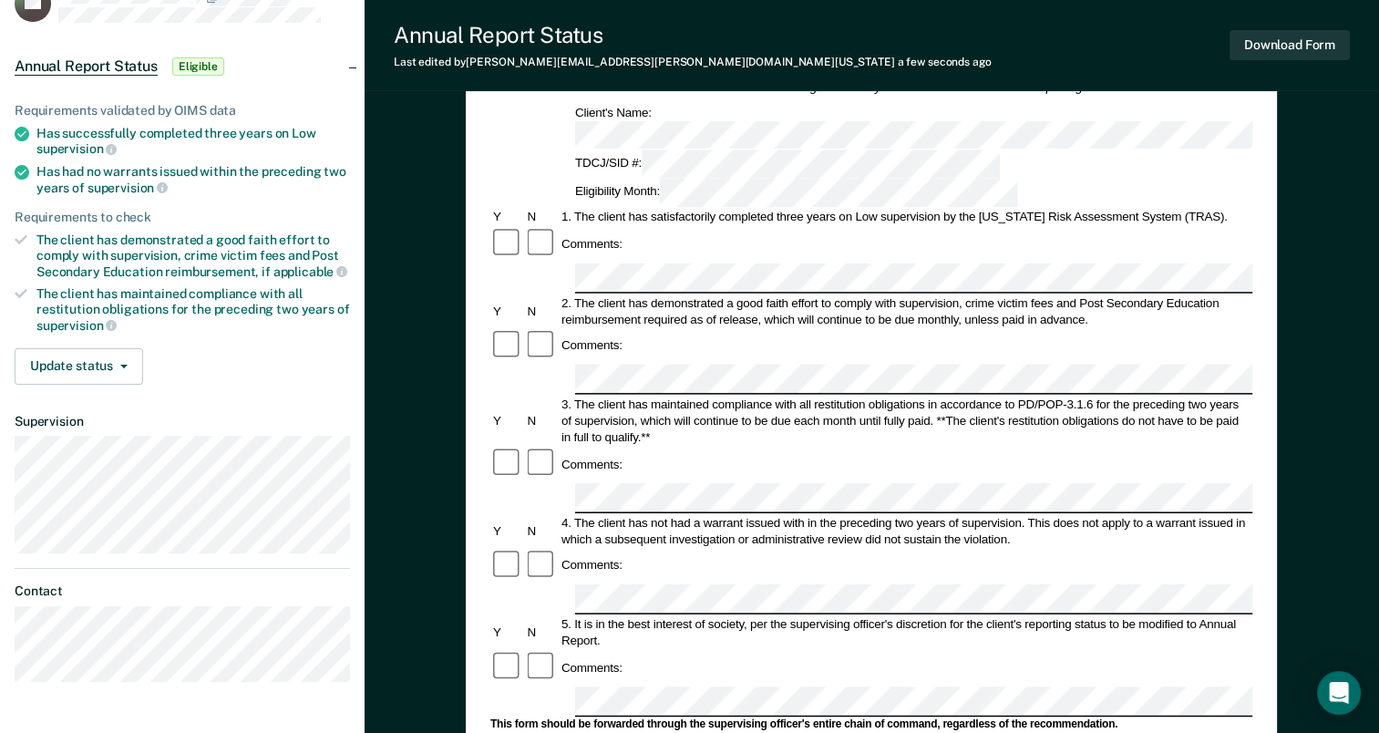
scroll to position [138, 0]
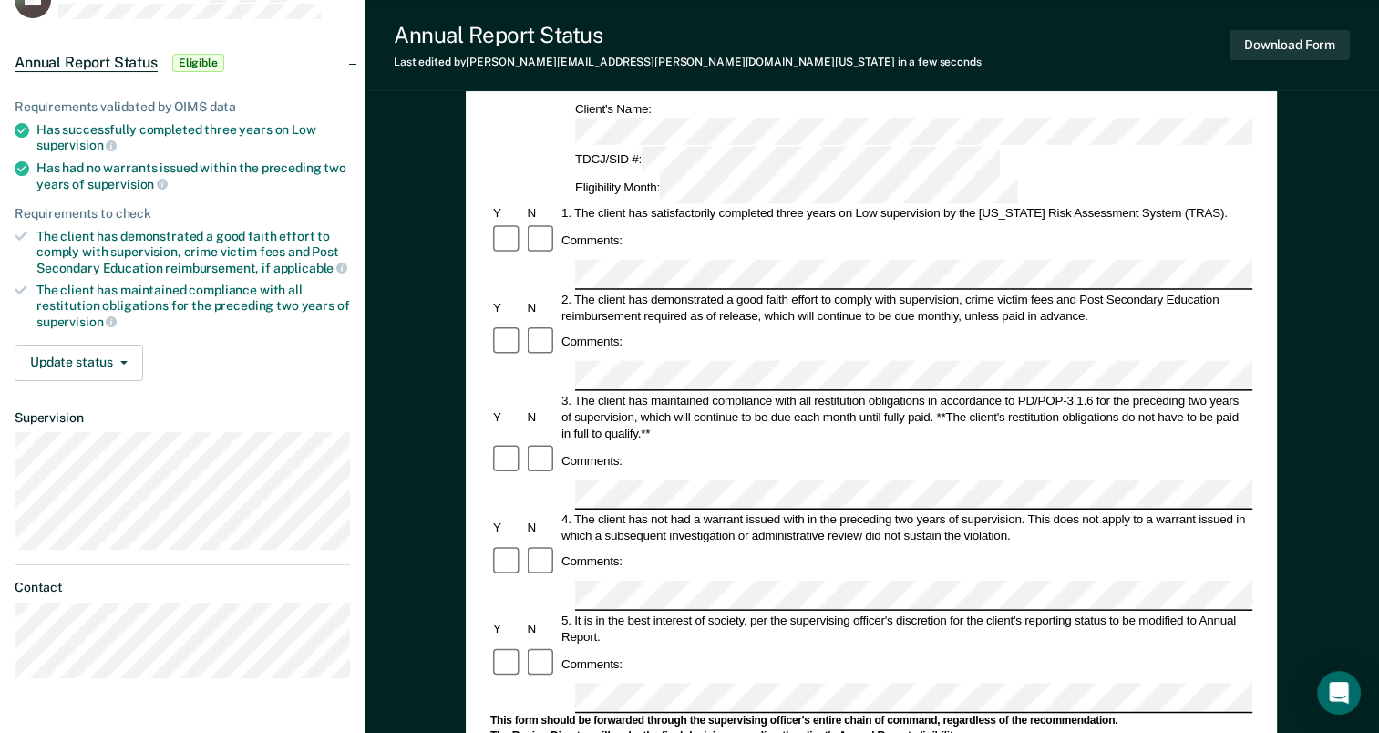
click at [614, 446] on form "Annual Reporting Checklist, Recommendation, and Determination Form Clients who …" at bounding box center [871, 680] width 762 height 1285
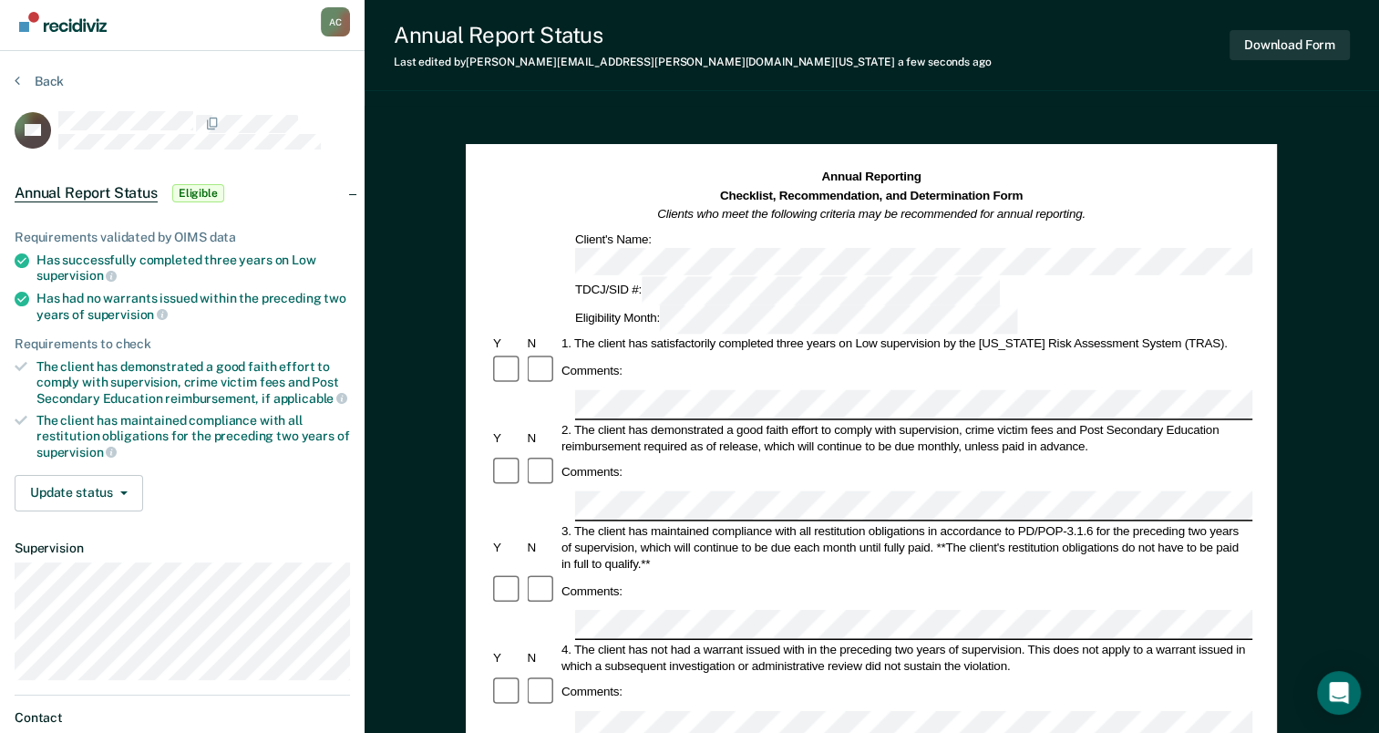
scroll to position [5, 0]
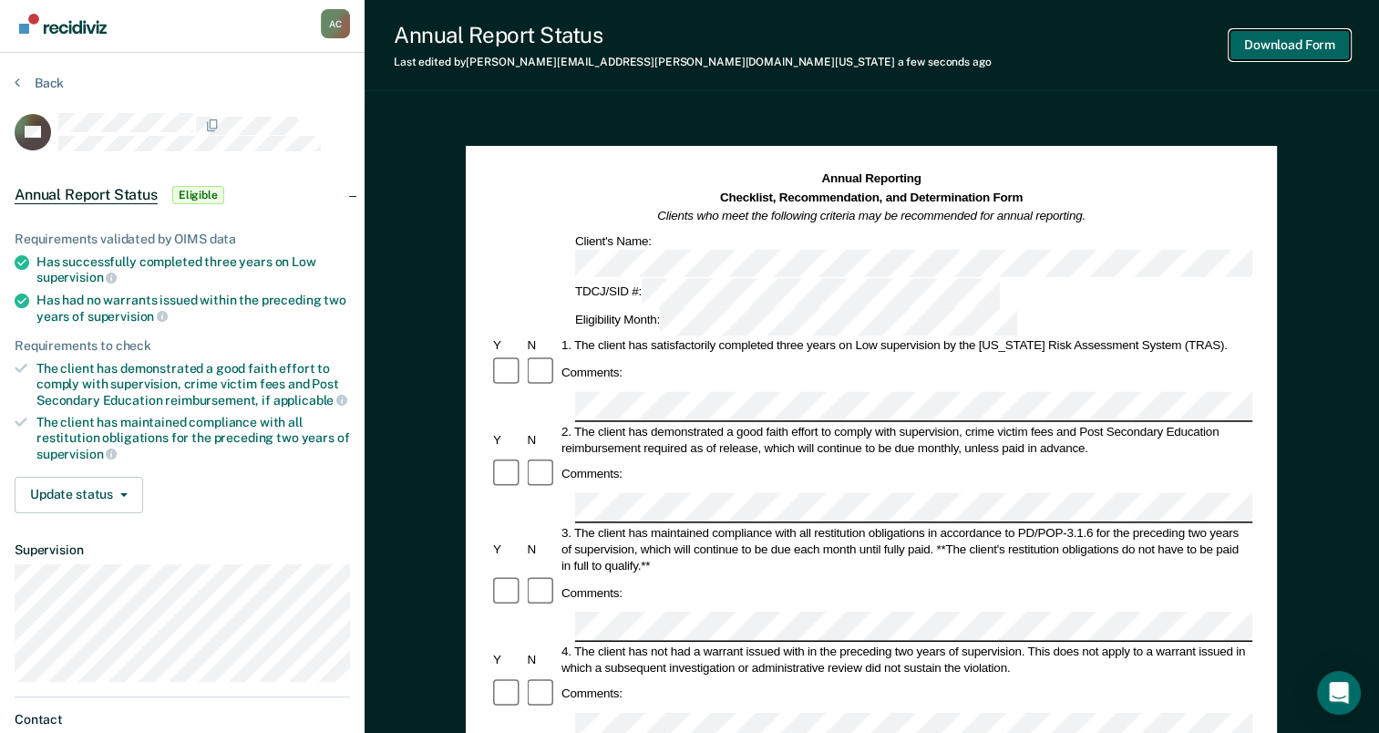
click at [1250, 51] on button "Download Form" at bounding box center [1289, 45] width 120 height 30
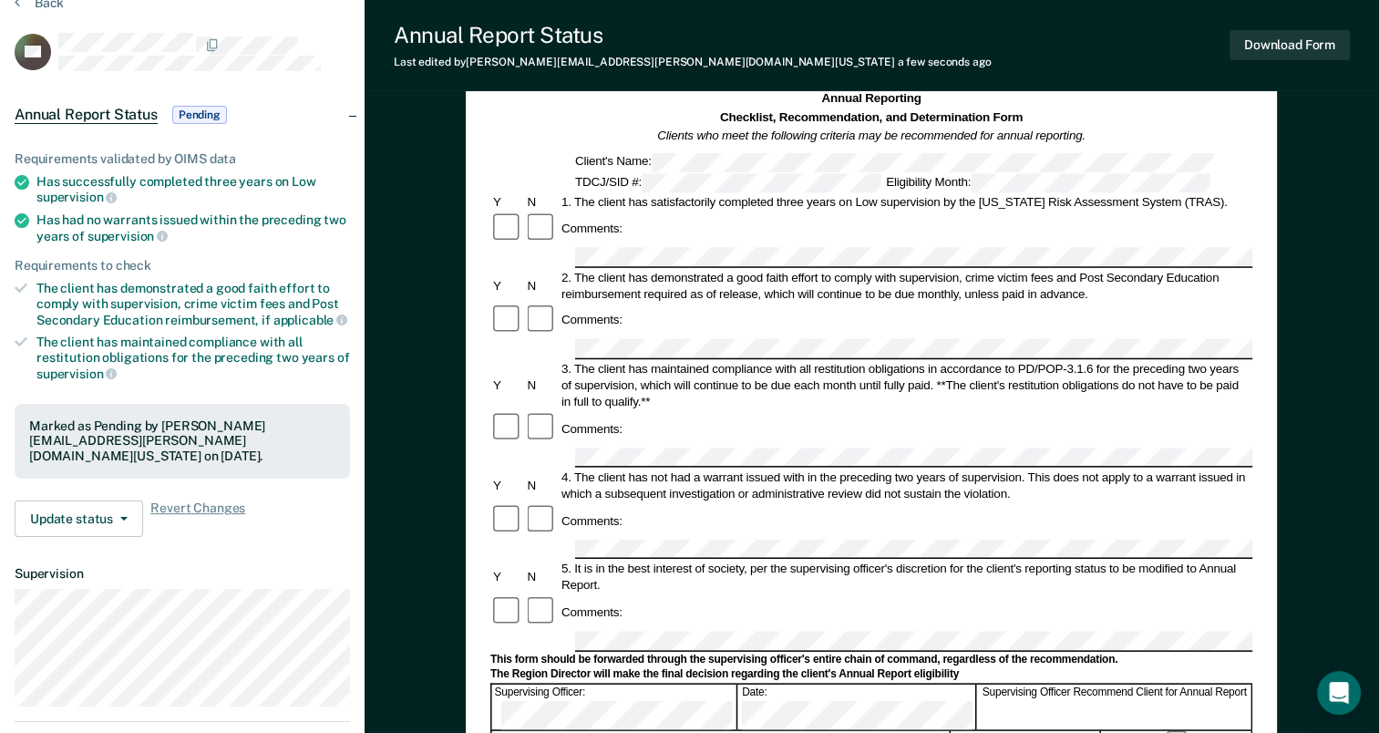
scroll to position [0, 0]
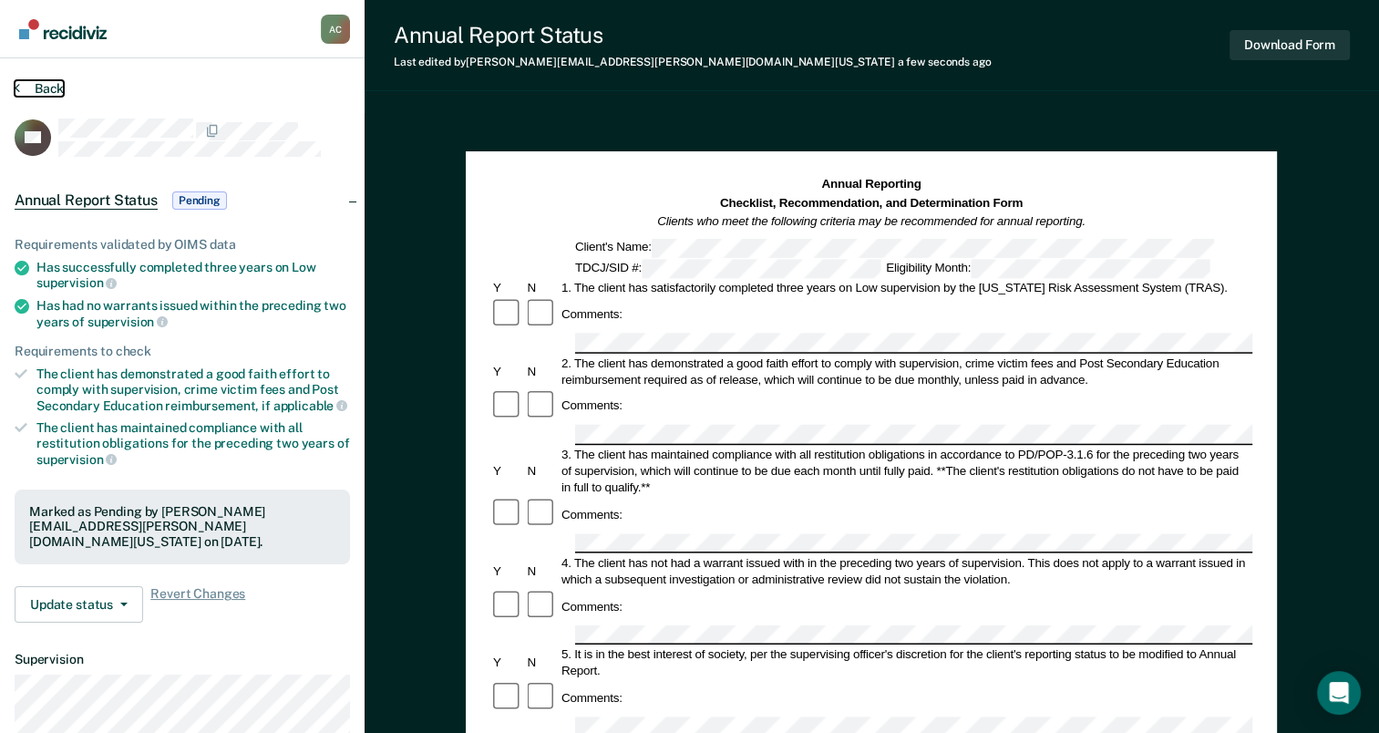
click at [41, 90] on button "Back" at bounding box center [39, 88] width 49 height 16
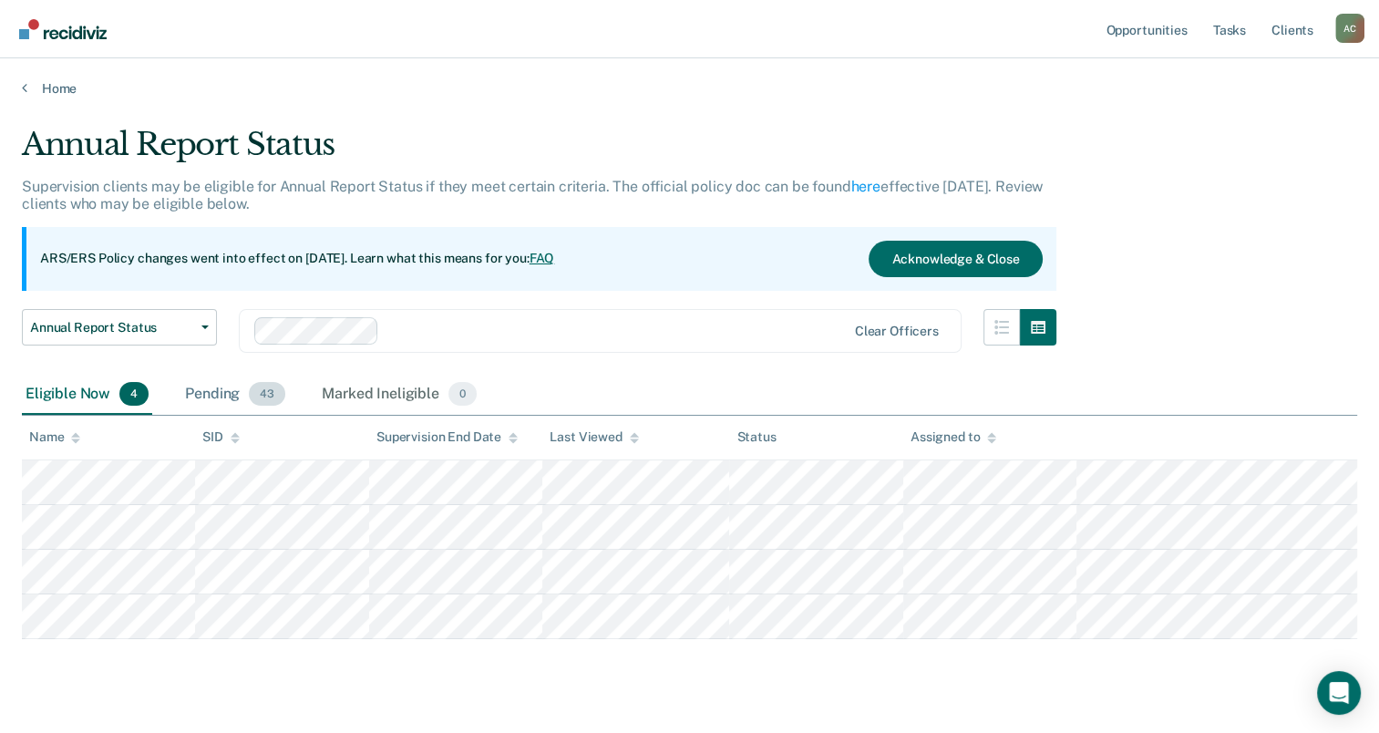
click at [232, 394] on div "Pending 43" at bounding box center [235, 394] width 108 height 40
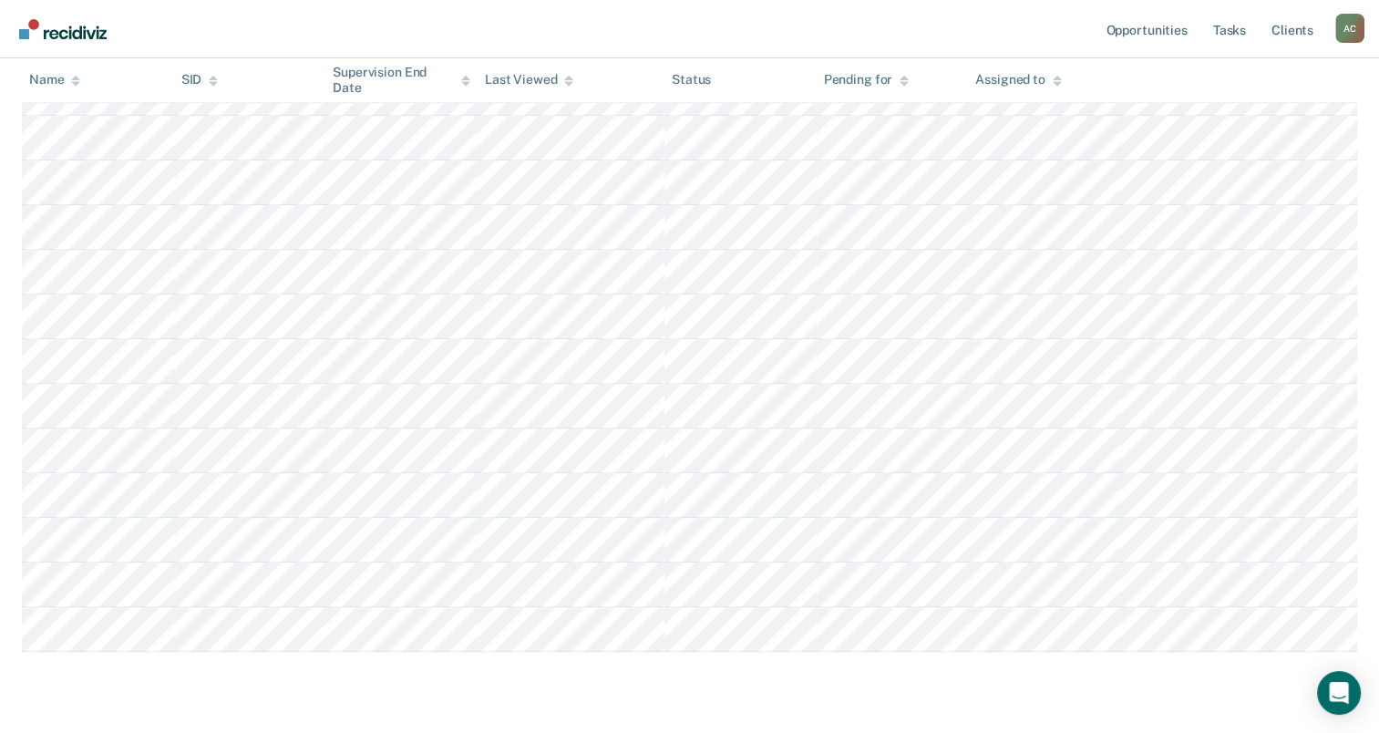
scroll to position [1728, 0]
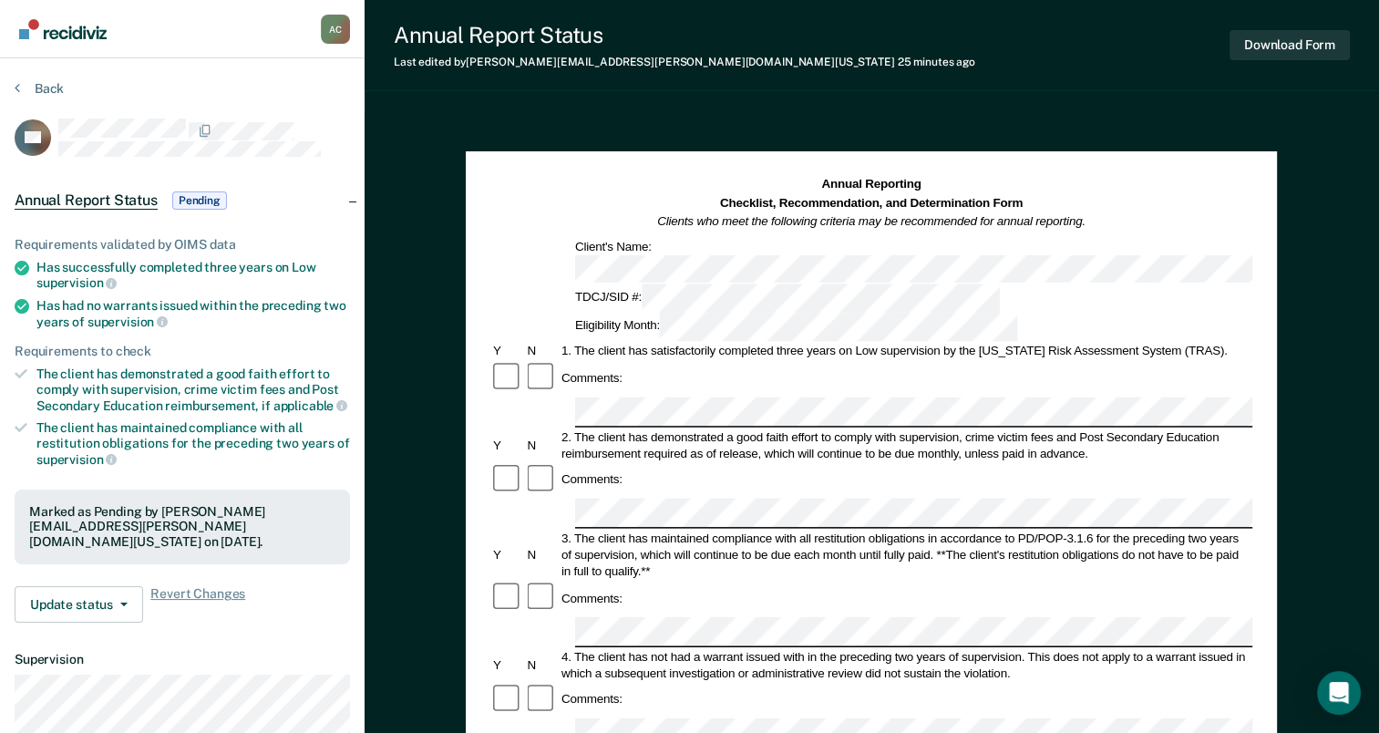
click at [1282, 324] on div "Annual Reporting Checklist, Recommendation, and Determination Form Clients who …" at bounding box center [871, 731] width 1014 height 1237
click at [1272, 48] on button "Download Form" at bounding box center [1289, 45] width 120 height 30
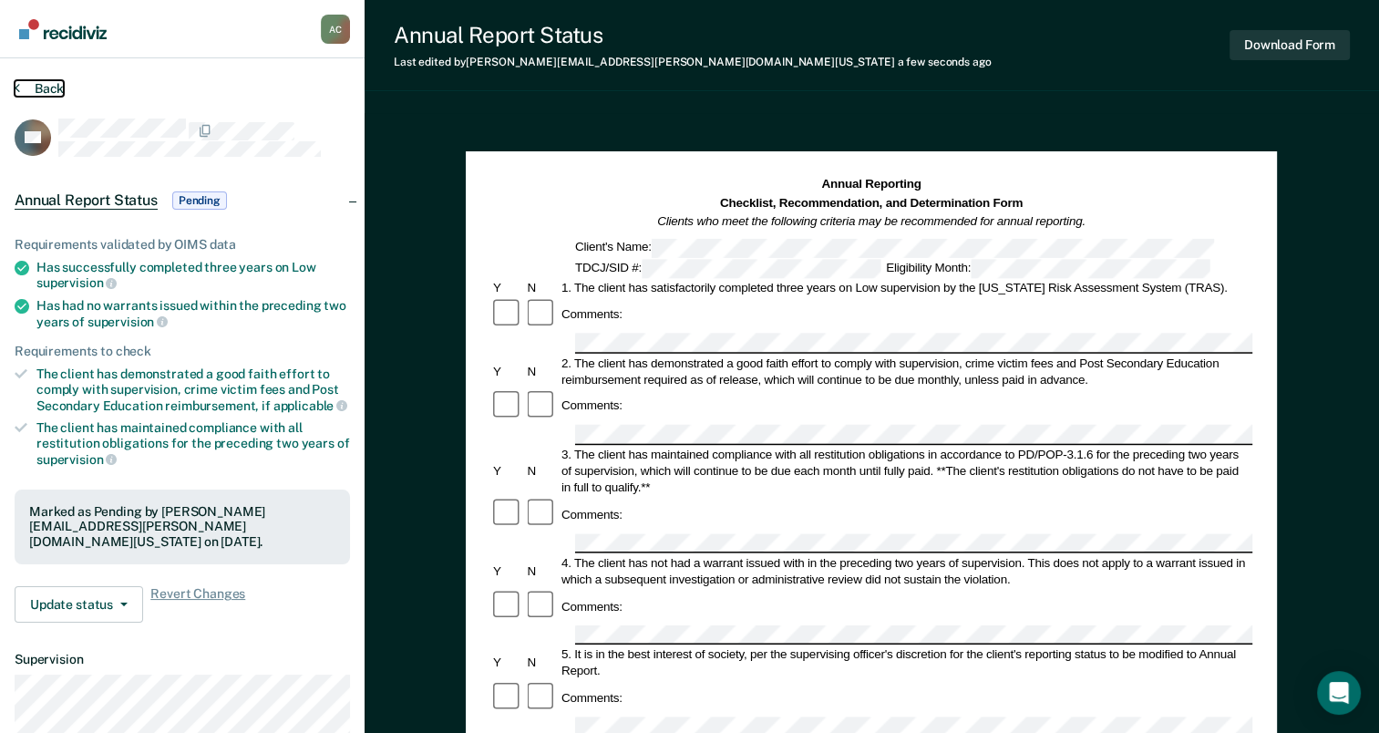
click at [38, 84] on button "Back" at bounding box center [39, 88] width 49 height 16
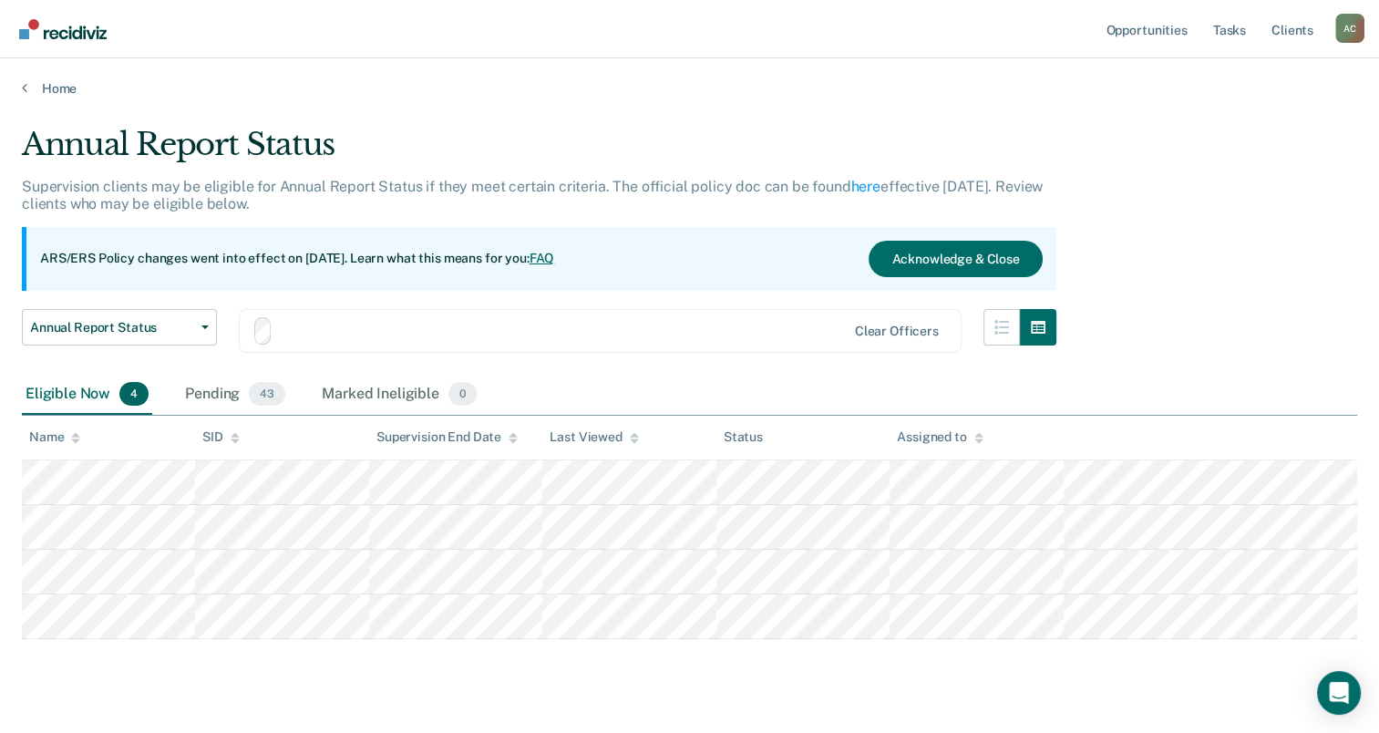
scroll to position [36, 0]
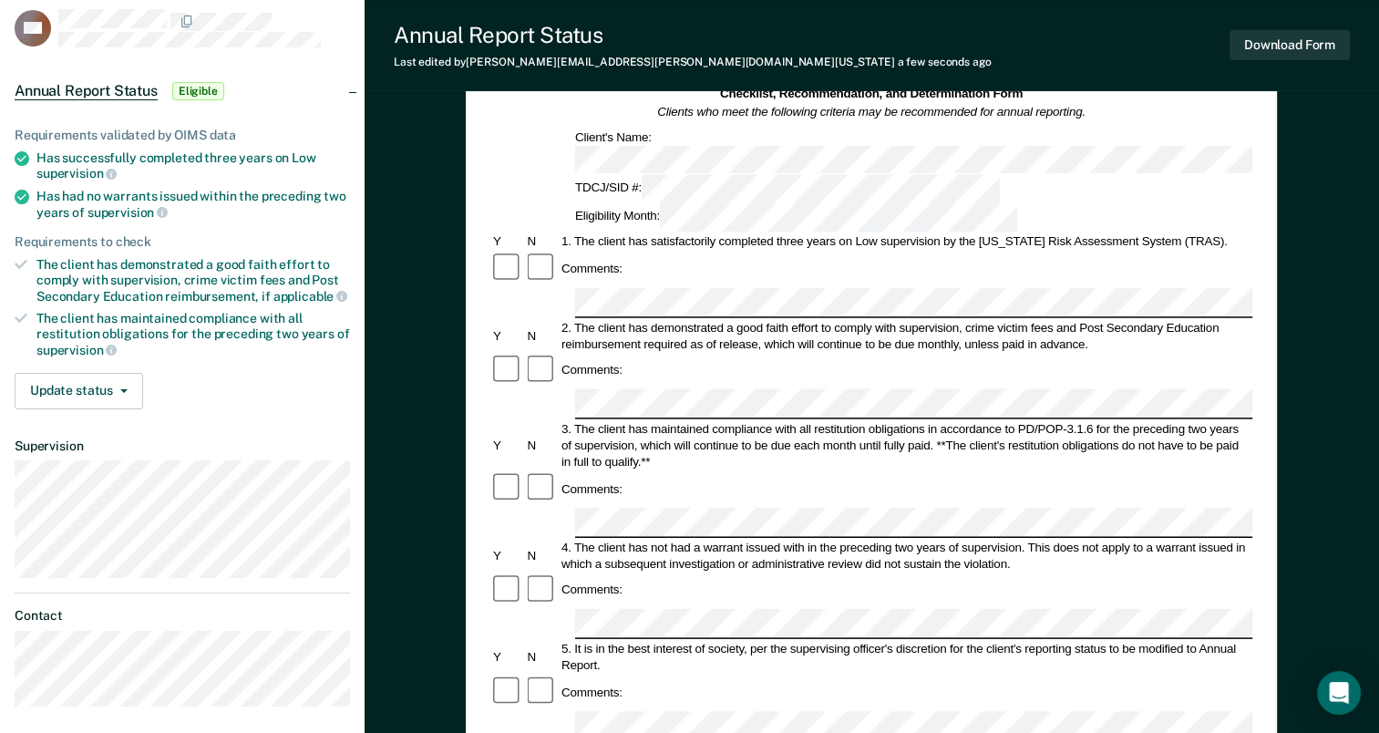
scroll to position [109, 0]
click at [1281, 47] on button "Download Form" at bounding box center [1289, 45] width 120 height 30
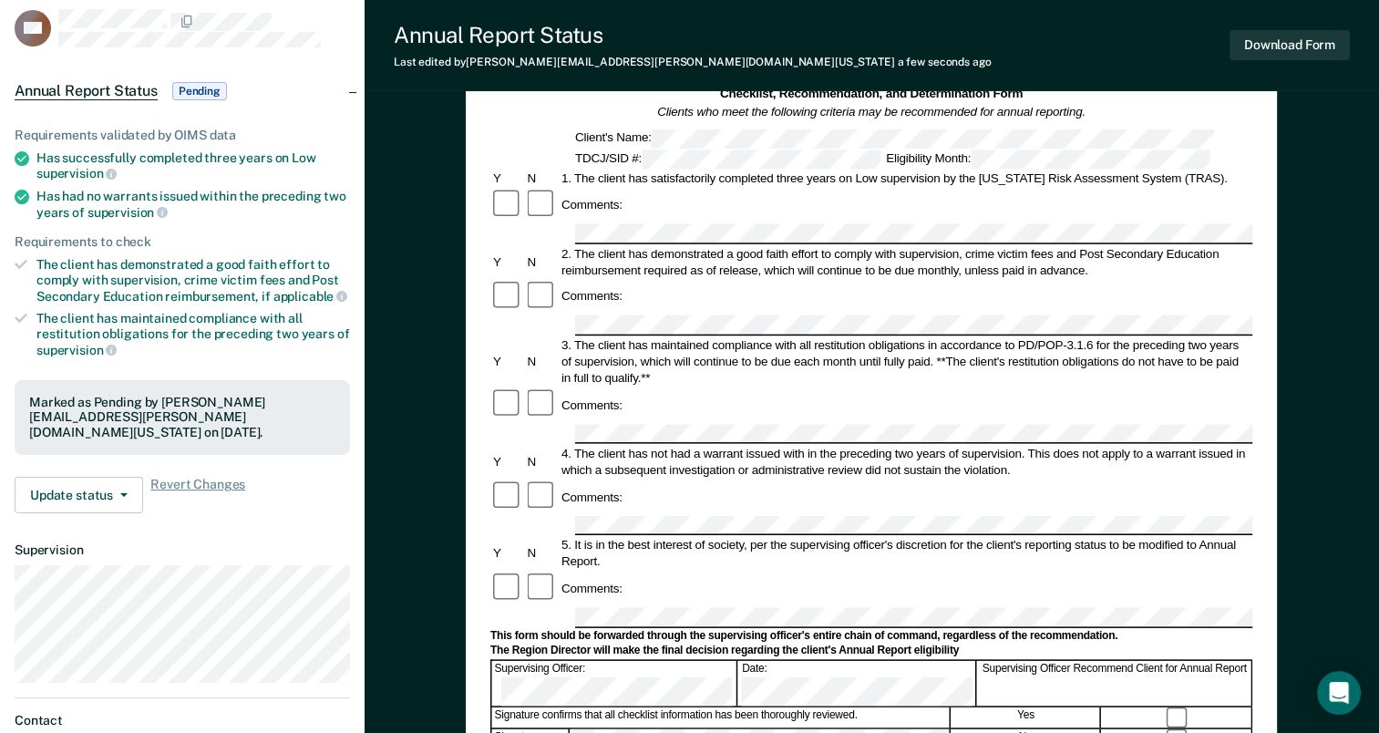
scroll to position [0, 0]
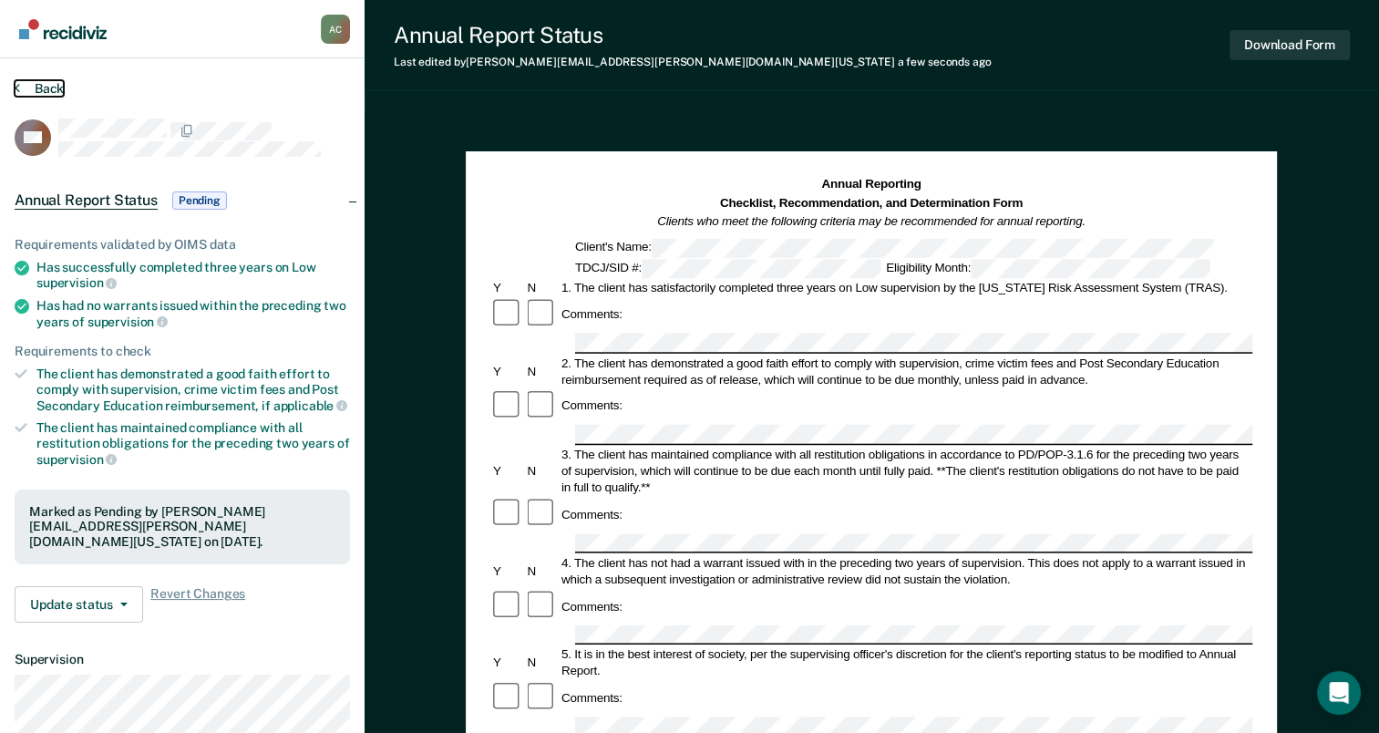
click at [47, 87] on button "Back" at bounding box center [39, 88] width 49 height 16
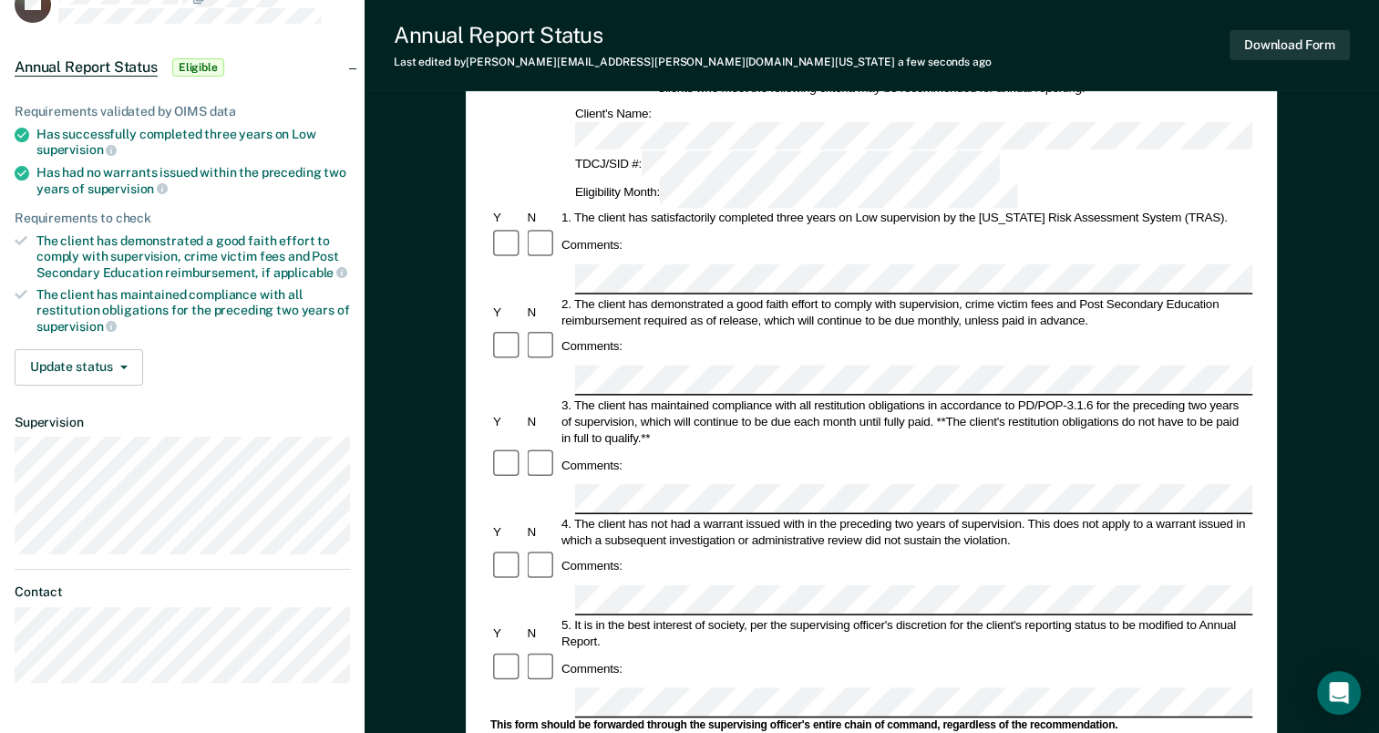
scroll to position [118, 0]
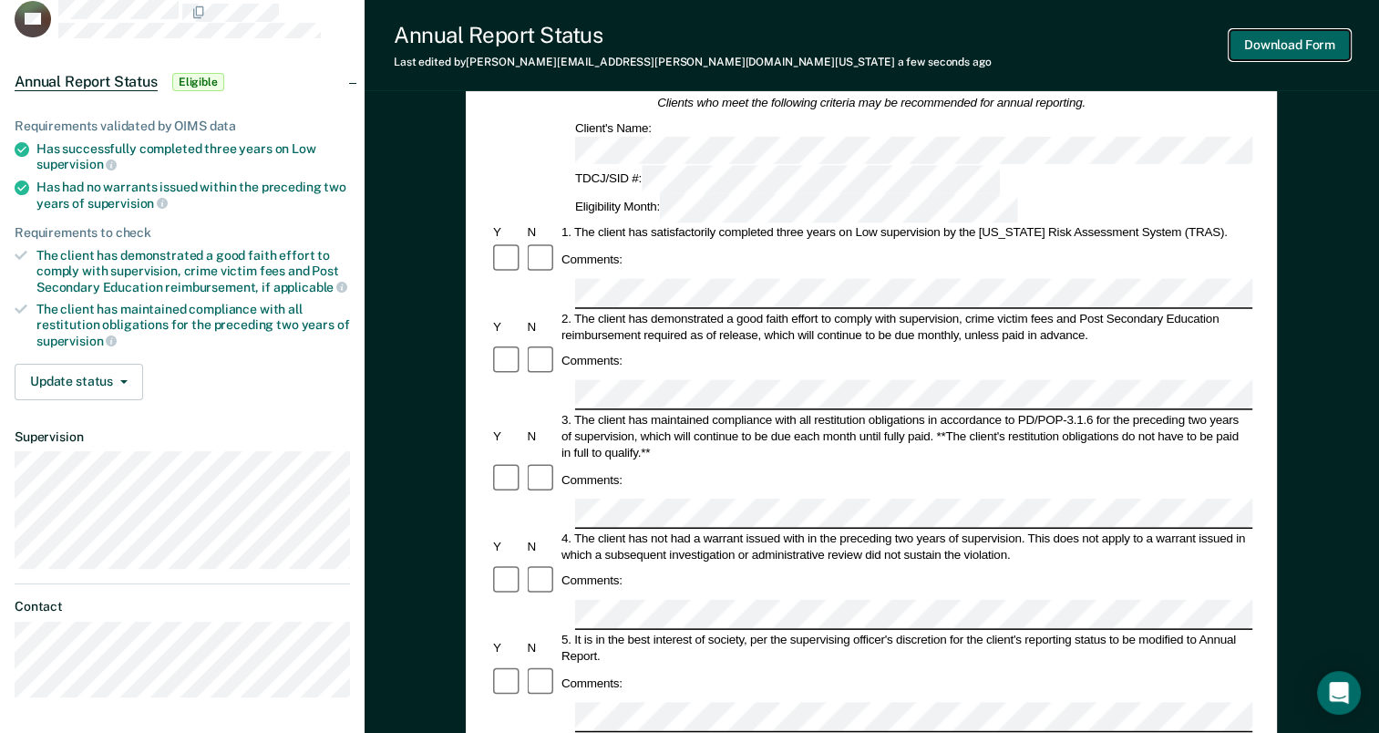
click at [1277, 50] on button "Download Form" at bounding box center [1289, 45] width 120 height 30
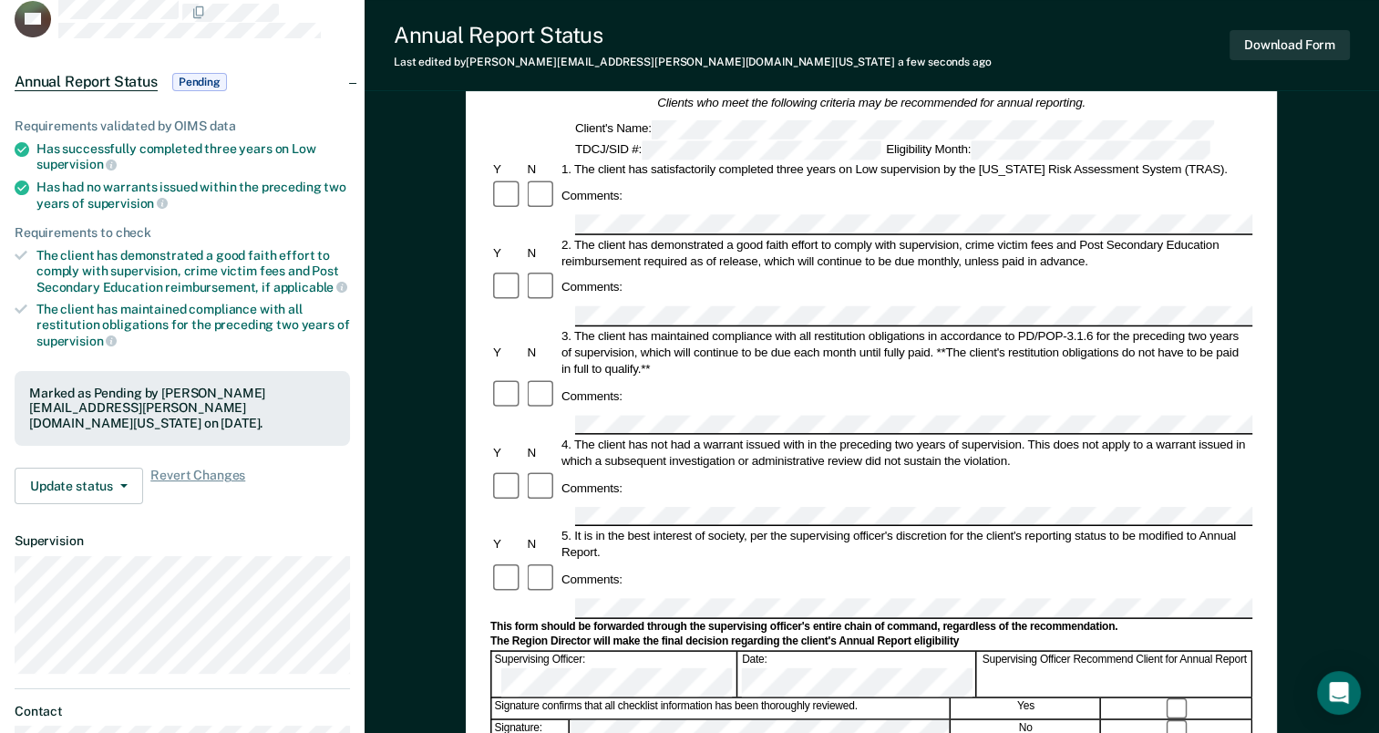
scroll to position [0, 0]
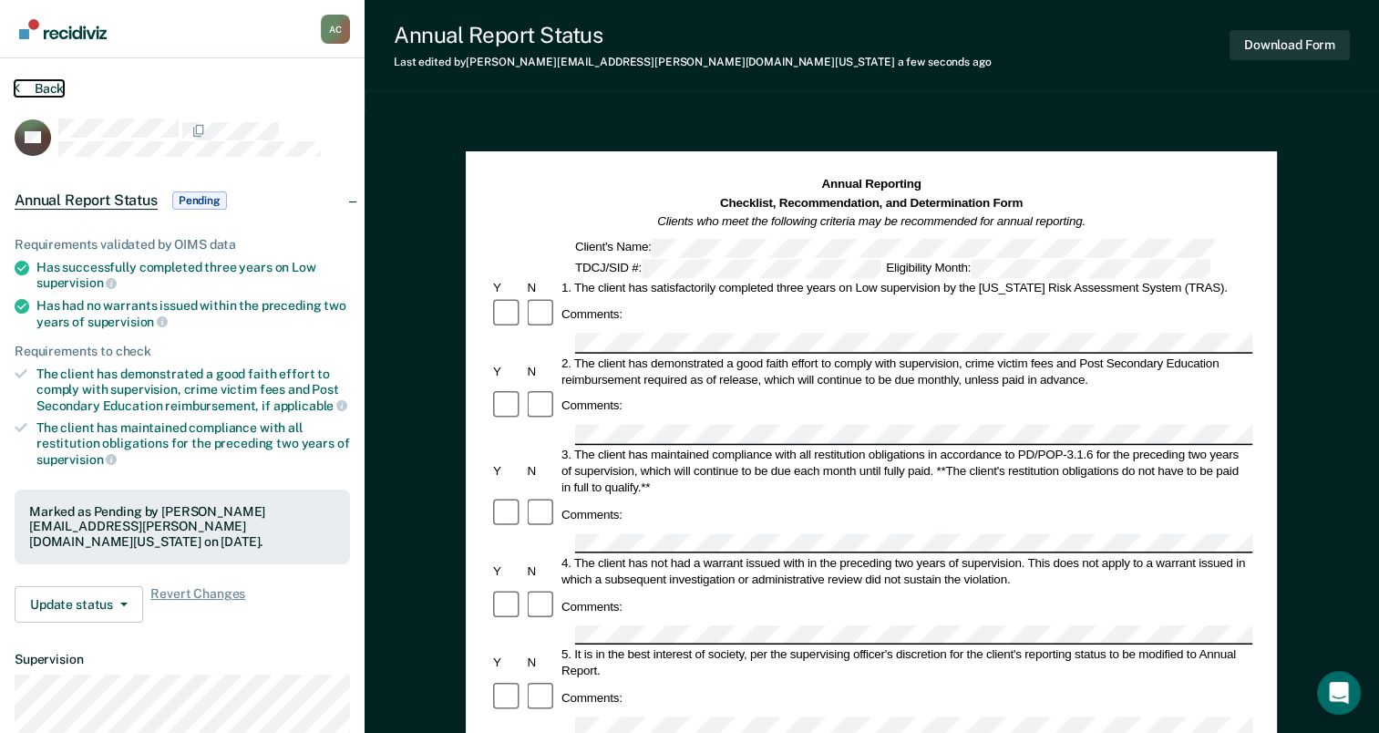
click at [32, 86] on button "Back" at bounding box center [39, 88] width 49 height 16
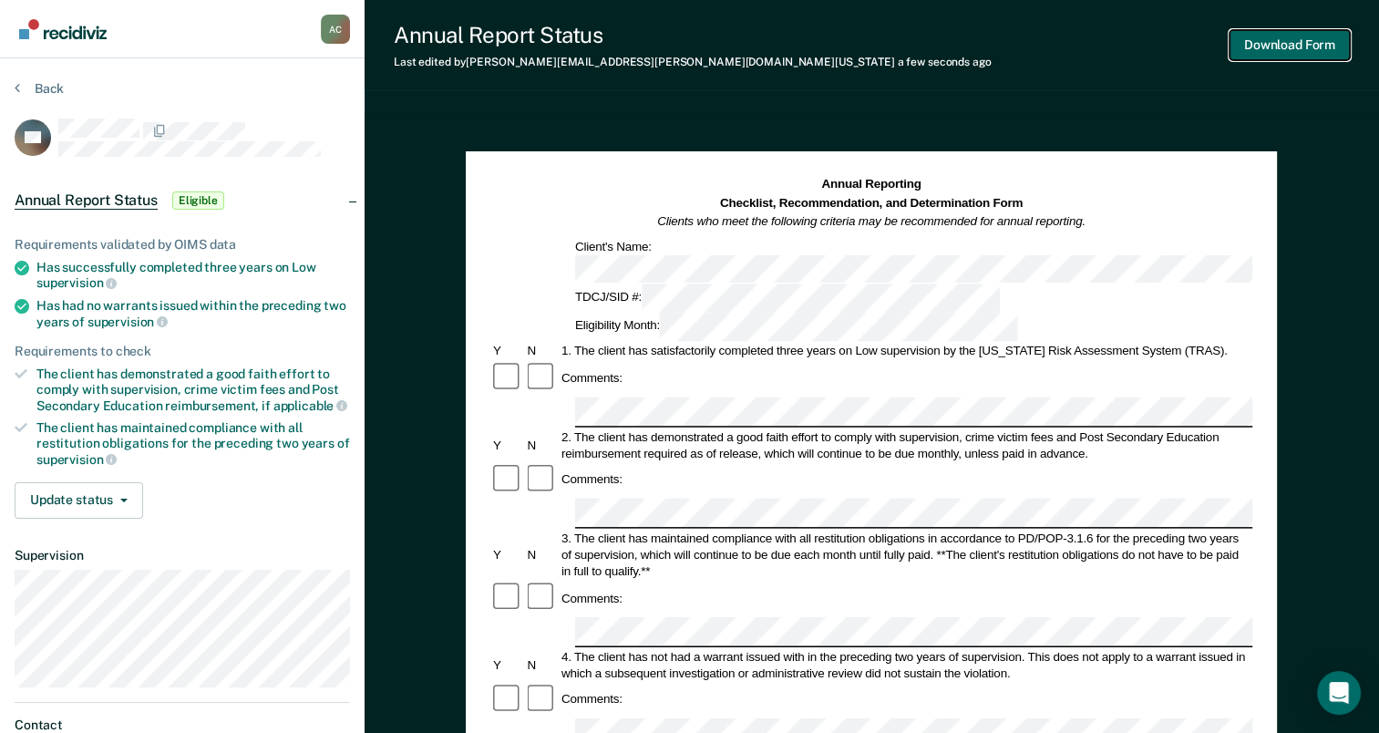
click at [1294, 55] on button "Download Form" at bounding box center [1289, 45] width 120 height 30
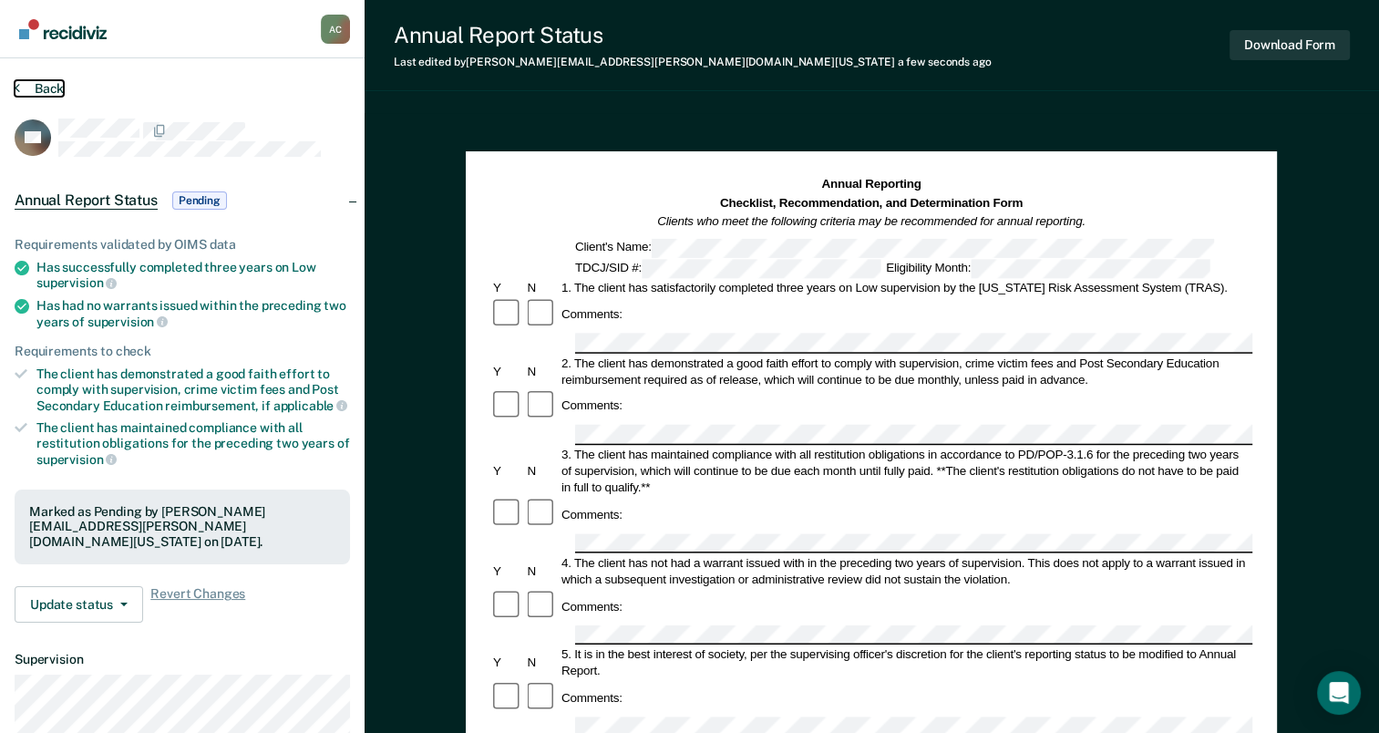
click at [44, 88] on button "Back" at bounding box center [39, 88] width 49 height 16
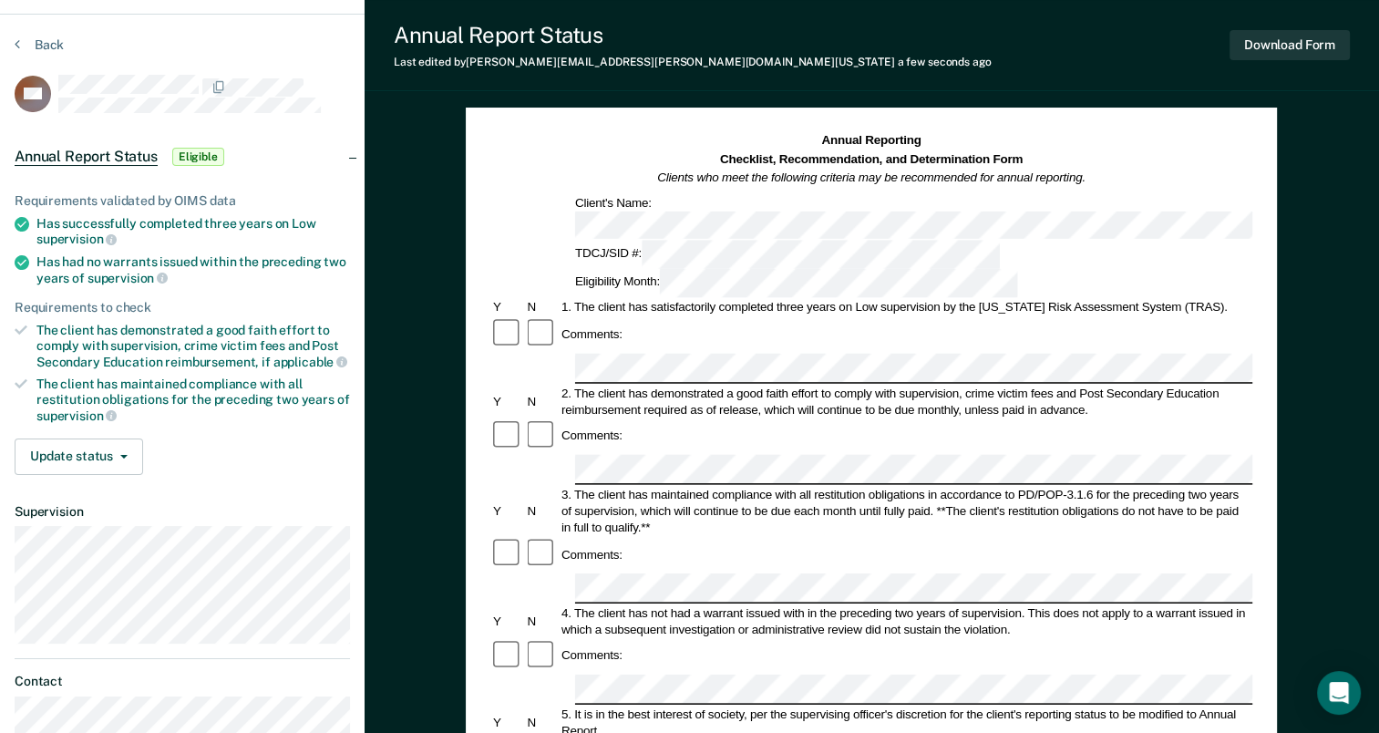
scroll to position [40, 0]
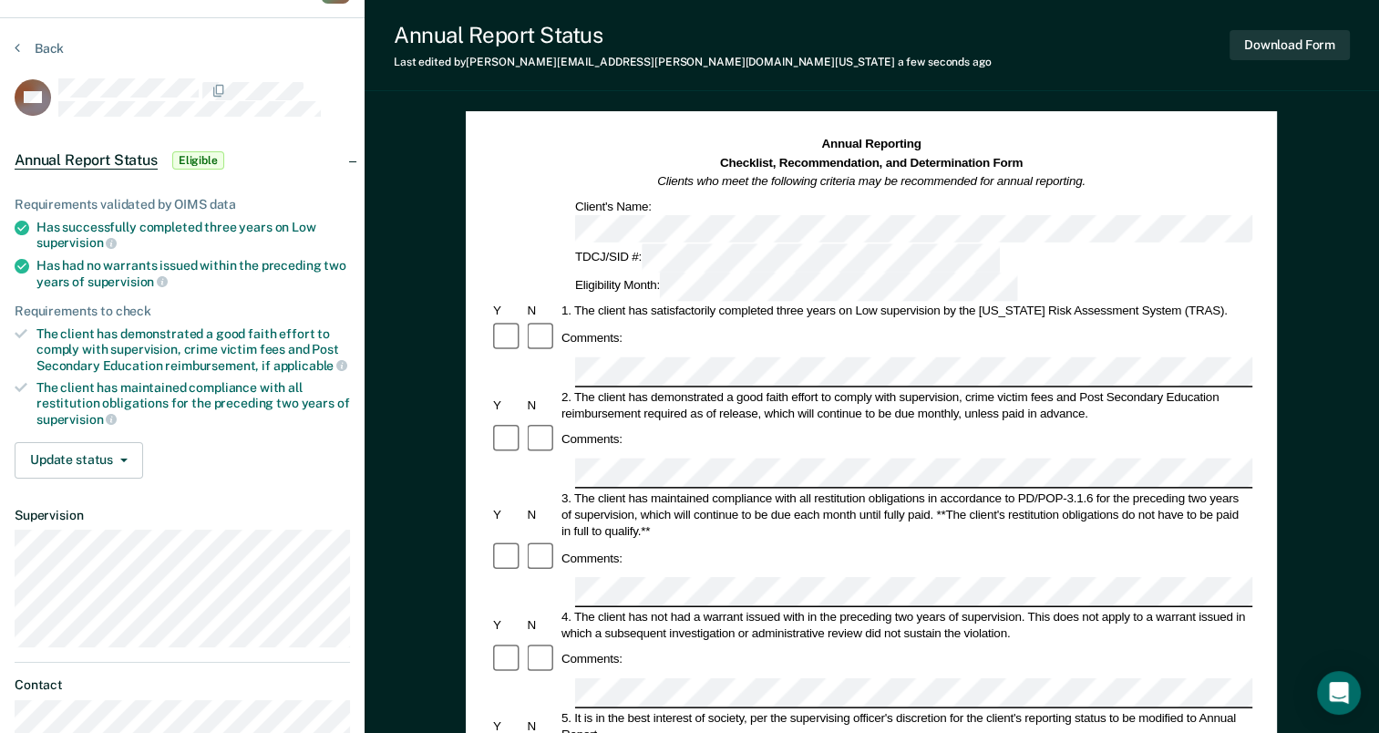
drag, startPoint x: 1299, startPoint y: 53, endPoint x: 1129, endPoint y: 26, distance: 172.4
click at [1129, 26] on div "Annual Report Status Last edited by [PERSON_NAME][EMAIL_ADDRESS][PERSON_NAME][D…" at bounding box center [871, 45] width 1014 height 91
click at [1244, 48] on button "Download Form" at bounding box center [1289, 45] width 120 height 30
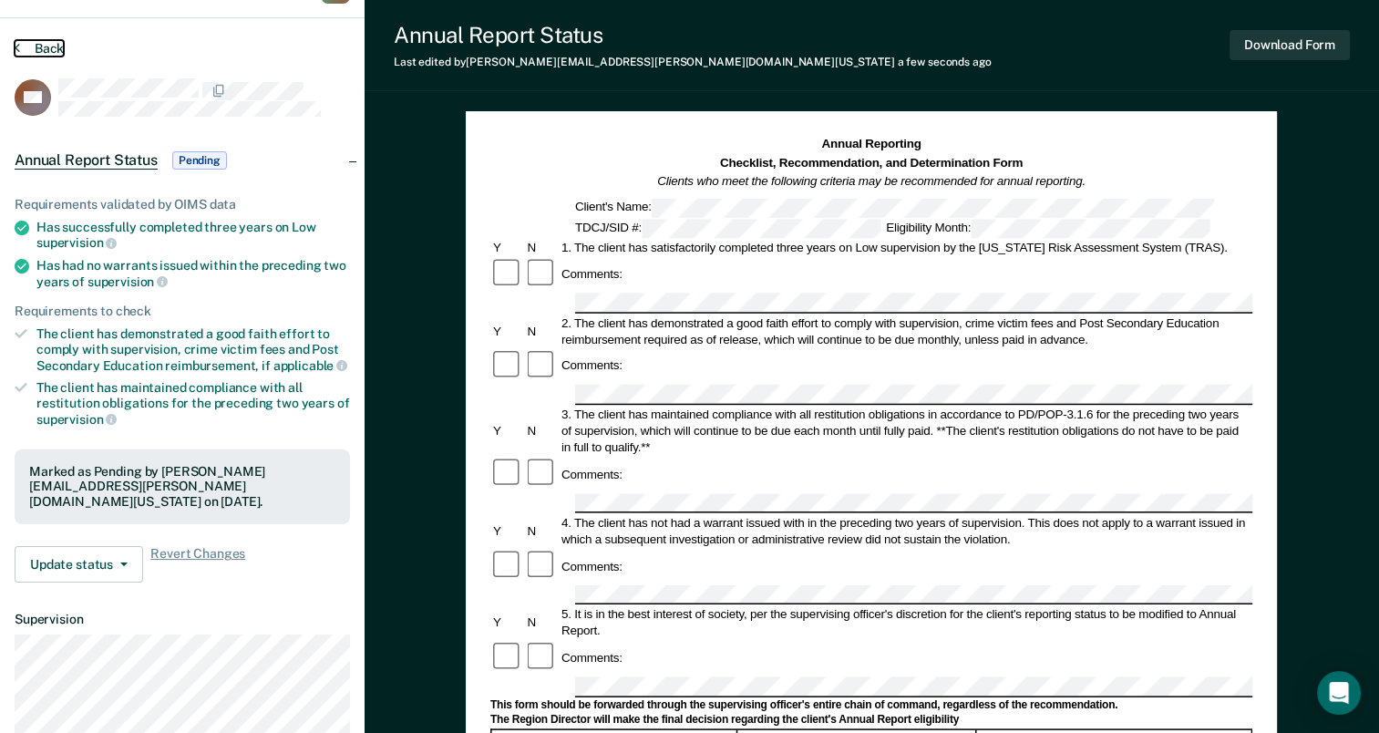
click at [37, 47] on button "Back" at bounding box center [39, 48] width 49 height 16
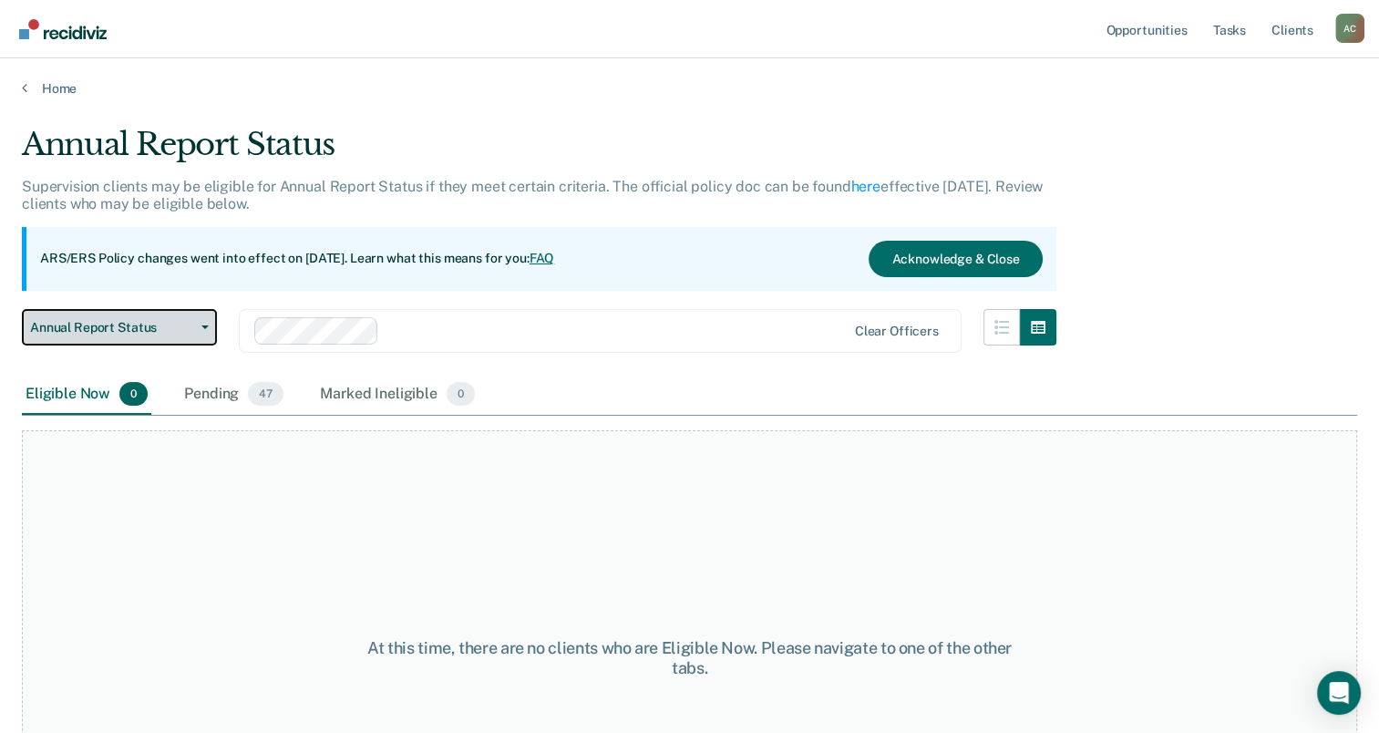
drag, startPoint x: 140, startPoint y: 323, endPoint x: 87, endPoint y: 335, distance: 55.0
click at [87, 335] on button "Annual Report Status" at bounding box center [119, 327] width 195 height 36
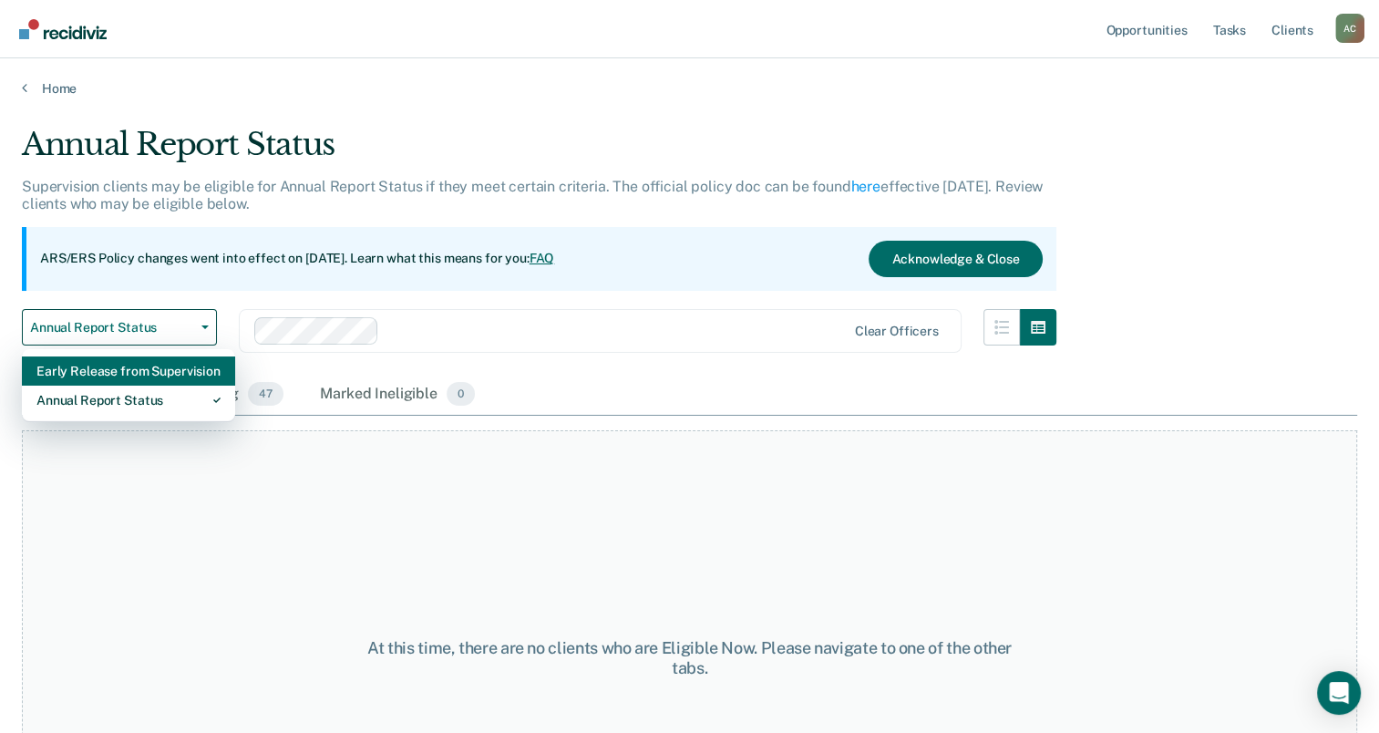
click at [87, 370] on div "Early Release from Supervision" at bounding box center [128, 370] width 184 height 29
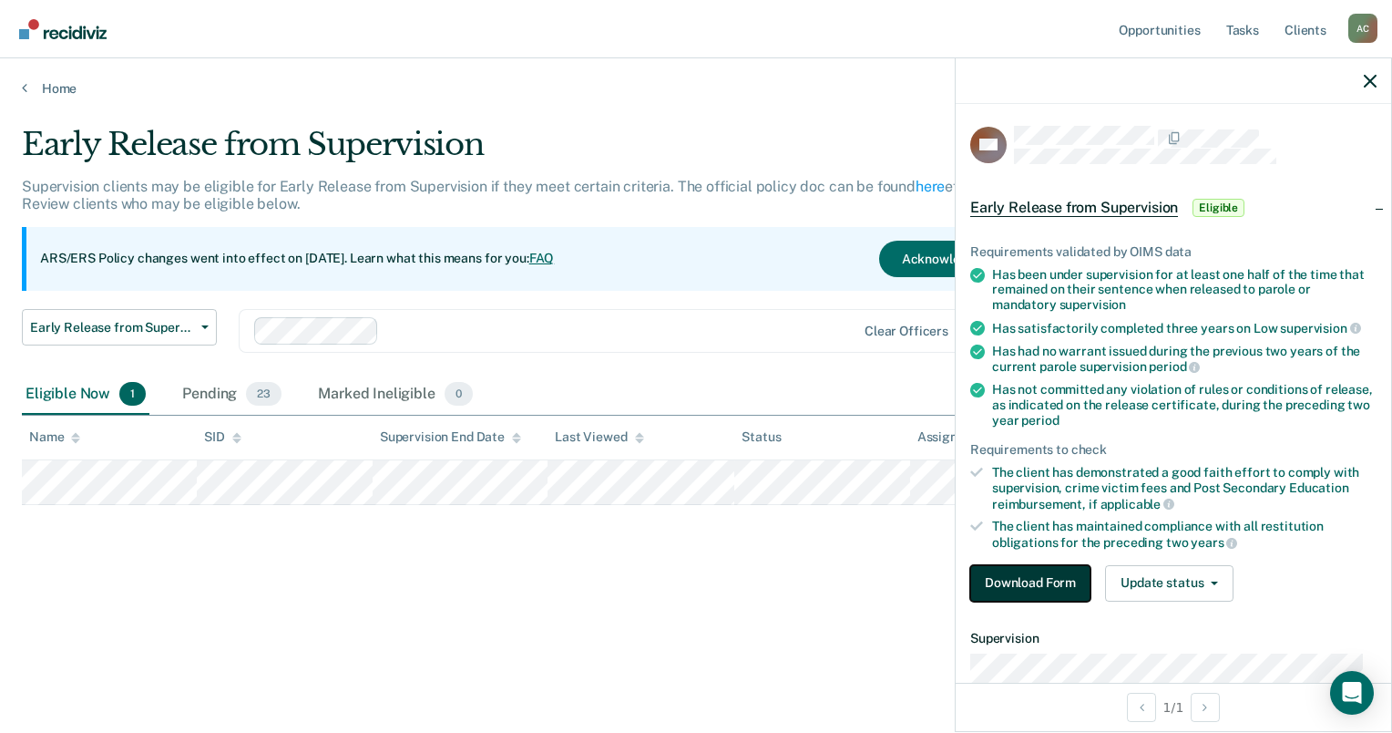
click at [1015, 592] on button "Download Form" at bounding box center [1030, 583] width 120 height 36
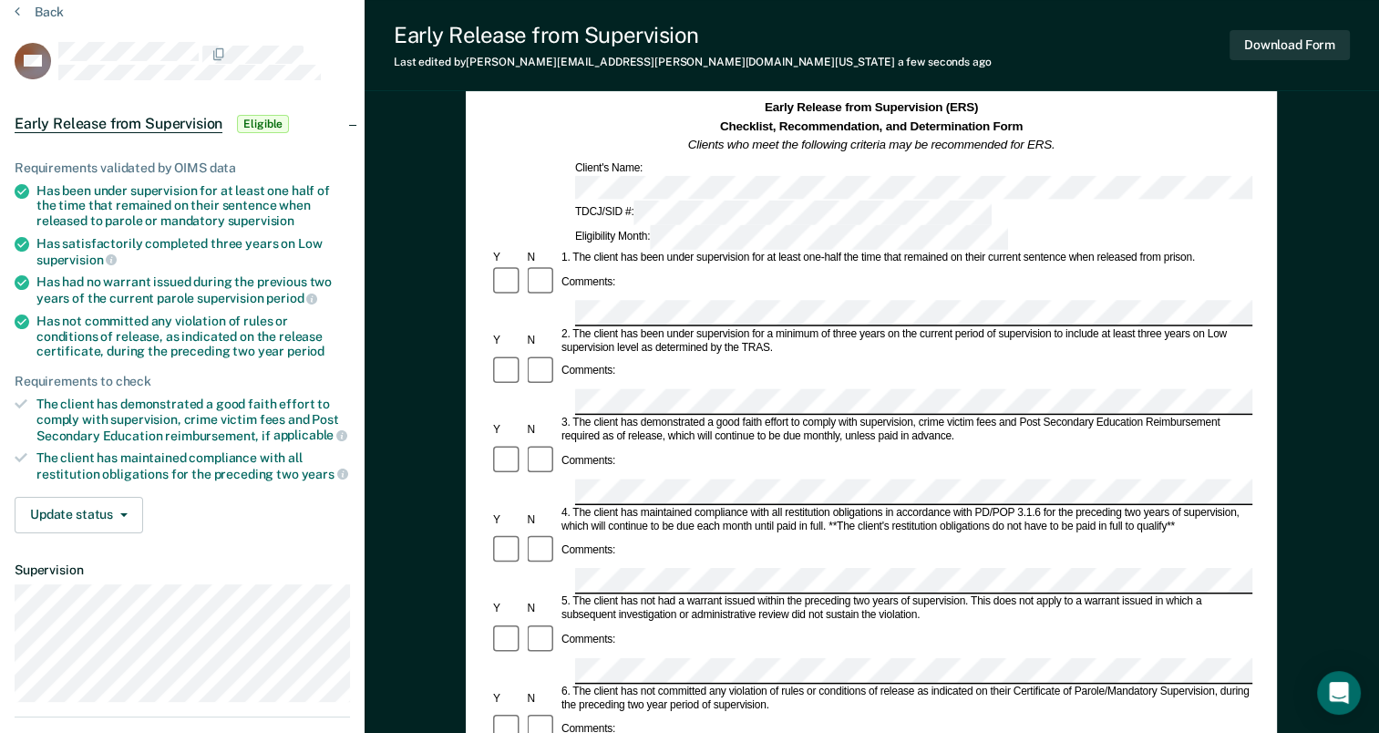
scroll to position [60, 0]
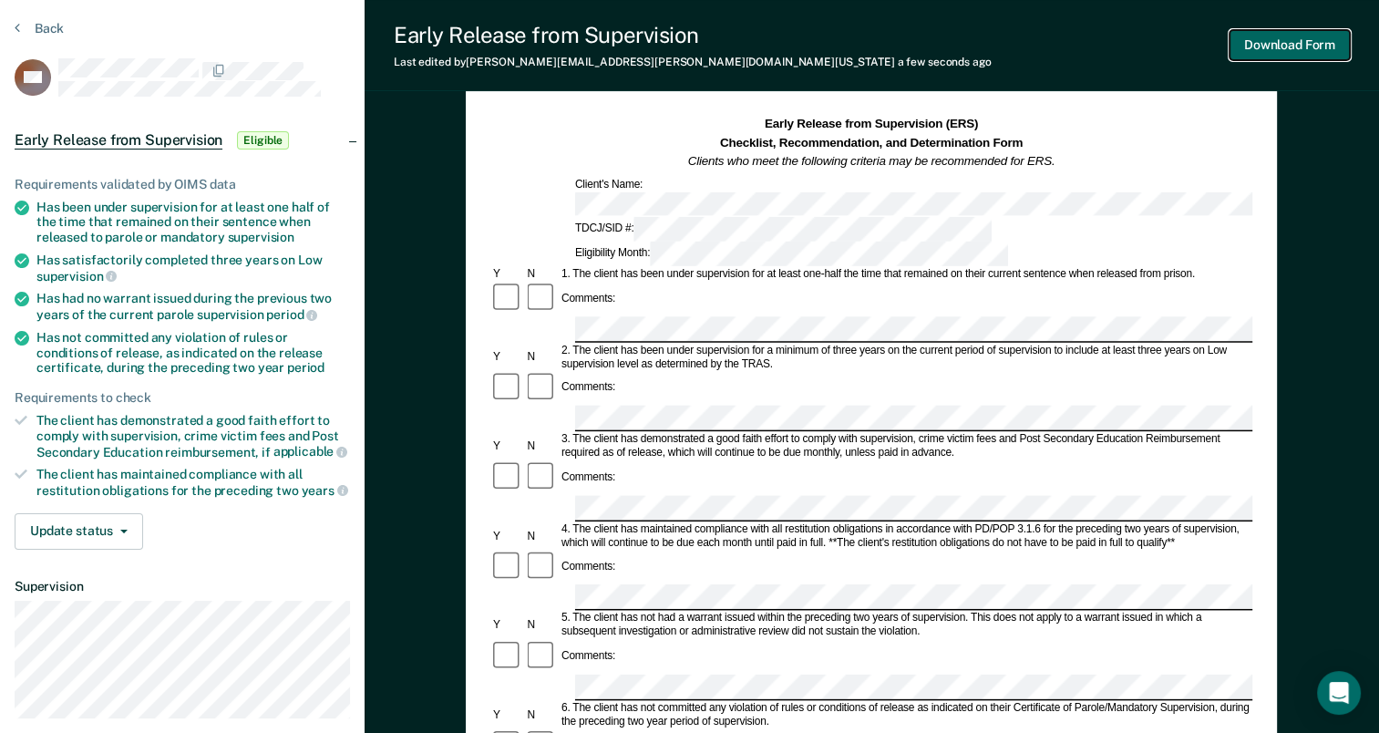
drag, startPoint x: 1286, startPoint y: 58, endPoint x: 1259, endPoint y: 50, distance: 27.7
drag, startPoint x: 1259, startPoint y: 50, endPoint x: 1260, endPoint y: 41, distance: 9.2
click at [1260, 41] on button "Download Form" at bounding box center [1289, 45] width 120 height 30
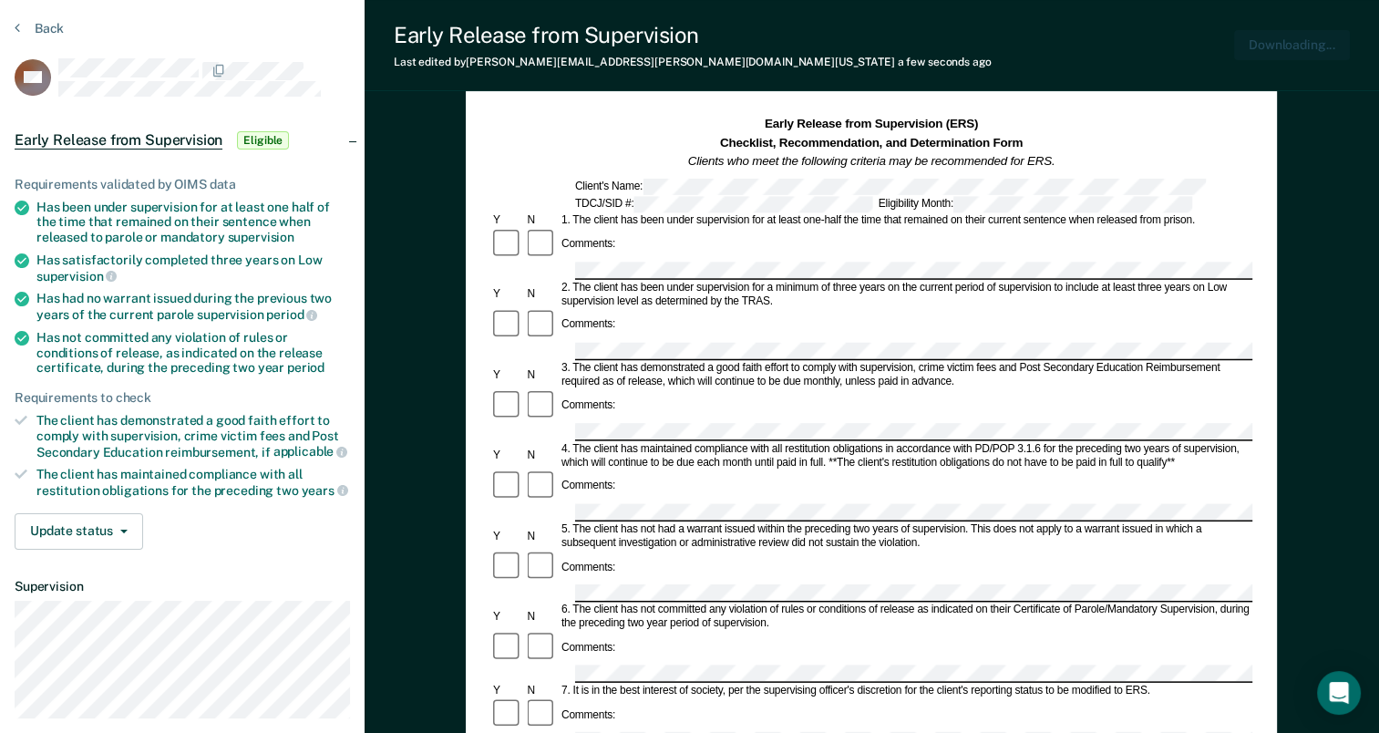
scroll to position [0, 0]
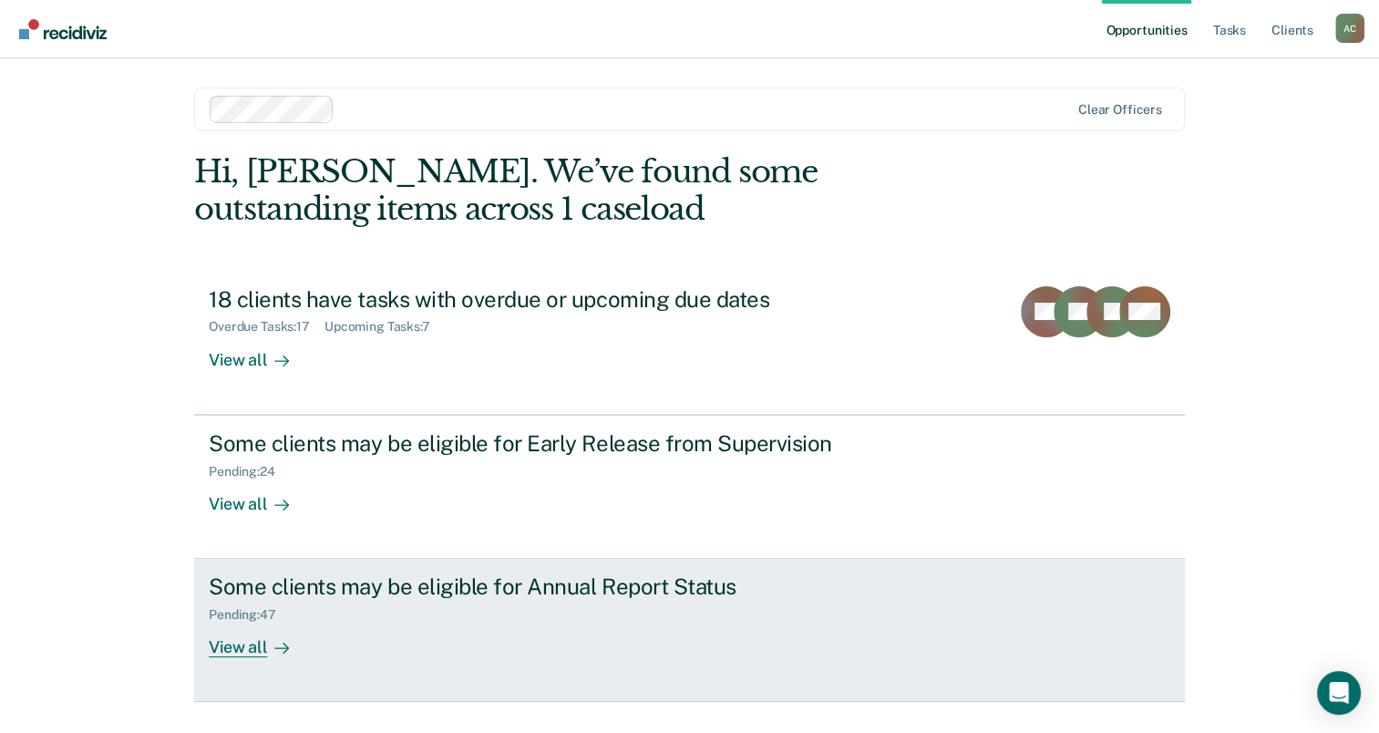
click at [375, 577] on div "Some clients may be eligible for Annual Report Status" at bounding box center [529, 586] width 640 height 26
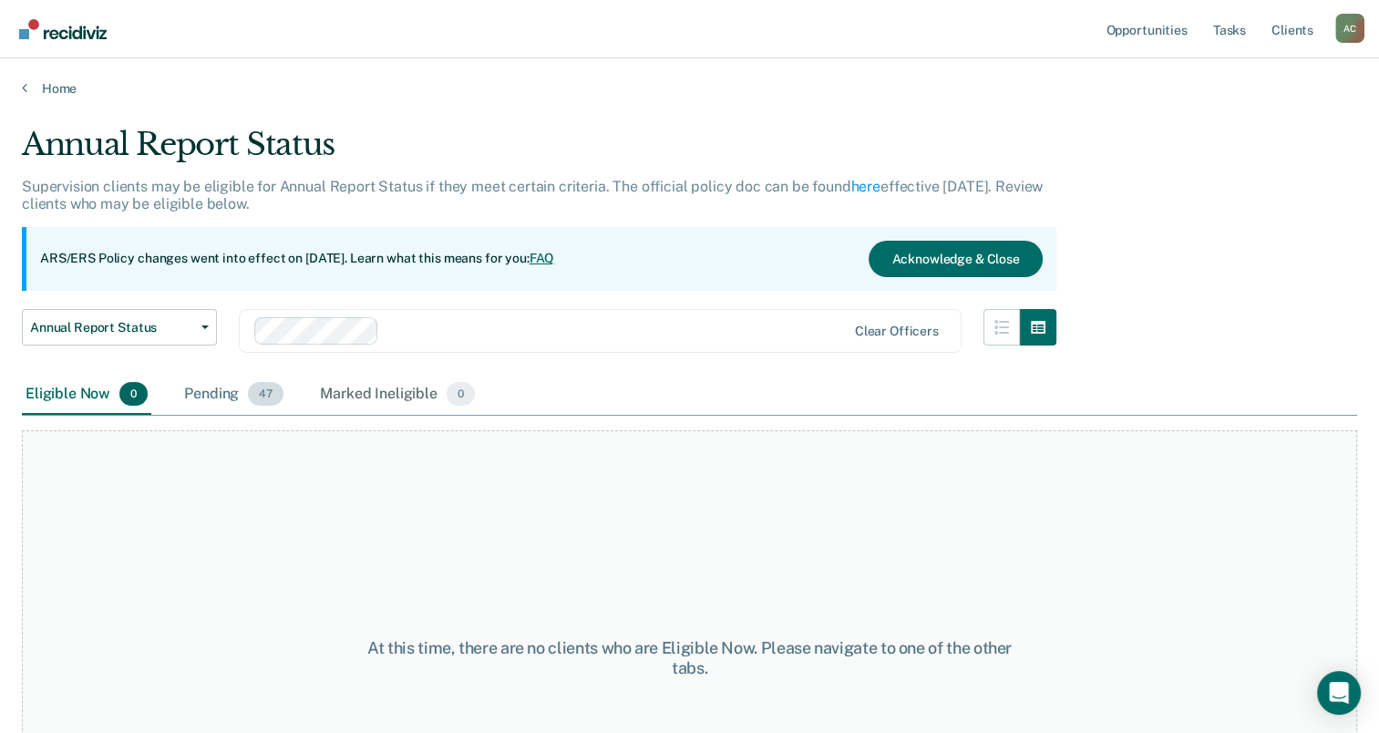
click at [264, 392] on span "47" at bounding box center [266, 394] width 36 height 24
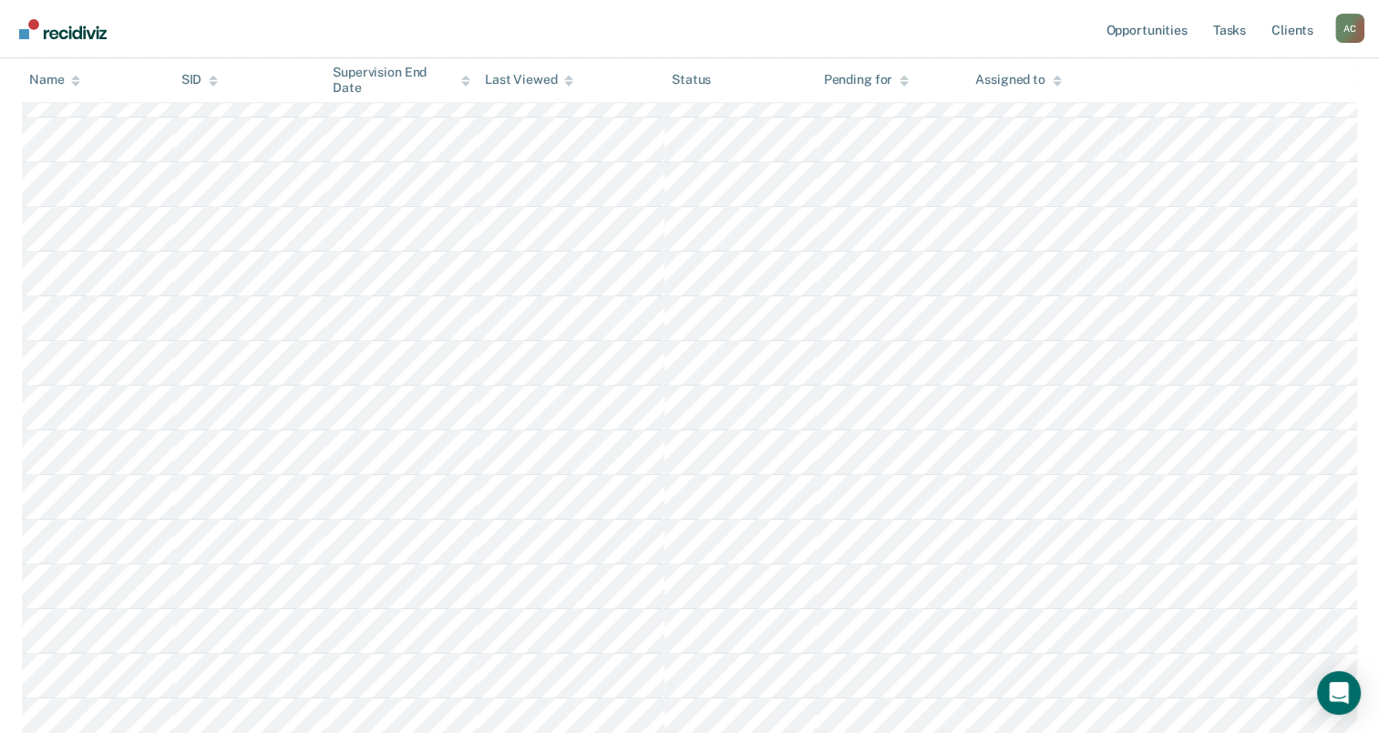
scroll to position [1186, 0]
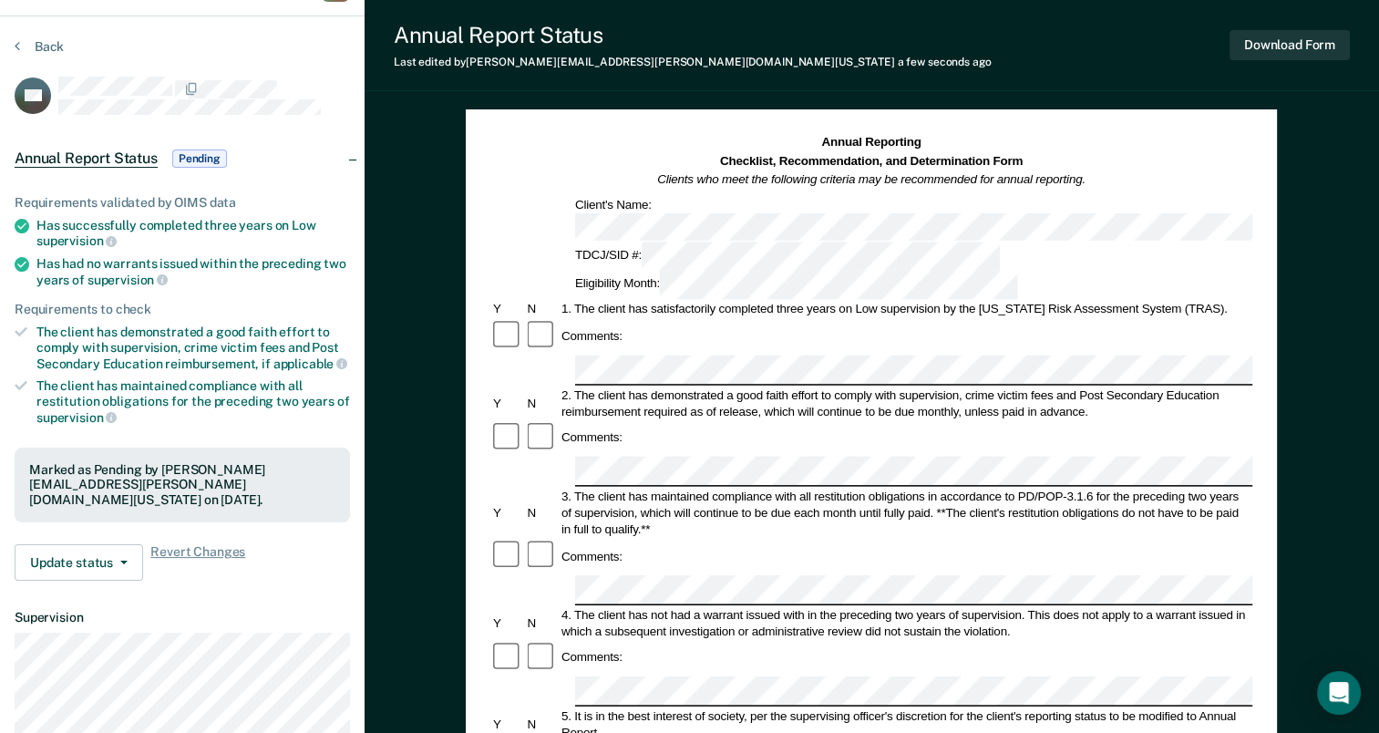
scroll to position [31, 0]
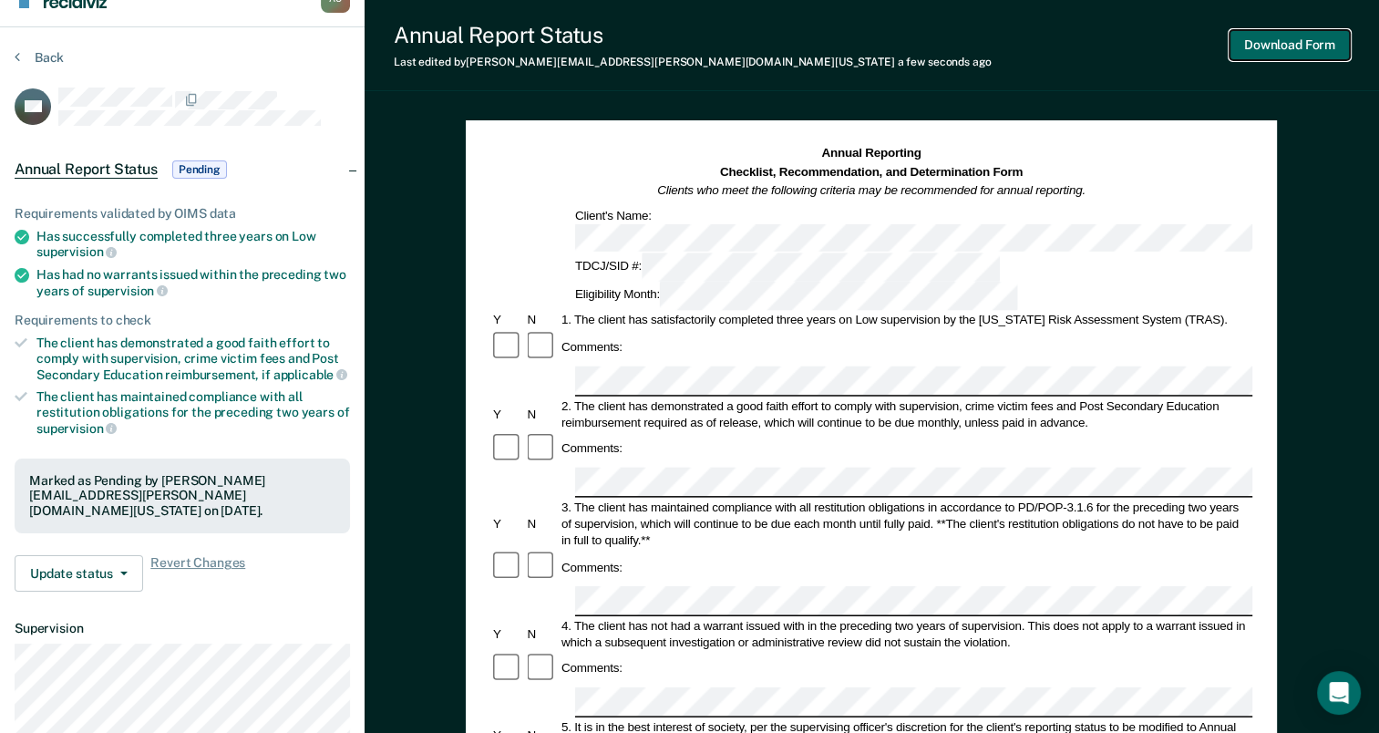
click at [1281, 41] on button "Download Form" at bounding box center [1289, 45] width 120 height 30
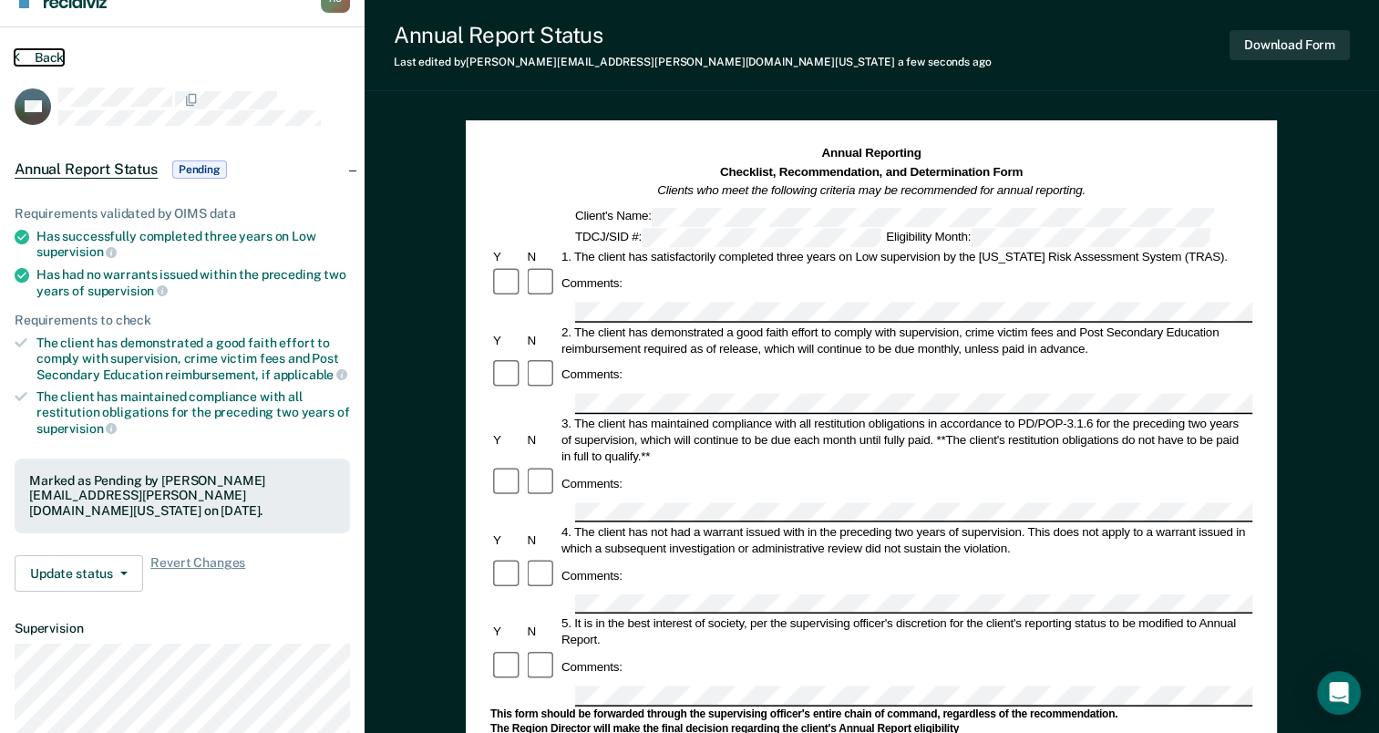
click at [44, 54] on button "Back" at bounding box center [39, 57] width 49 height 16
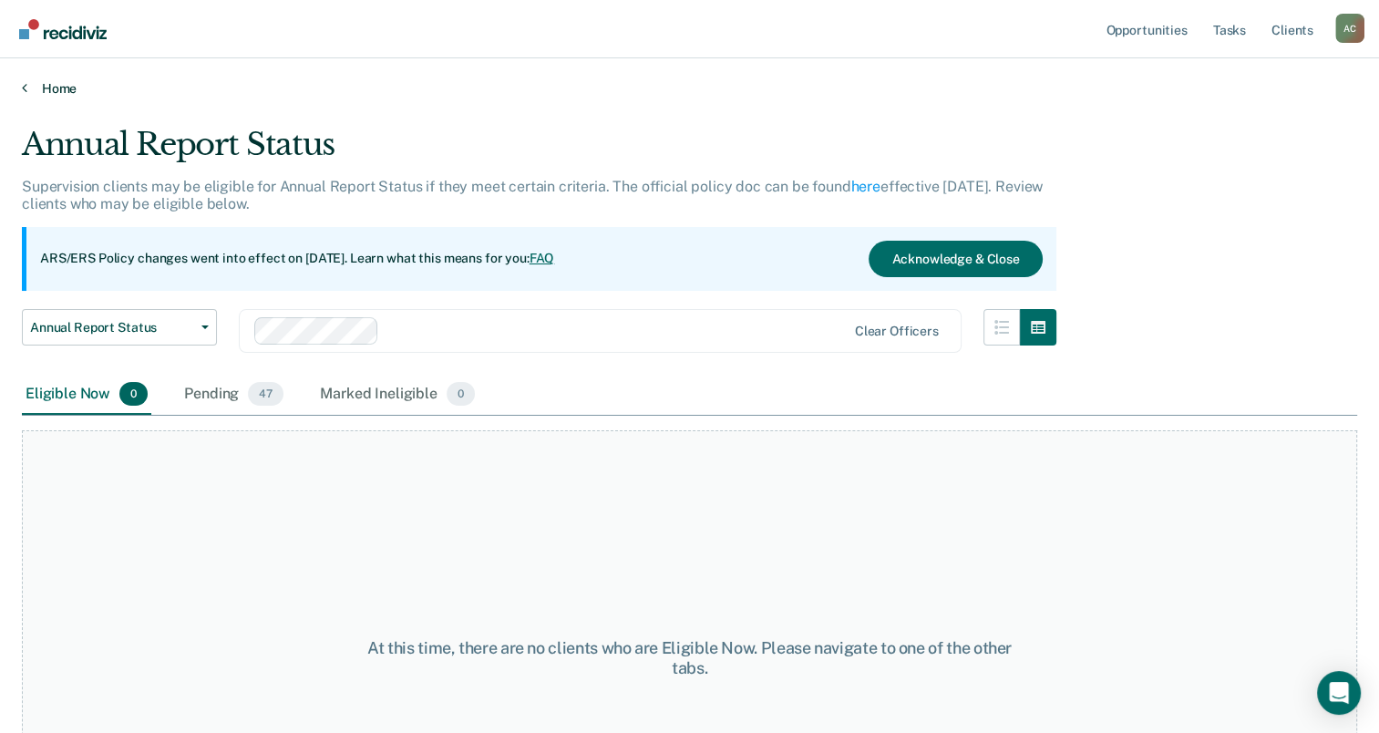
click at [58, 84] on link "Home" at bounding box center [689, 88] width 1335 height 16
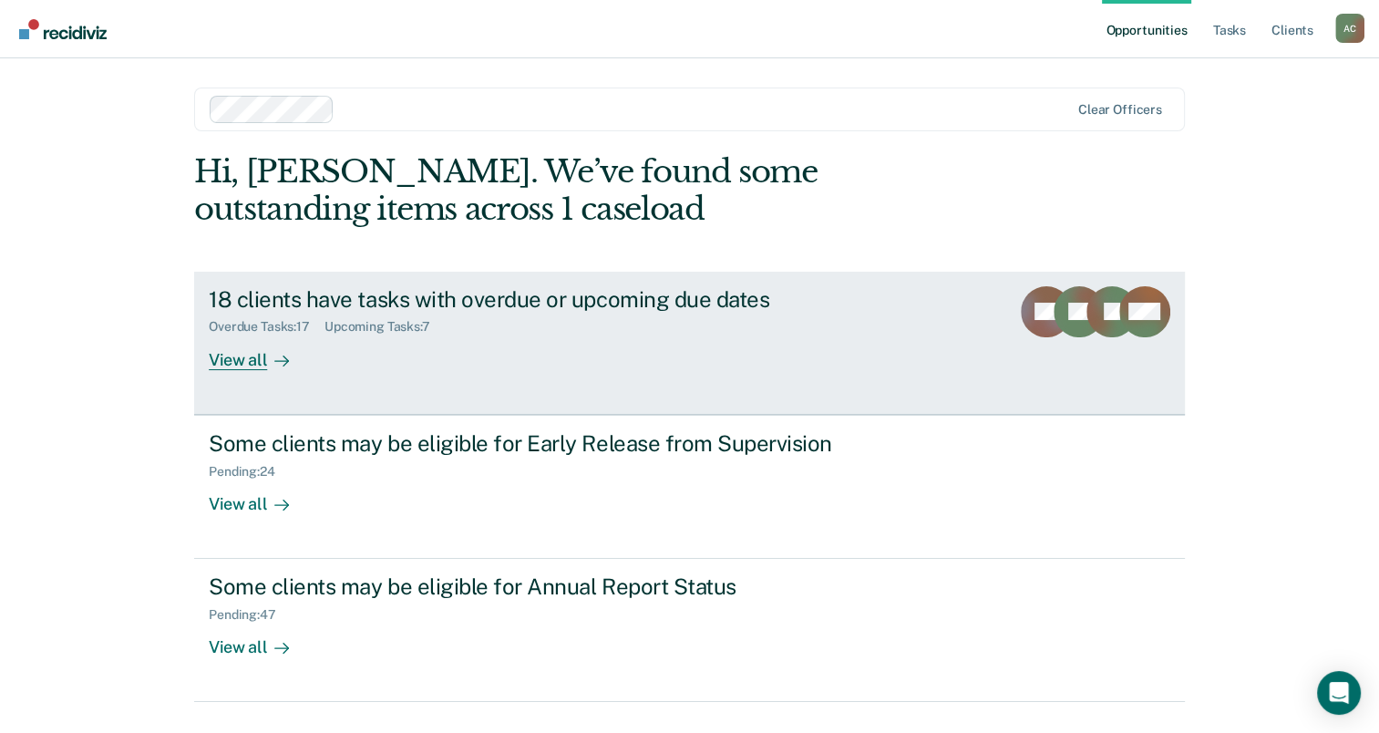
click at [421, 313] on div "Overdue Tasks : 17 Upcoming Tasks : 7" at bounding box center [529, 323] width 640 height 23
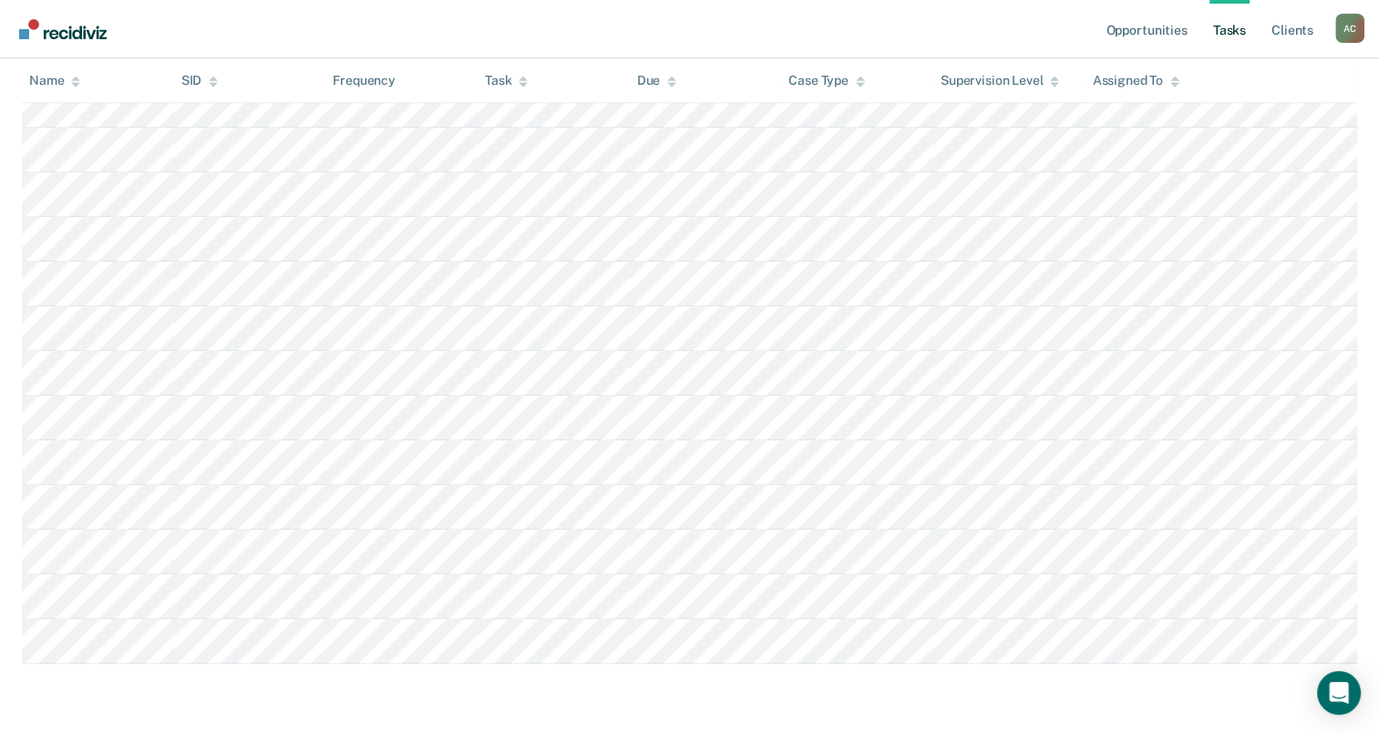
scroll to position [836, 0]
